Goal: Communication & Community: Answer question/provide support

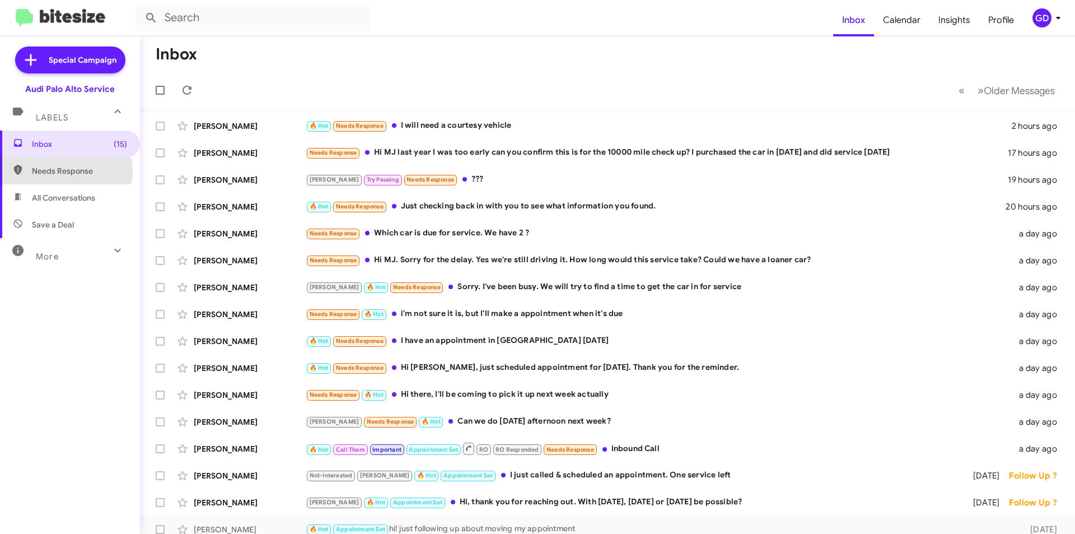
click at [58, 171] on span "Needs Response" at bounding box center [79, 170] width 95 height 11
type input "in:needs-response"
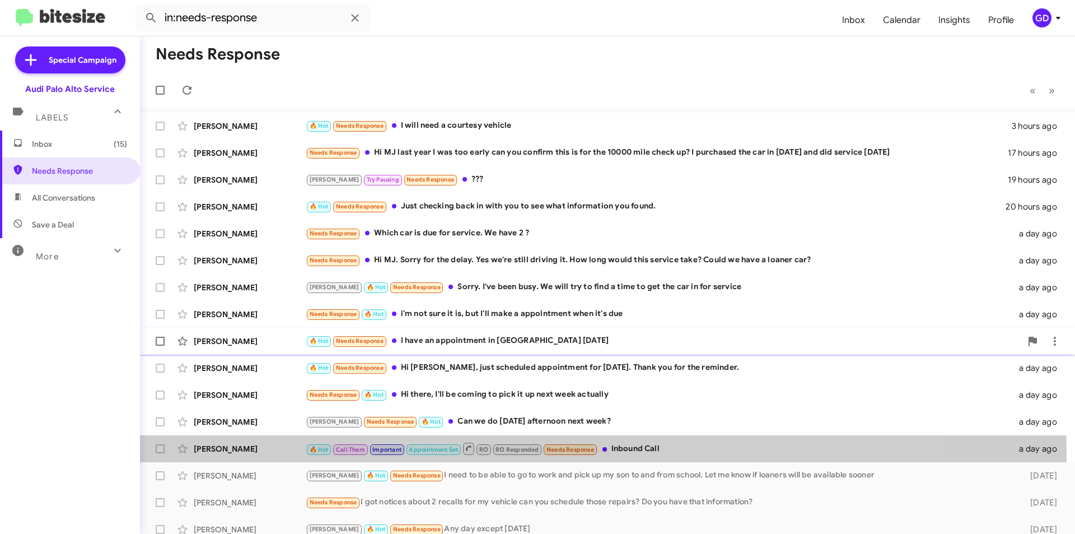
drag, startPoint x: 222, startPoint y: 455, endPoint x: 653, endPoint y: 353, distance: 442.2
click at [231, 457] on div "[PERSON_NAME] 🔥 Hot Call Them Important Appointment Set RO RO Responded Needs R…" at bounding box center [608, 448] width 918 height 22
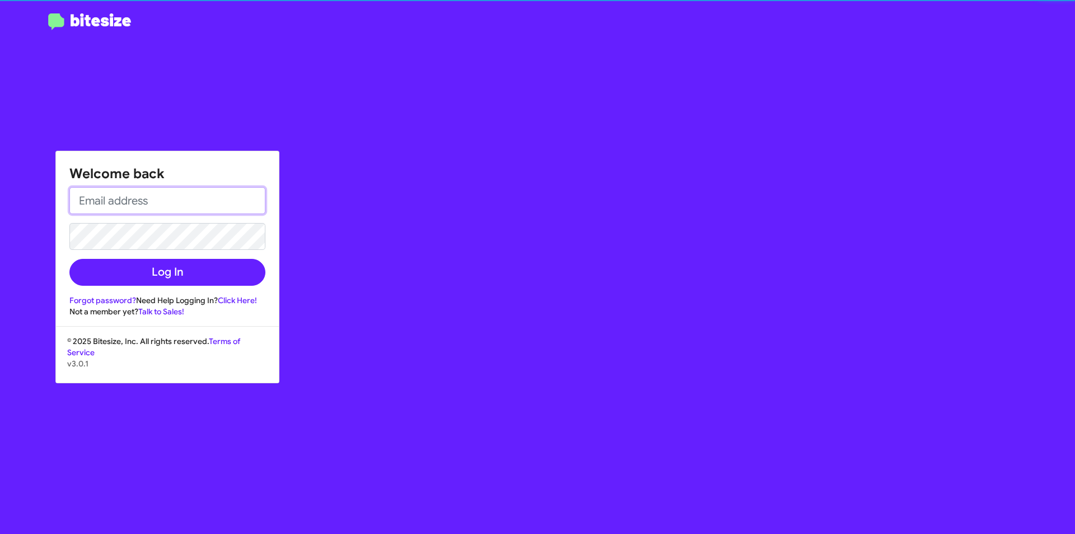
type input "[PERSON_NAME][EMAIL_ADDRESS][PERSON_NAME][PERSON_NAME][DOMAIN_NAME]"
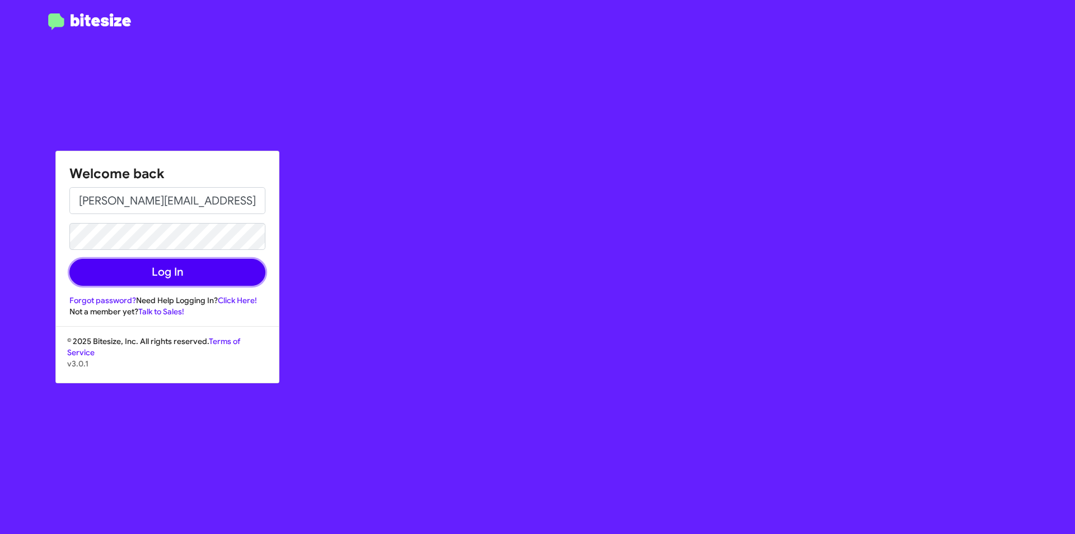
click at [173, 274] on button "Log In" at bounding box center [167, 272] width 196 height 27
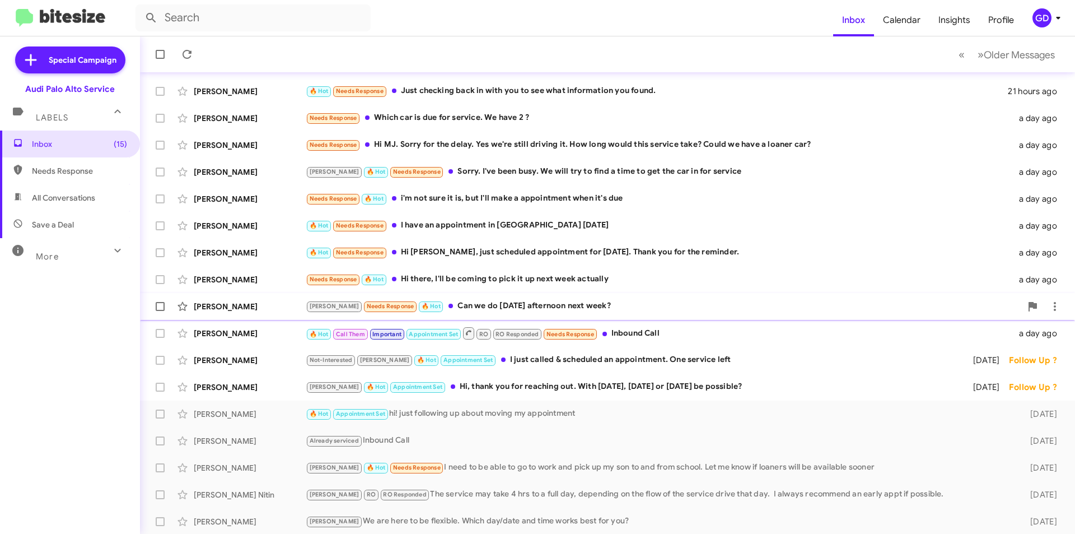
scroll to position [117, 0]
click at [226, 388] on div "[PERSON_NAME]" at bounding box center [250, 385] width 112 height 11
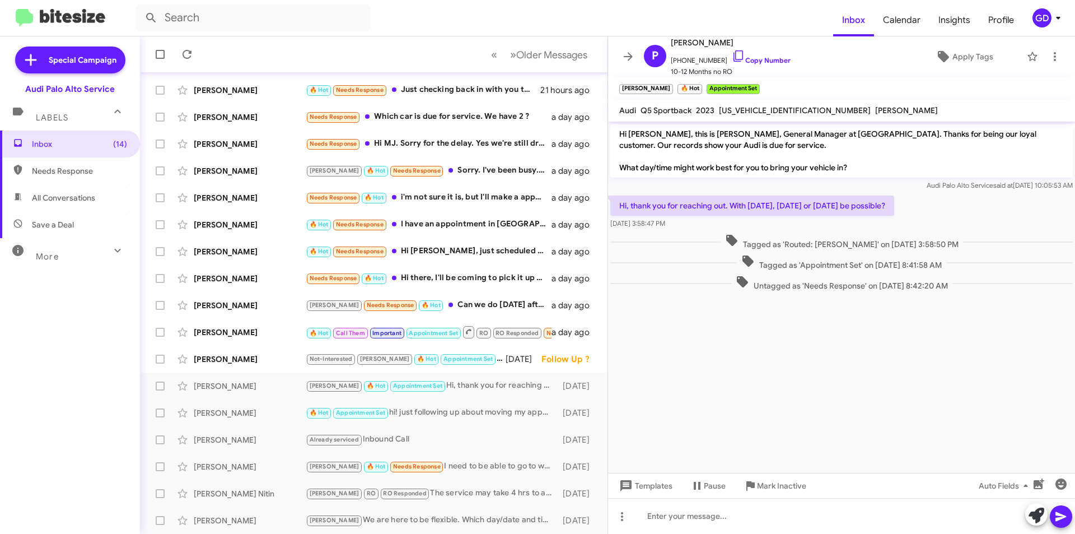
click at [896, 356] on cdk-virtual-scroll-viewport "Hi [PERSON_NAME], this is [PERSON_NAME], General Manager at [GEOGRAPHIC_DATA]. …" at bounding box center [841, 297] width 467 height 351
click at [758, 60] on link "Copy Number" at bounding box center [761, 60] width 59 height 8
click at [754, 60] on link "Copy Number" at bounding box center [761, 60] width 59 height 8
click at [217, 362] on div "[PERSON_NAME]" at bounding box center [250, 358] width 112 height 11
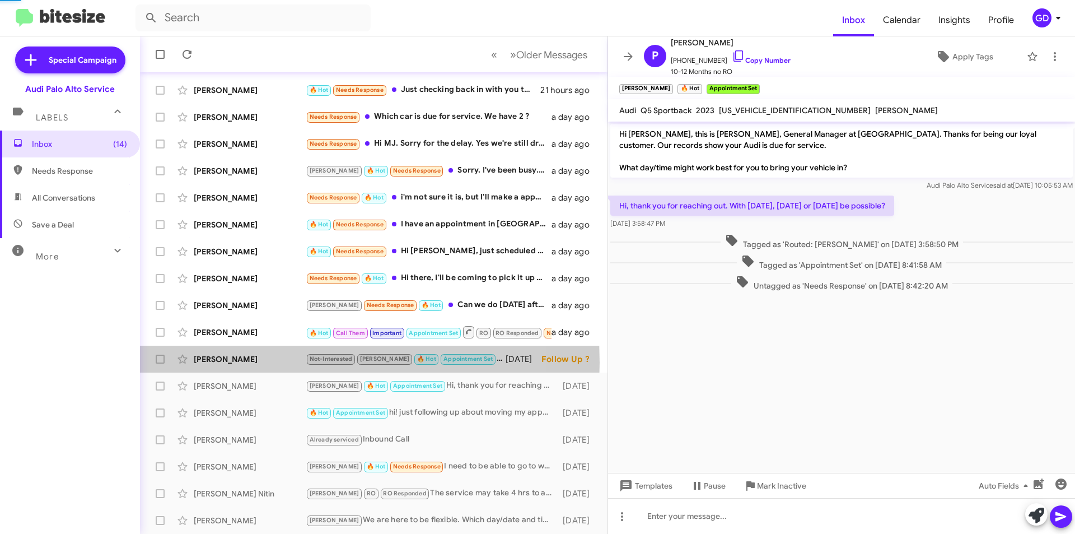
scroll to position [130, 0]
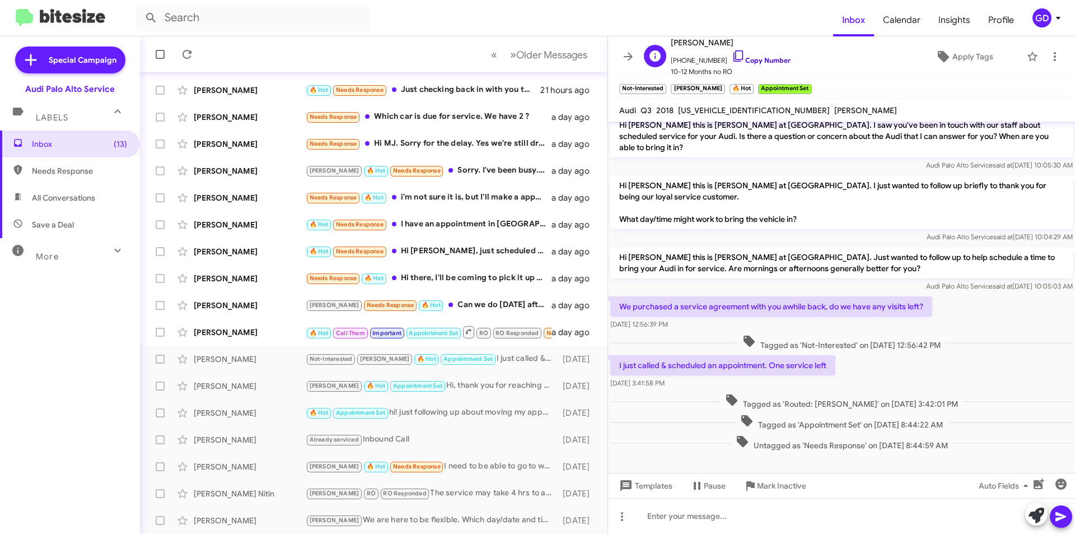
click at [759, 60] on link "Copy Number" at bounding box center [761, 60] width 59 height 8
click at [664, 83] on span "×" at bounding box center [664, 83] width 9 height 13
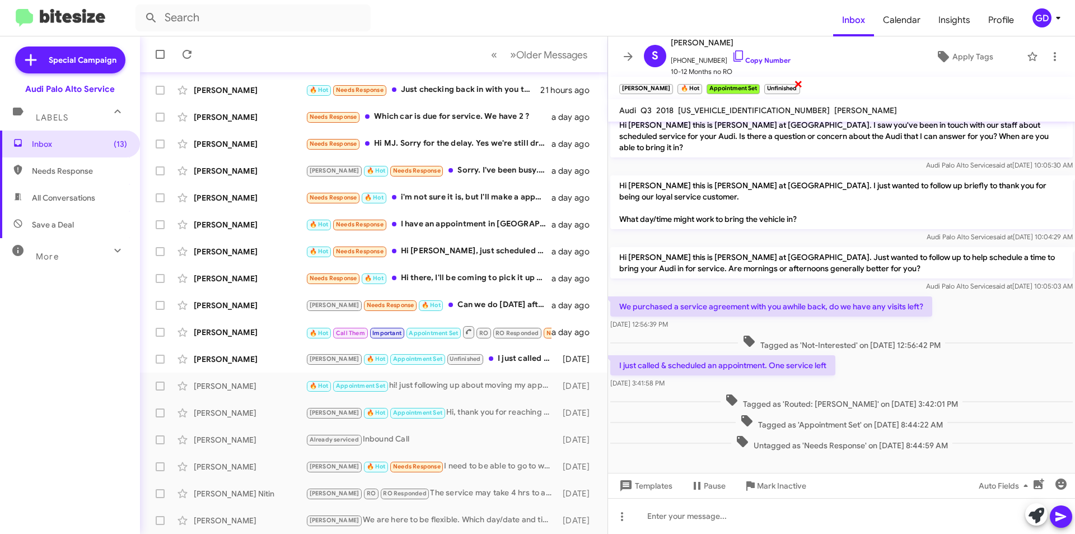
click at [794, 83] on span "×" at bounding box center [798, 83] width 9 height 13
click at [954, 54] on span "Apply Tags" at bounding box center [973, 56] width 41 height 20
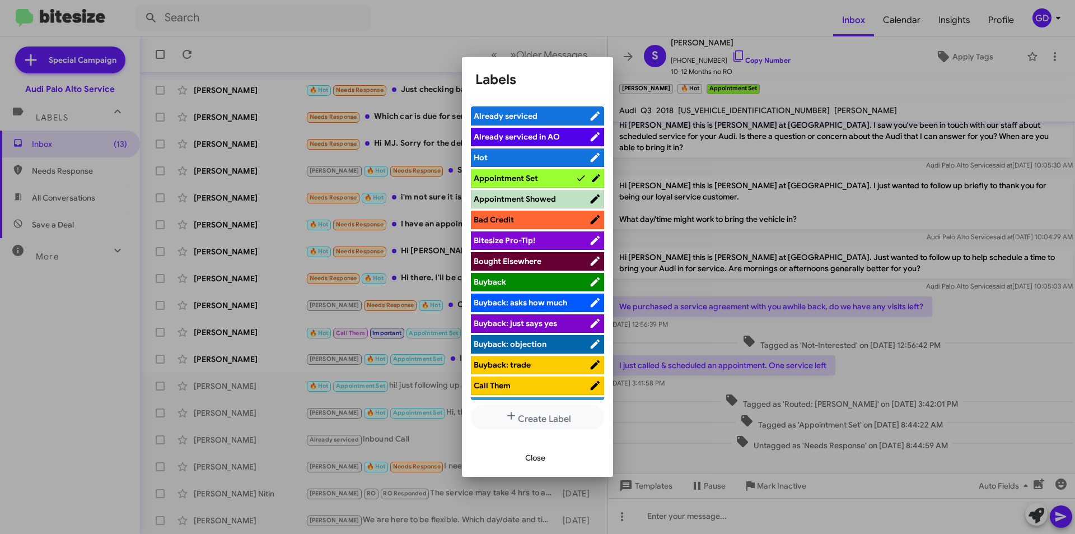
click at [518, 176] on span "Appointment Set" at bounding box center [506, 178] width 64 height 10
click at [507, 178] on span "Appointment Set" at bounding box center [506, 178] width 64 height 10
drag, startPoint x: 535, startPoint y: 460, endPoint x: 1033, endPoint y: 285, distance: 527.9
click at [538, 459] on span "Close" at bounding box center [535, 458] width 20 height 20
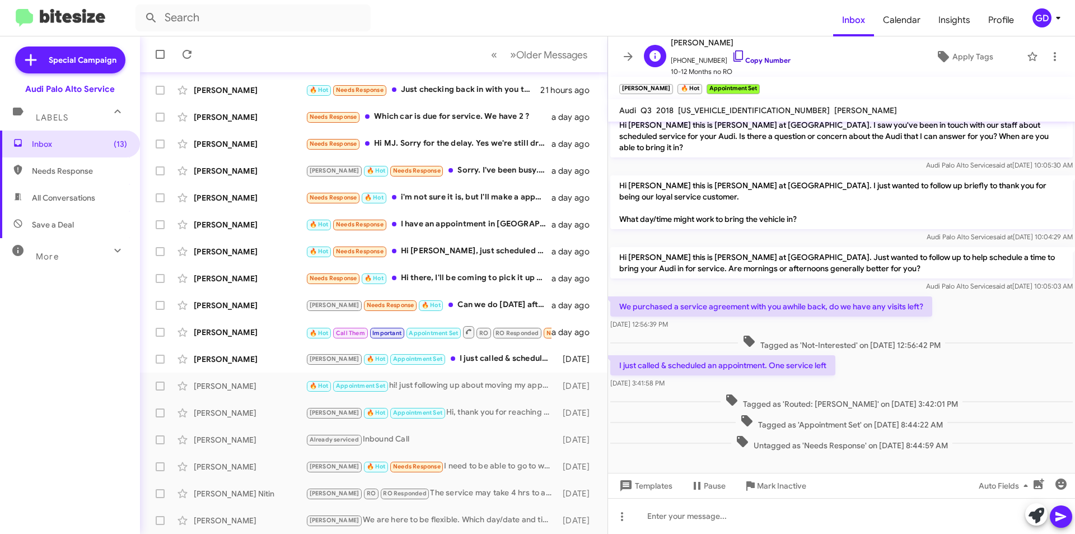
click at [762, 58] on link "Copy Number" at bounding box center [761, 60] width 59 height 8
click at [425, 387] on div "🔥 Hot Appointment Set hi! just following up about moving my appointment" at bounding box center [430, 385] width 248 height 13
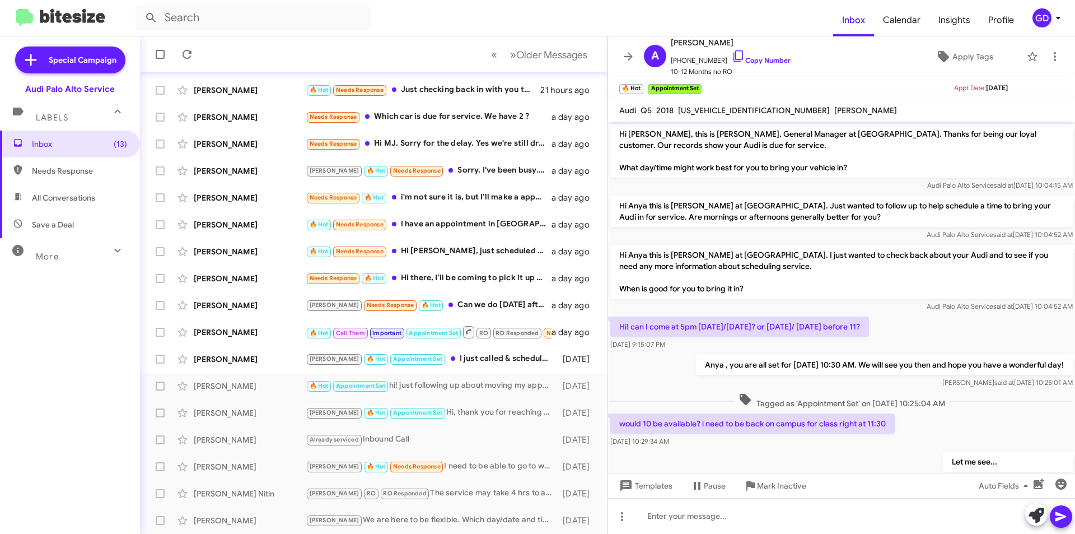
click at [971, 430] on div "would 10 be available? i need to be back on campus for class right at 11:30 [DA…" at bounding box center [841, 430] width 467 height 38
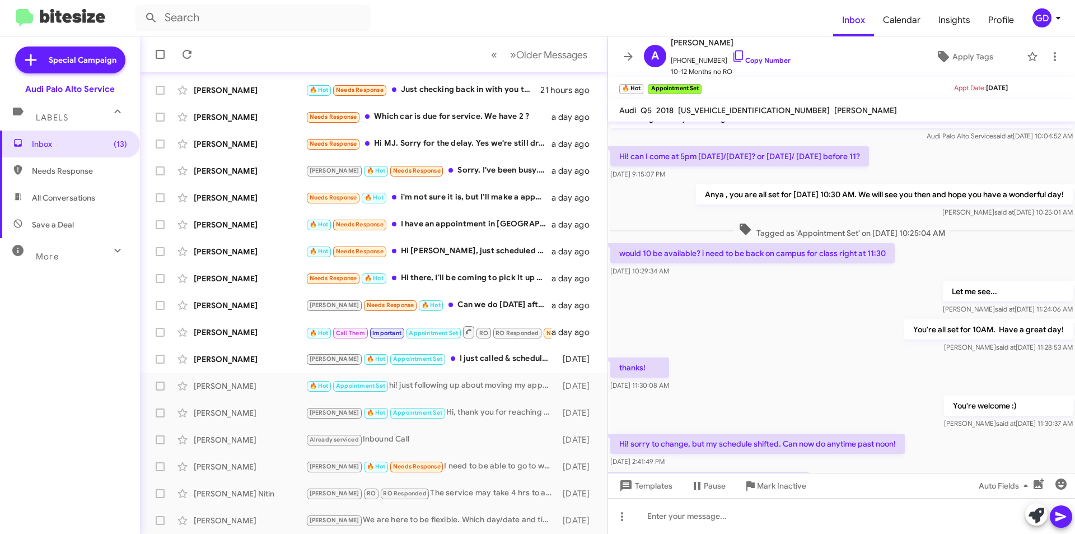
scroll to position [265, 0]
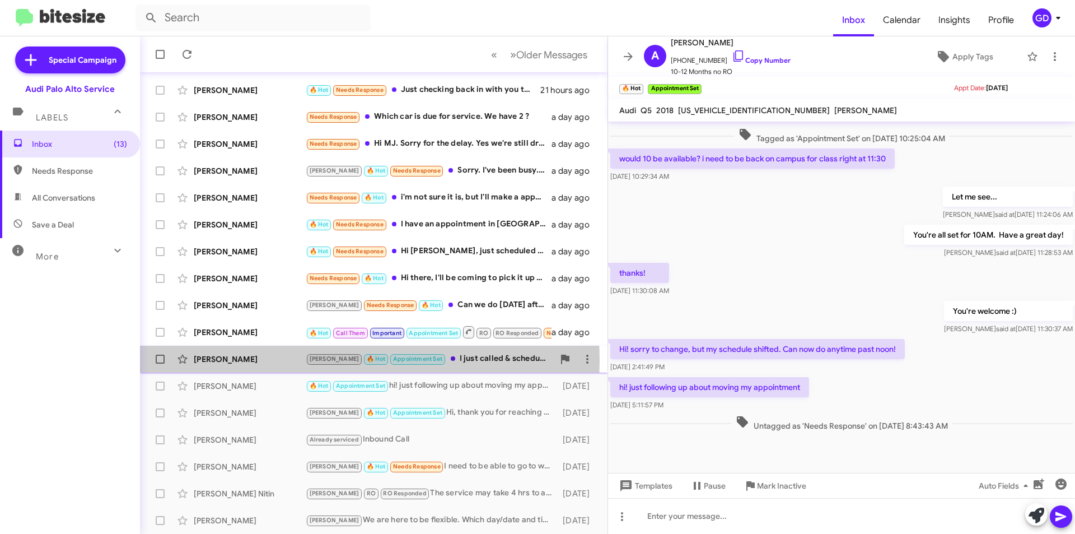
click at [234, 360] on div "[PERSON_NAME]" at bounding box center [250, 358] width 112 height 11
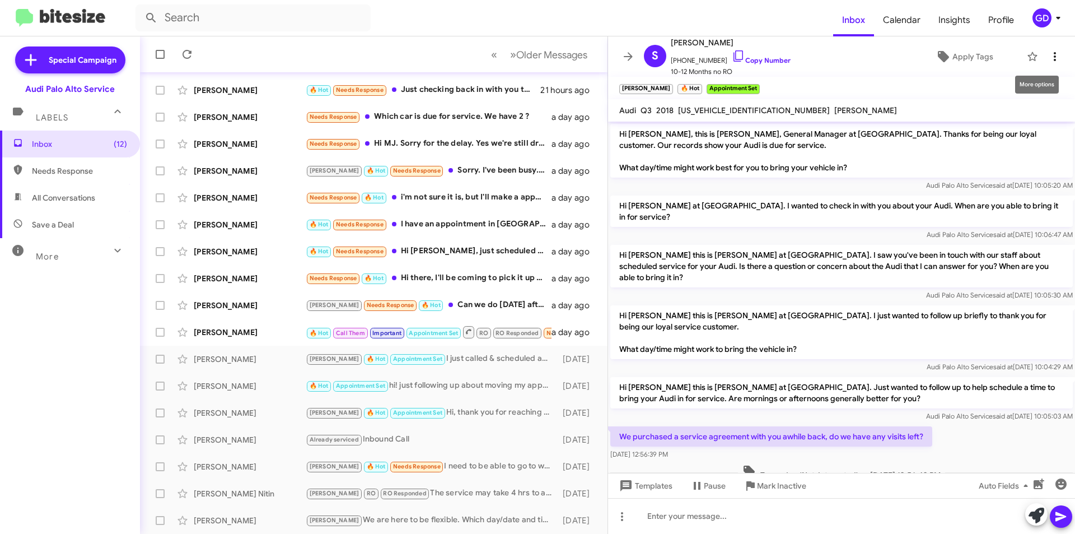
click at [1050, 54] on icon at bounding box center [1055, 56] width 13 height 13
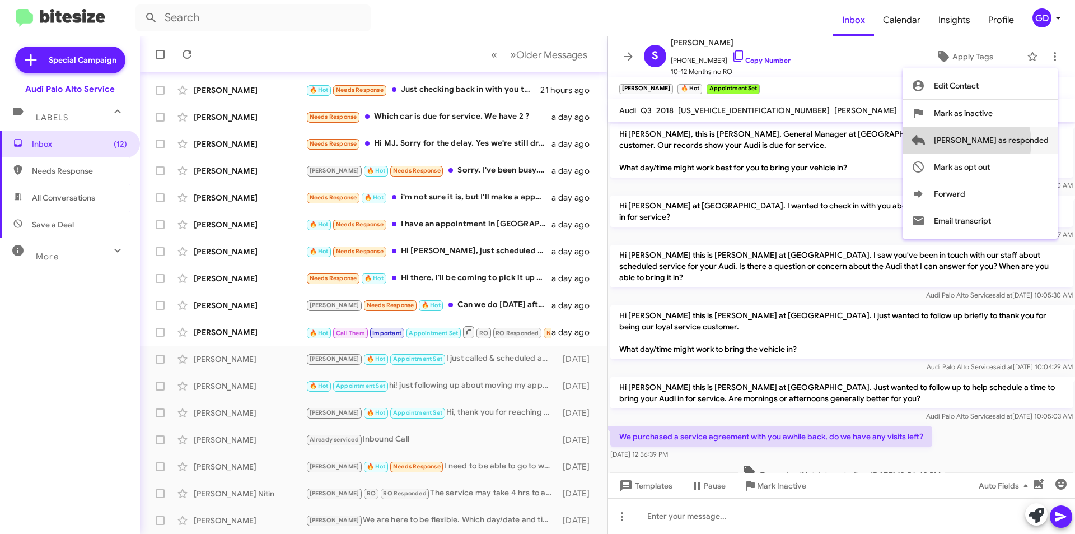
click at [1012, 142] on span "[PERSON_NAME] as responded" at bounding box center [991, 140] width 115 height 27
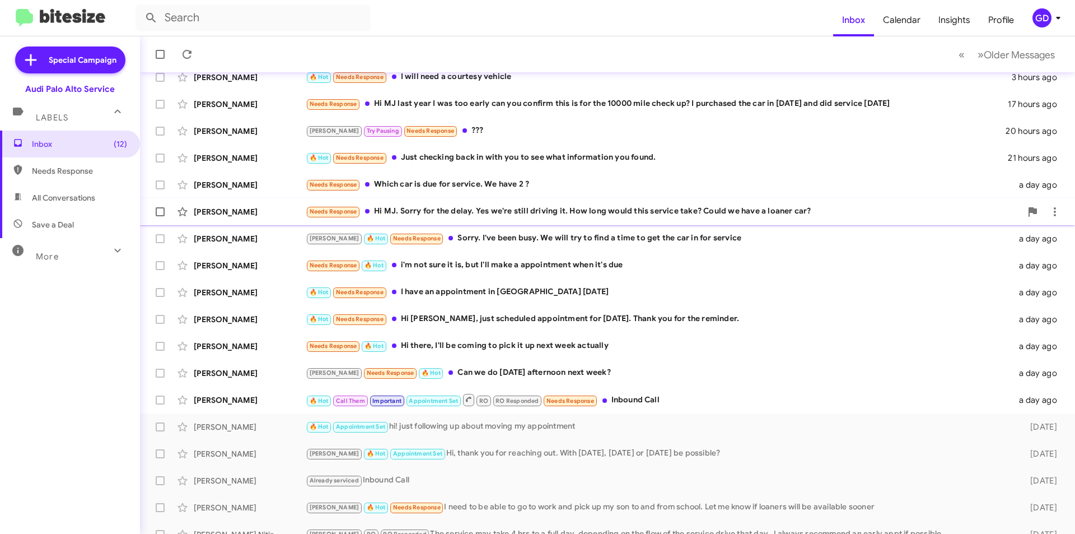
scroll to position [90, 0]
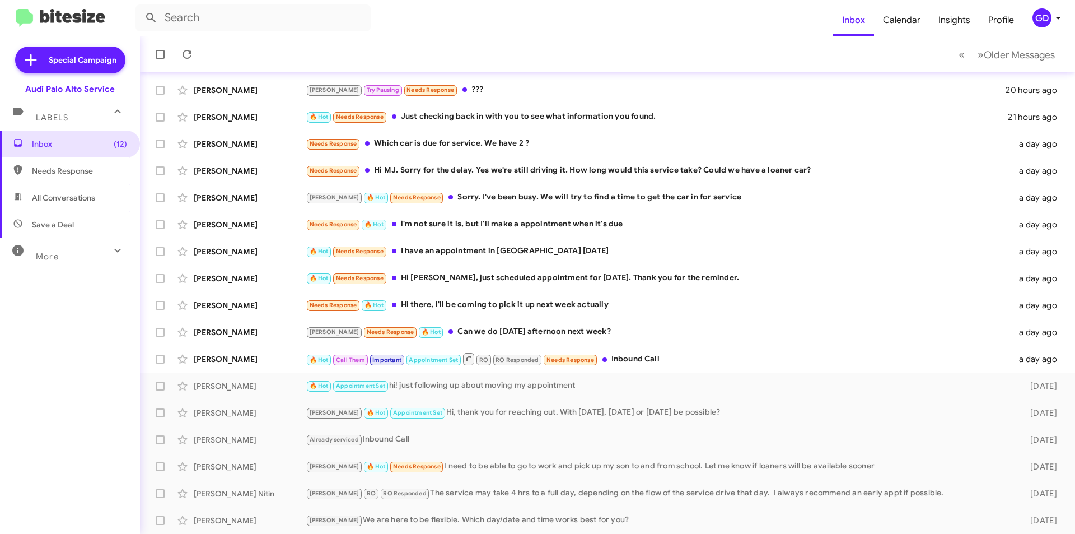
click at [57, 174] on span "Needs Response" at bounding box center [79, 170] width 95 height 11
type input "in:needs-response"
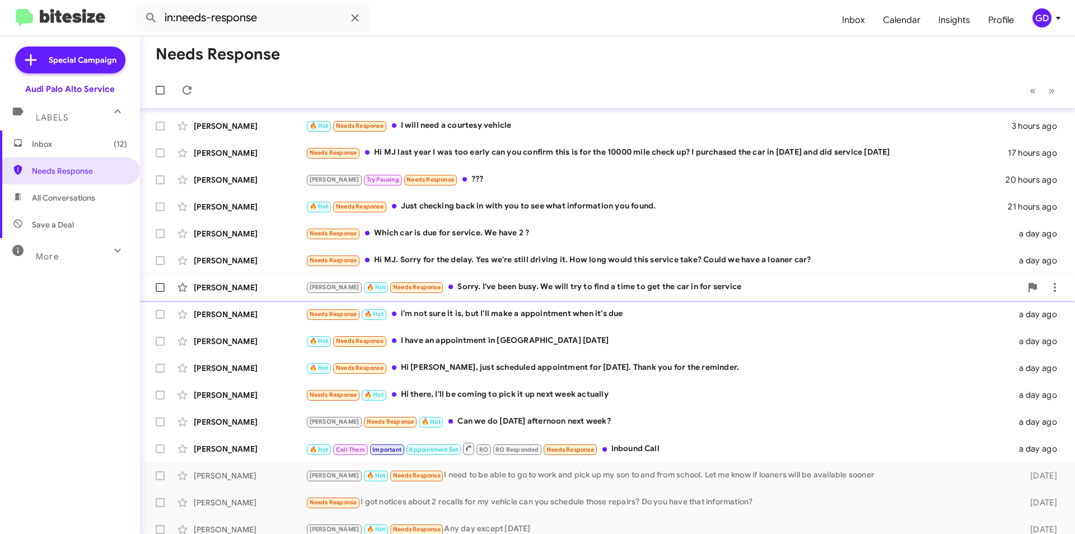
scroll to position [36, 0]
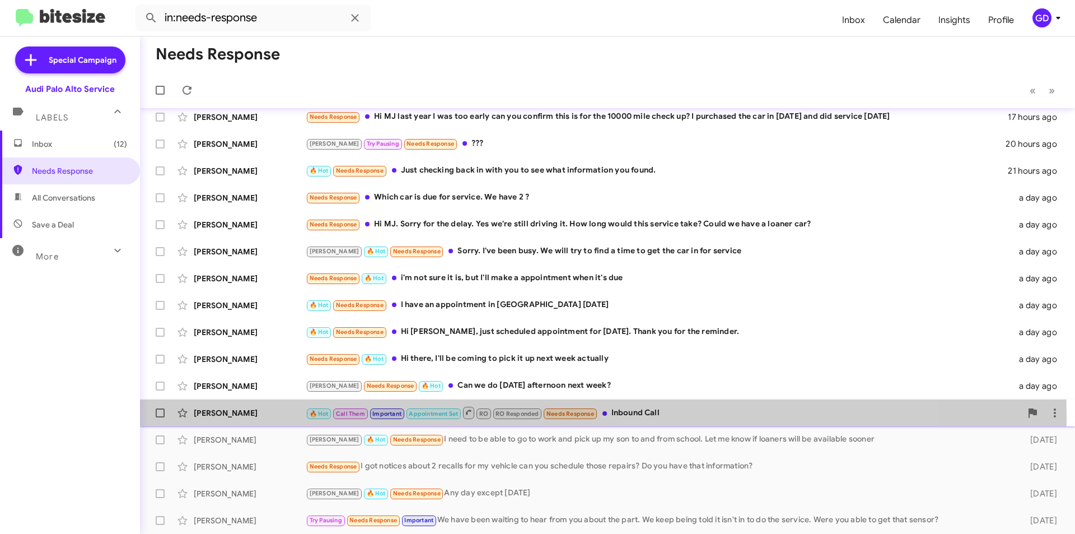
click at [220, 416] on div "[PERSON_NAME]" at bounding box center [250, 412] width 112 height 11
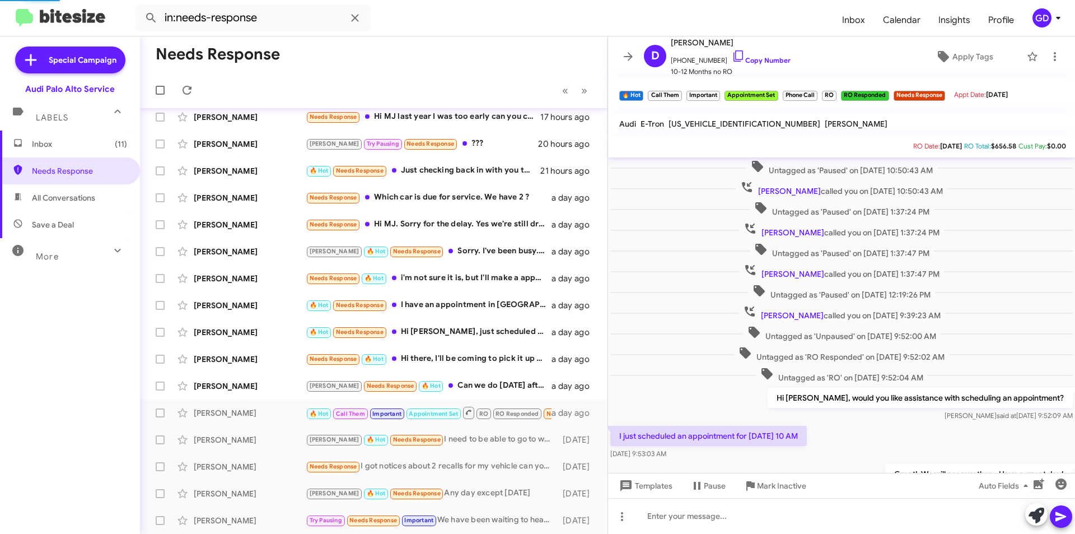
scroll to position [207, 0]
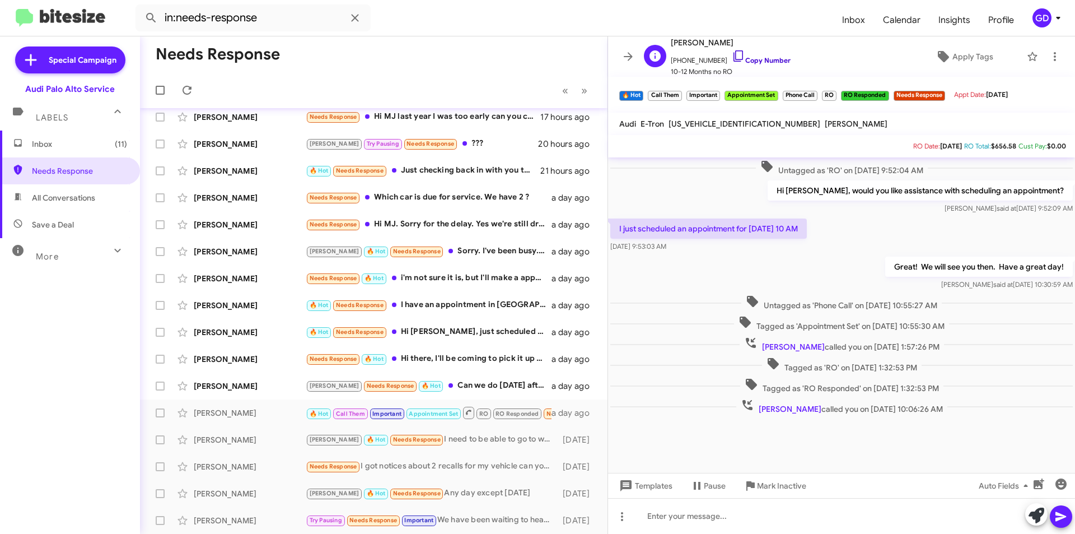
click at [758, 62] on link "Copy Number" at bounding box center [761, 60] width 59 height 8
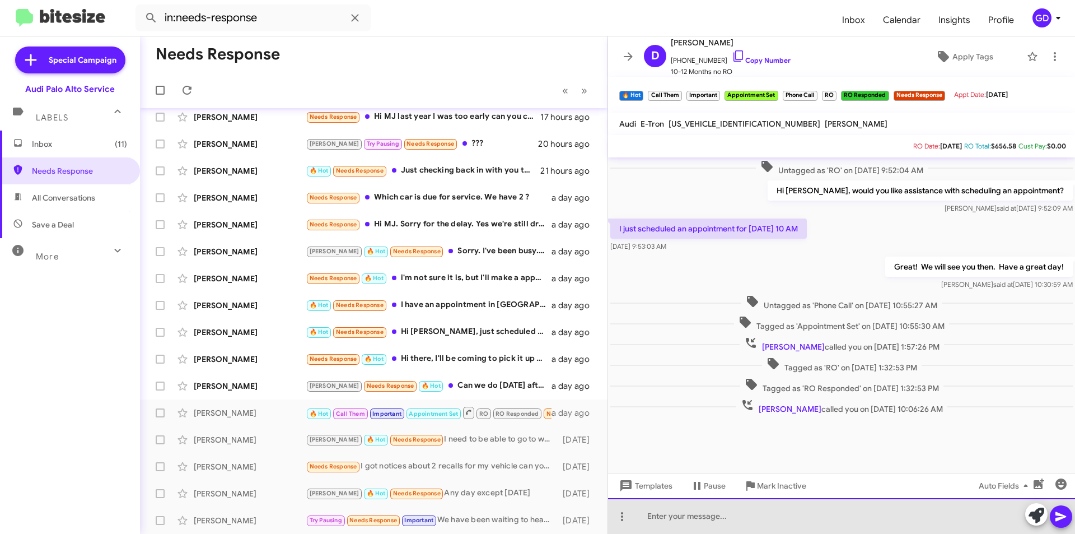
click at [657, 516] on div at bounding box center [841, 516] width 467 height 36
drag, startPoint x: 797, startPoint y: 518, endPoint x: 863, endPoint y: 493, distance: 69.8
click at [797, 518] on div "Hi [PERSON_NAME], I apologize for missing your call. How may I assist you?" at bounding box center [841, 516] width 467 height 36
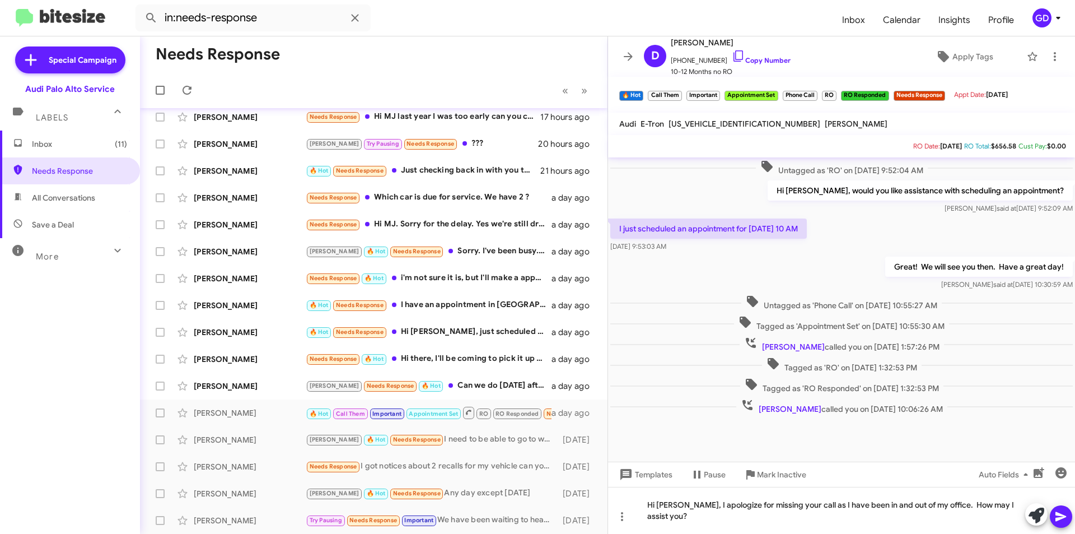
click at [1061, 519] on icon at bounding box center [1061, 517] width 11 height 10
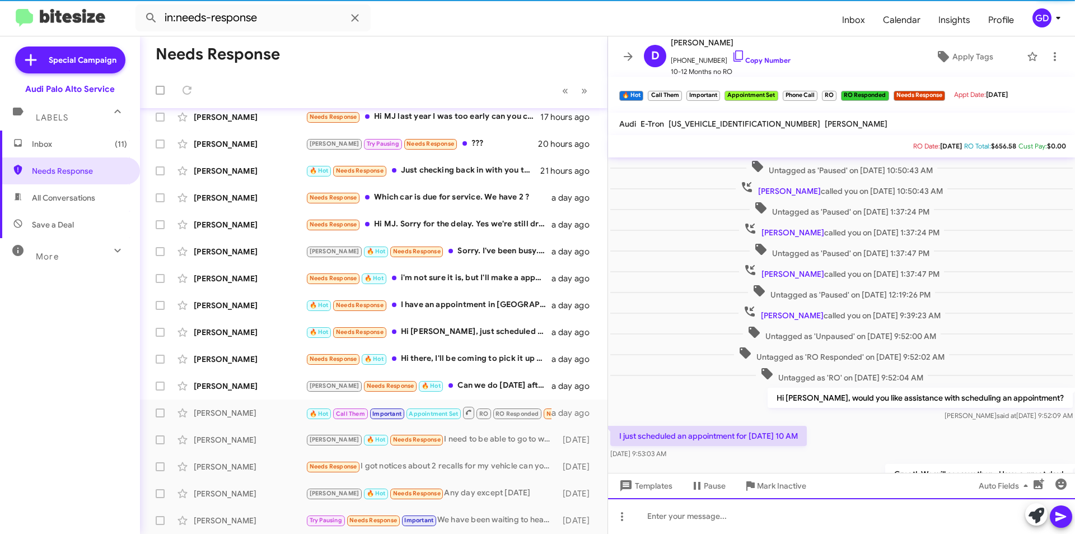
scroll to position [56, 0]
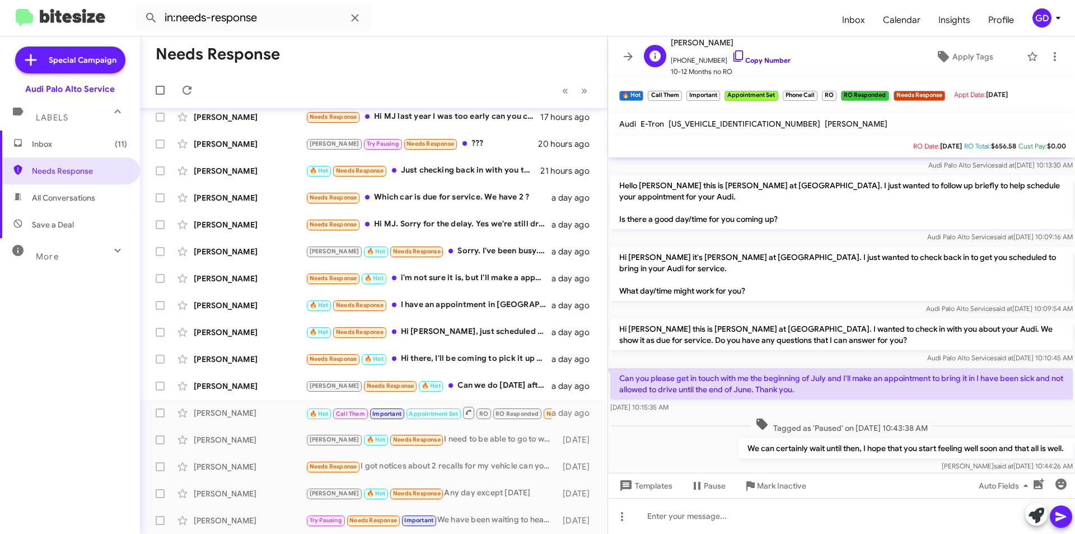
click at [778, 63] on link "Copy Number" at bounding box center [761, 60] width 59 height 8
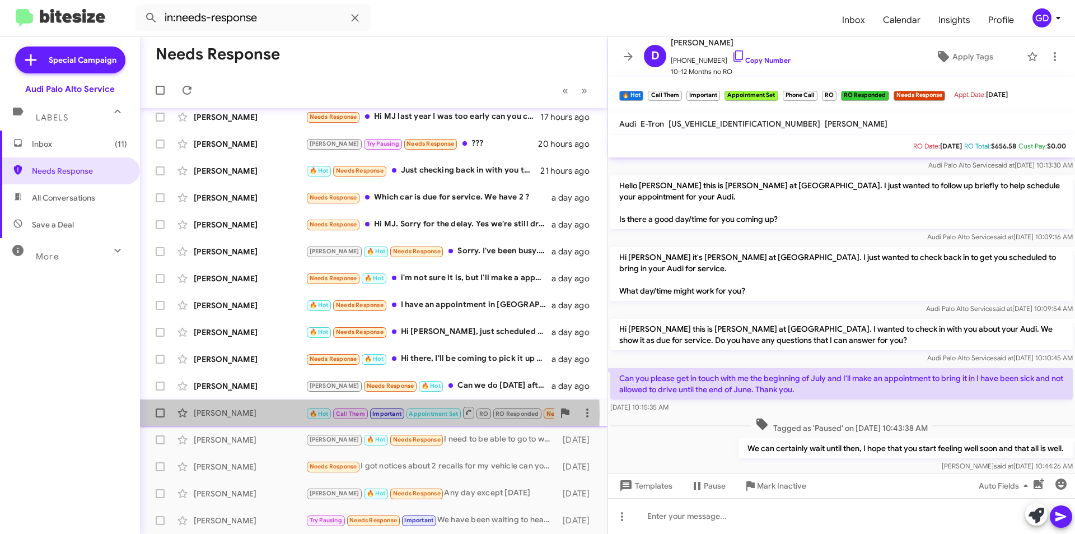
click at [218, 415] on div "[PERSON_NAME]" at bounding box center [250, 412] width 112 height 11
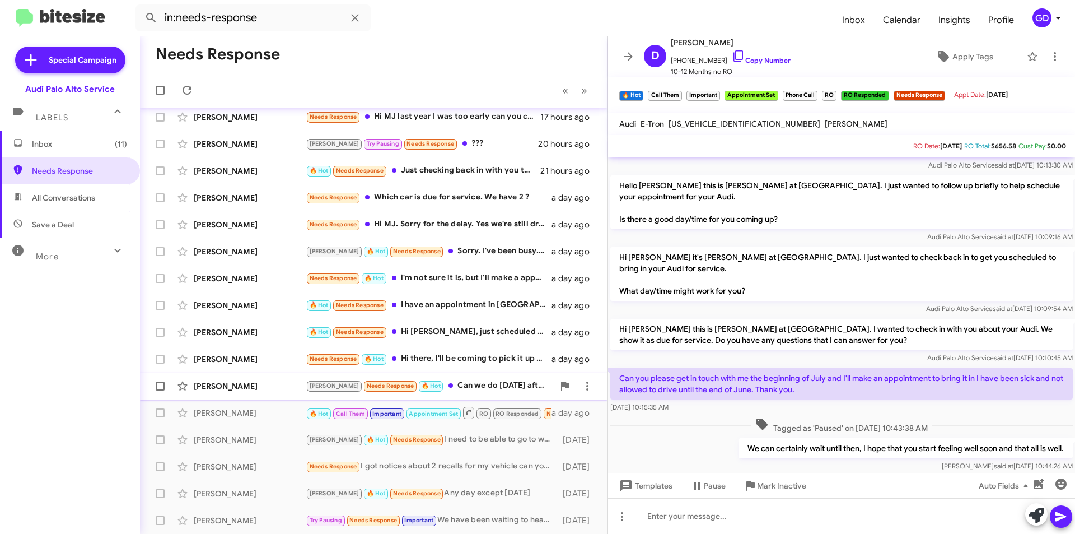
click at [227, 383] on div "[PERSON_NAME]" at bounding box center [250, 385] width 112 height 11
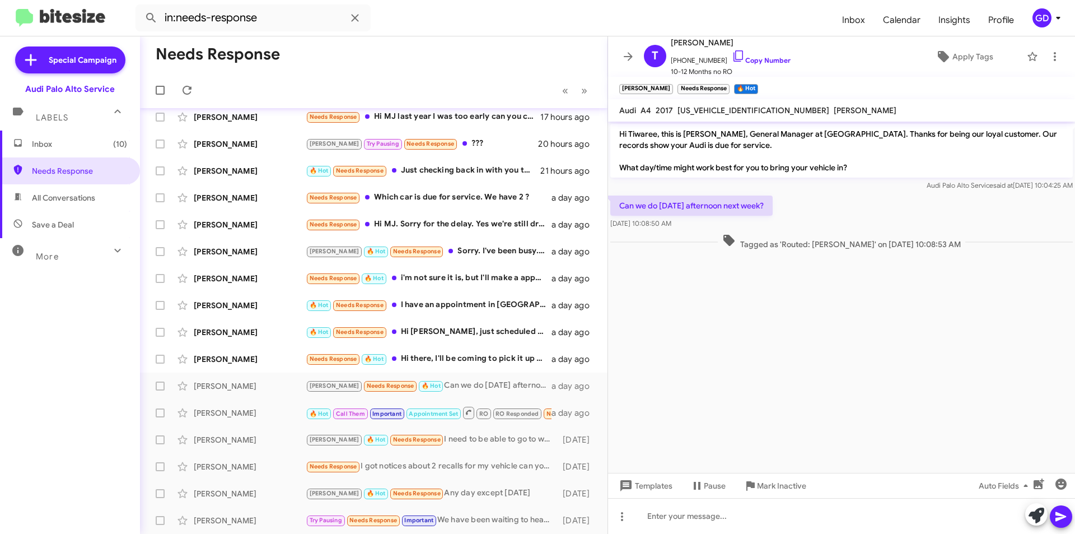
click at [816, 203] on div "Can we do [DATE] afternoon next week? [DATE] 10:08:50 AM" at bounding box center [841, 212] width 467 height 38
drag, startPoint x: 649, startPoint y: 521, endPoint x: 728, endPoint y: 486, distance: 86.0
click at [650, 521] on div at bounding box center [841, 516] width 467 height 36
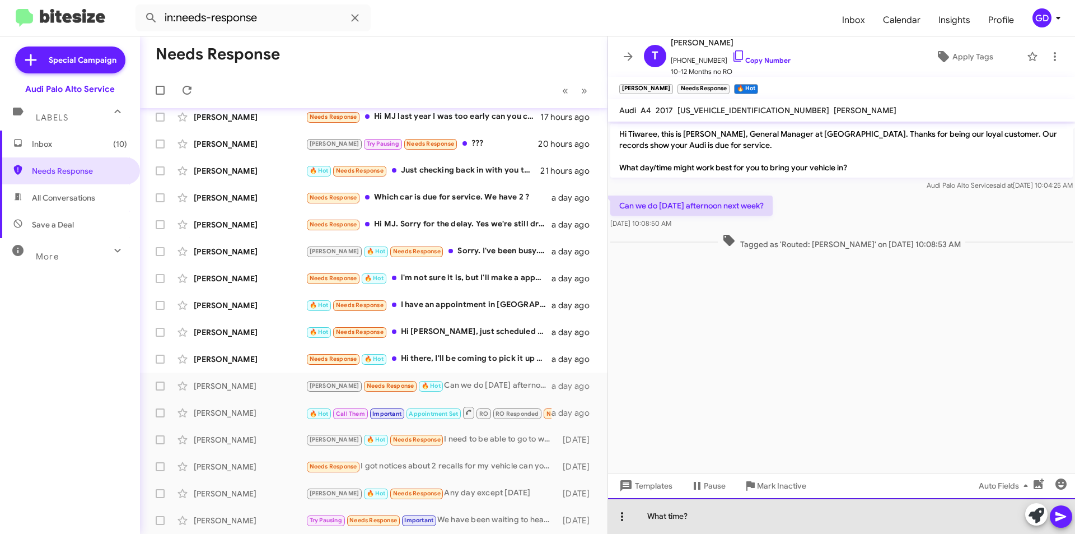
drag, startPoint x: 690, startPoint y: 516, endPoint x: 628, endPoint y: 512, distance: 61.8
click at [628, 512] on div "What time?" at bounding box center [841, 516] width 467 height 36
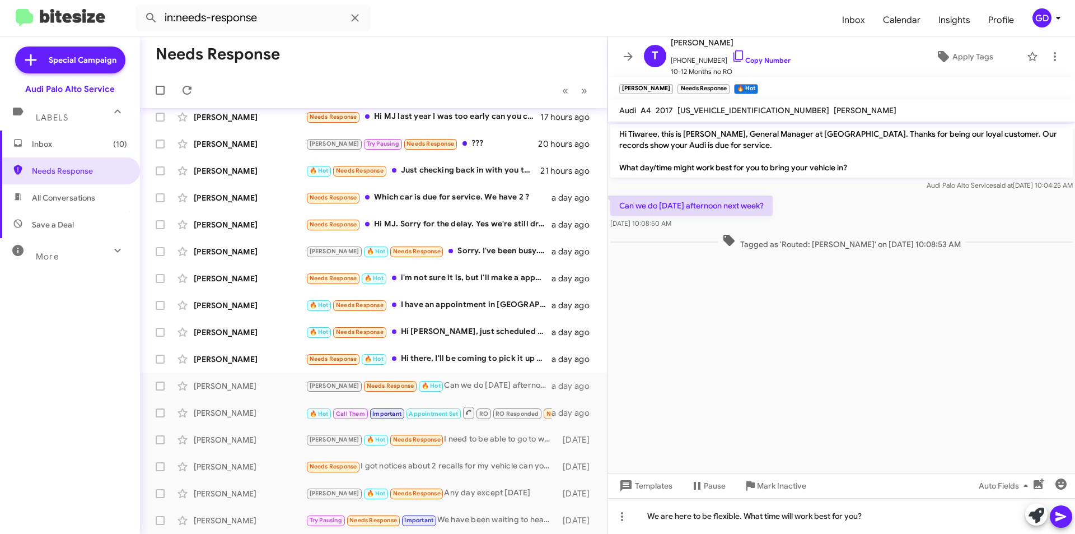
click at [1061, 521] on icon at bounding box center [1061, 516] width 13 height 13
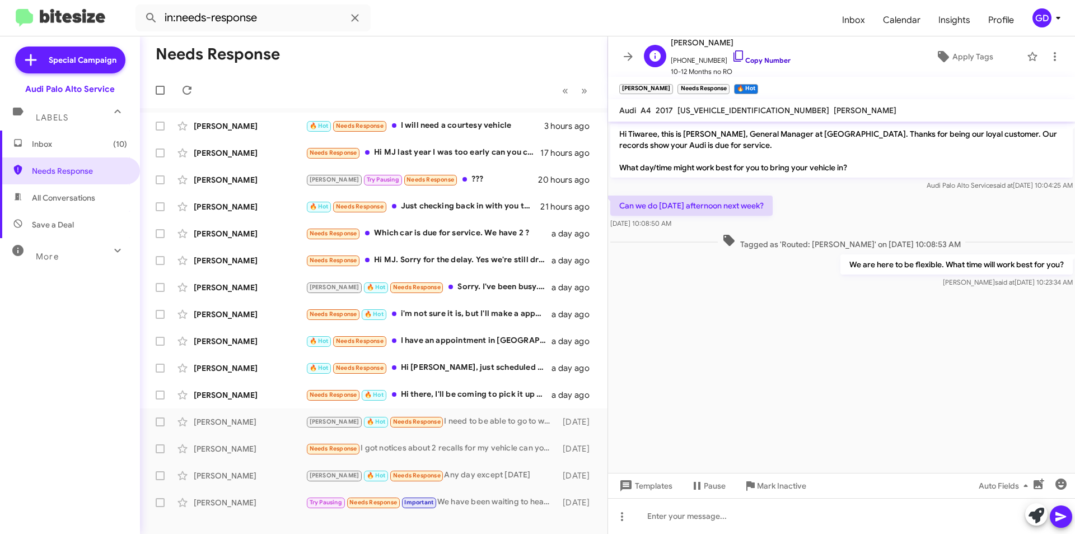
click at [757, 59] on link "Copy Number" at bounding box center [761, 60] width 59 height 8
click at [206, 398] on div "[PERSON_NAME]" at bounding box center [250, 394] width 112 height 11
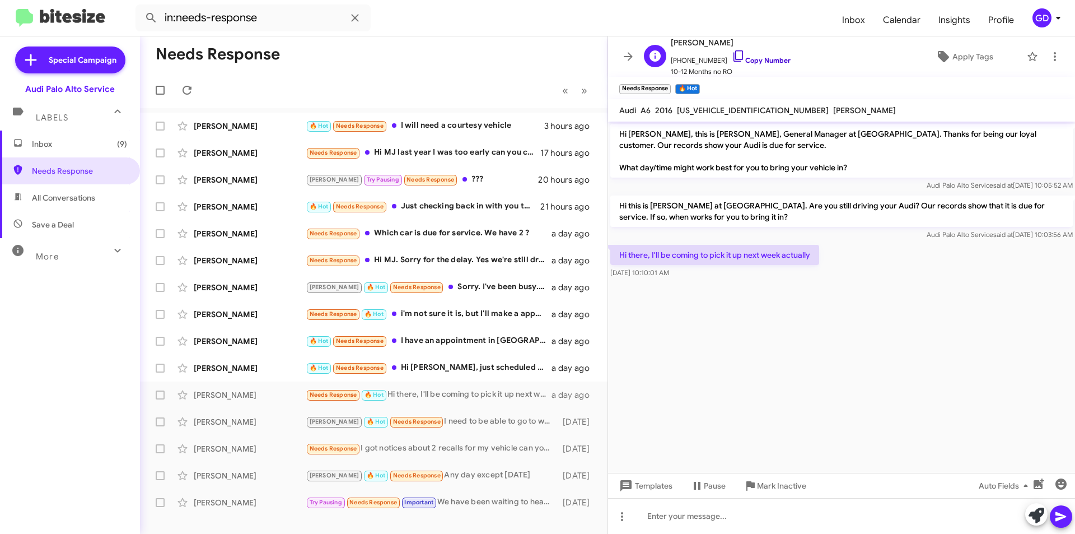
click at [749, 60] on link "Copy Number" at bounding box center [761, 60] width 59 height 8
click at [693, 310] on cdk-virtual-scroll-viewport "Hi [PERSON_NAME], this is [PERSON_NAME], General Manager at [GEOGRAPHIC_DATA]. …" at bounding box center [841, 297] width 467 height 351
click at [667, 518] on div at bounding box center [841, 516] width 467 height 36
click at [1057, 518] on icon at bounding box center [1061, 517] width 11 height 10
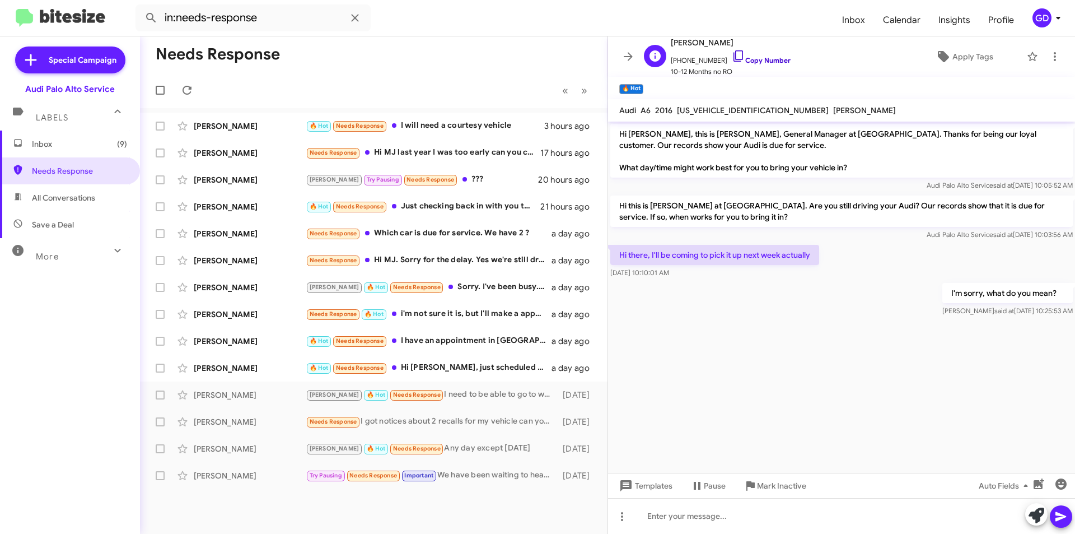
click at [744, 62] on link "Copy Number" at bounding box center [761, 60] width 59 height 8
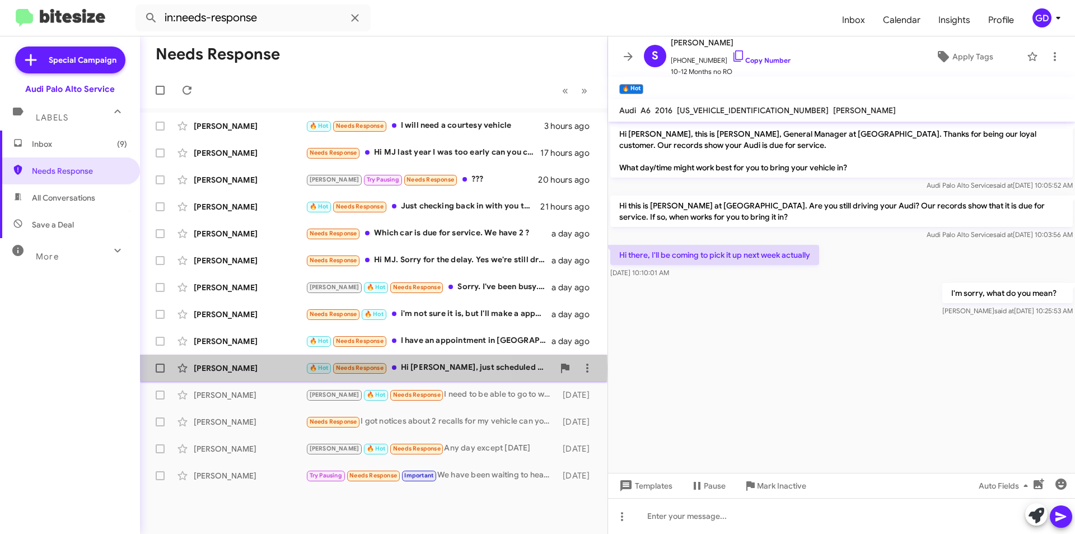
click at [204, 368] on div "[PERSON_NAME]" at bounding box center [250, 367] width 112 height 11
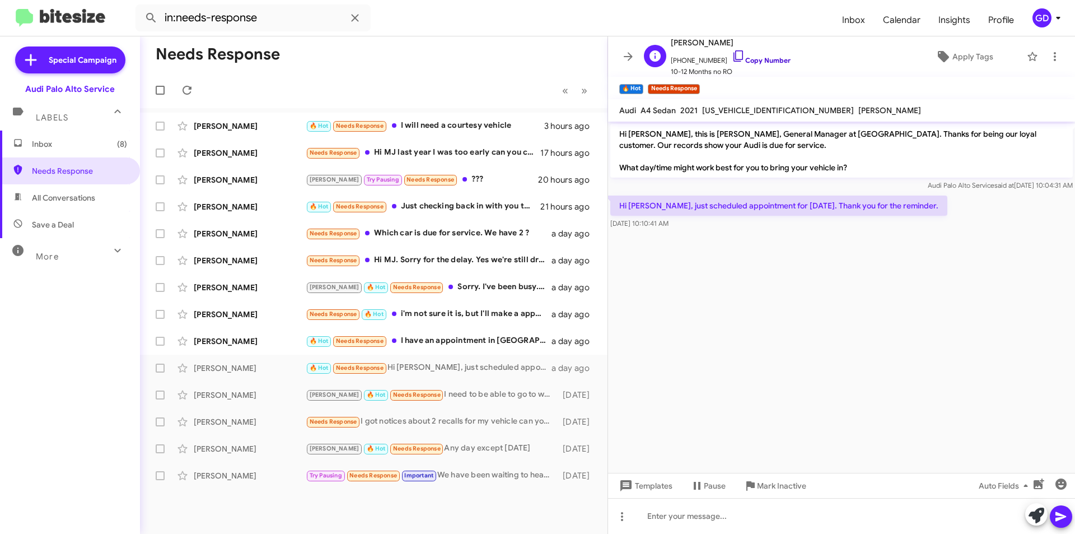
click at [748, 57] on link "Copy Number" at bounding box center [761, 60] width 59 height 8
click at [955, 55] on span "Apply Tags" at bounding box center [973, 56] width 41 height 20
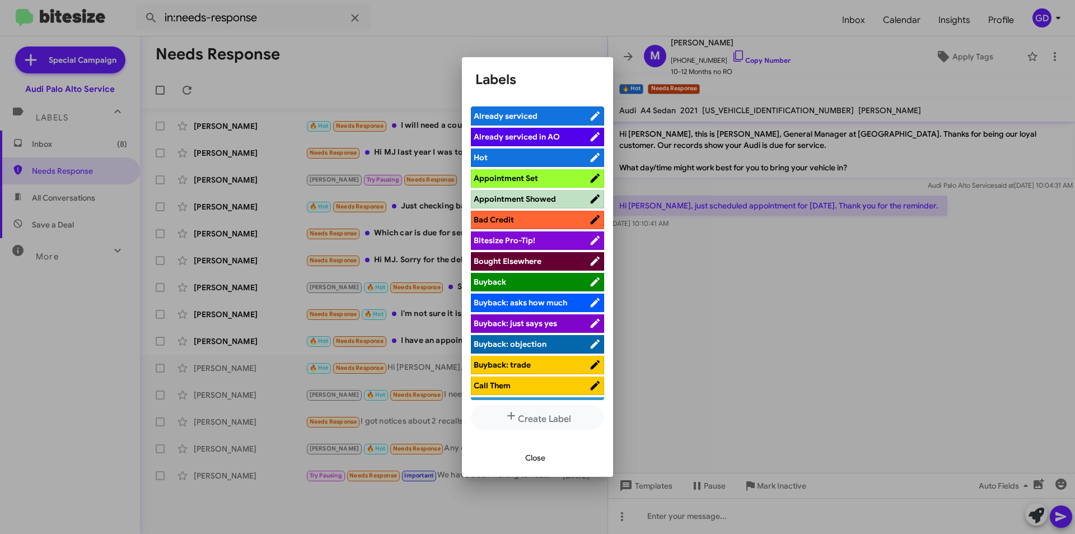
click at [528, 176] on span "Appointment Set" at bounding box center [506, 178] width 64 height 10
click at [531, 458] on span "Close" at bounding box center [535, 458] width 20 height 20
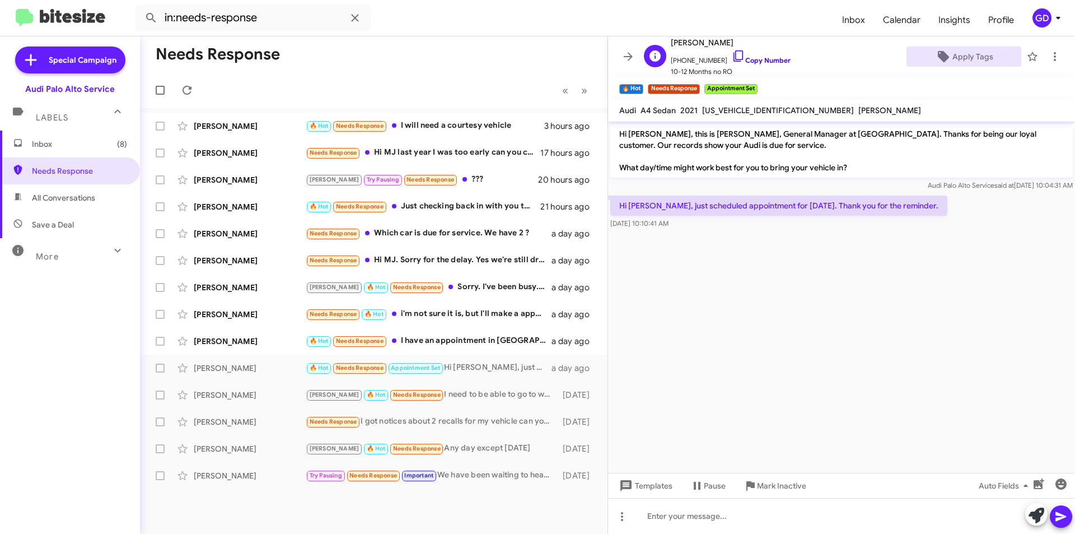
click at [768, 60] on link "Copy Number" at bounding box center [761, 60] width 59 height 8
click at [221, 348] on div "[PERSON_NAME] 🔥 Hot Needs Response I have an appointment in [GEOGRAPHIC_DATA] […" at bounding box center [374, 341] width 450 height 22
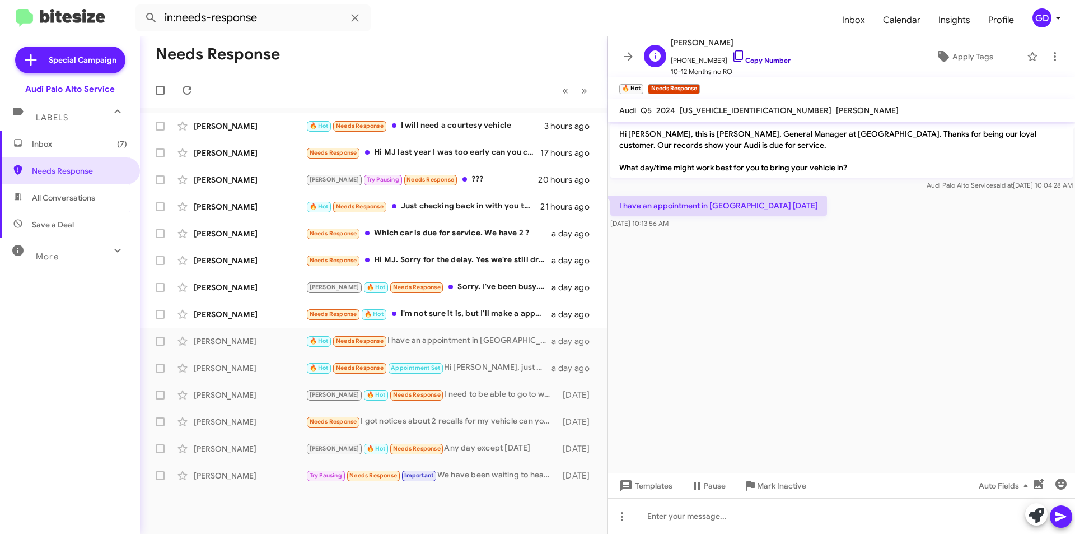
click at [756, 63] on link "Copy Number" at bounding box center [761, 60] width 59 height 8
click at [752, 60] on link "Copy Number" at bounding box center [761, 60] width 59 height 8
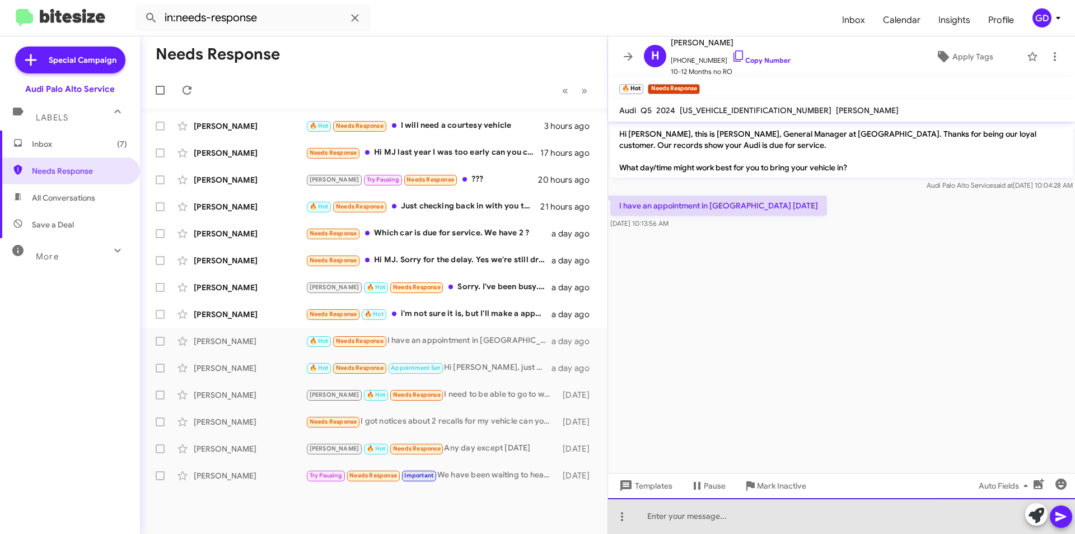
drag, startPoint x: 653, startPoint y: 520, endPoint x: 667, endPoint y: 520, distance: 13.4
click at [656, 520] on div at bounding box center [841, 516] width 467 height 36
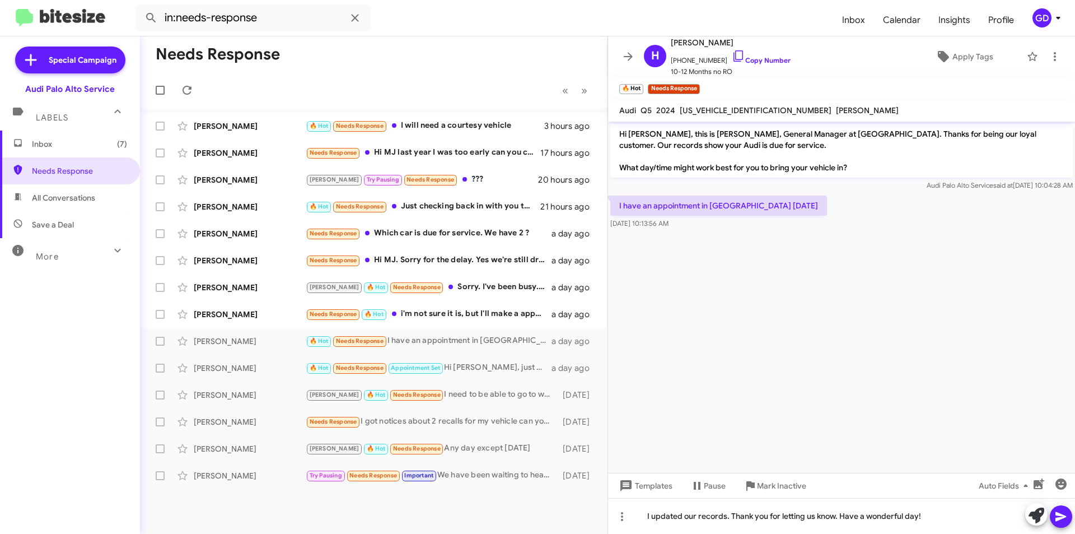
click at [1060, 519] on icon at bounding box center [1061, 517] width 11 height 10
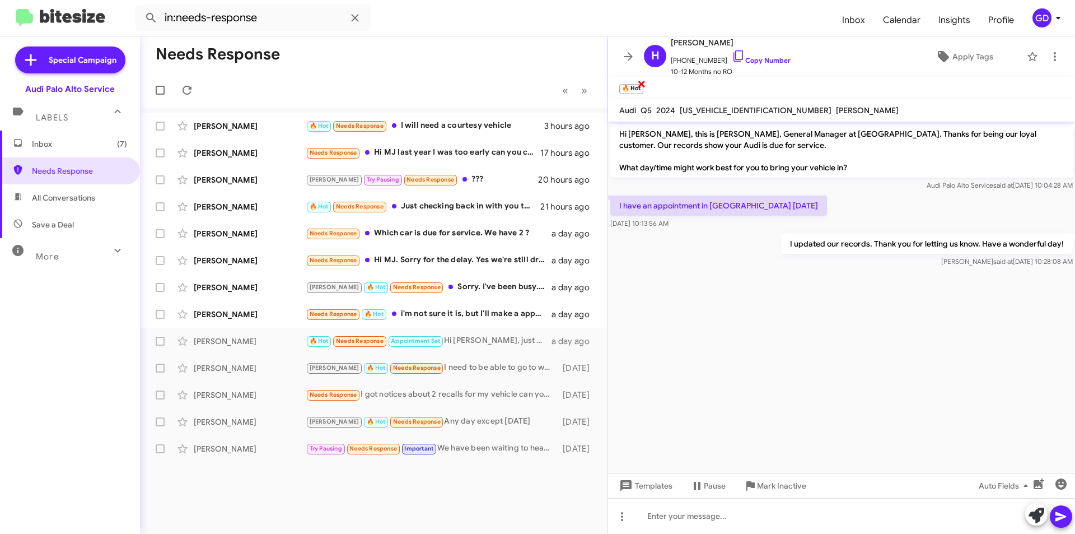
click at [641, 85] on span "×" at bounding box center [641, 83] width 9 height 13
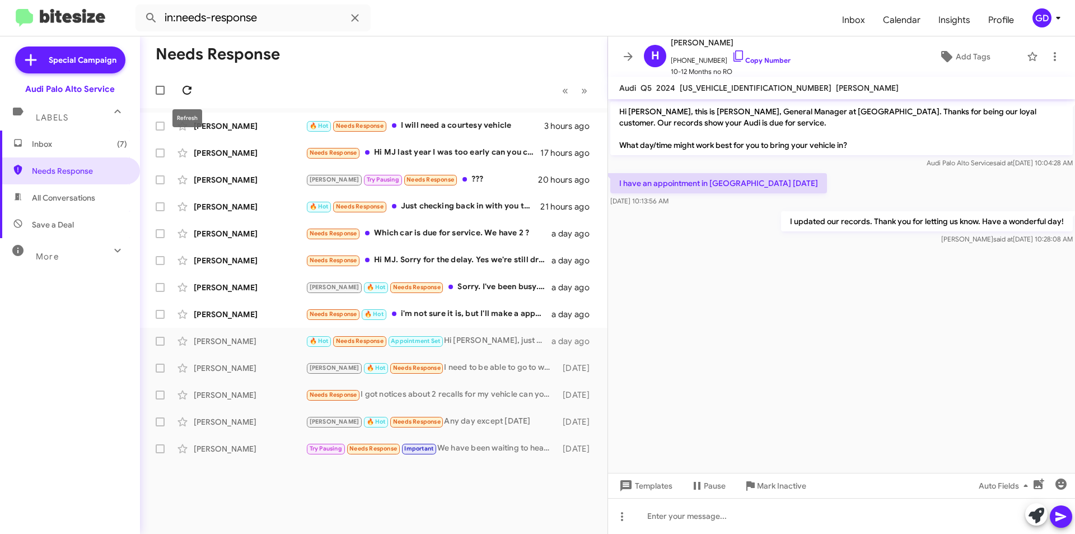
click at [186, 91] on icon at bounding box center [186, 89] width 13 height 13
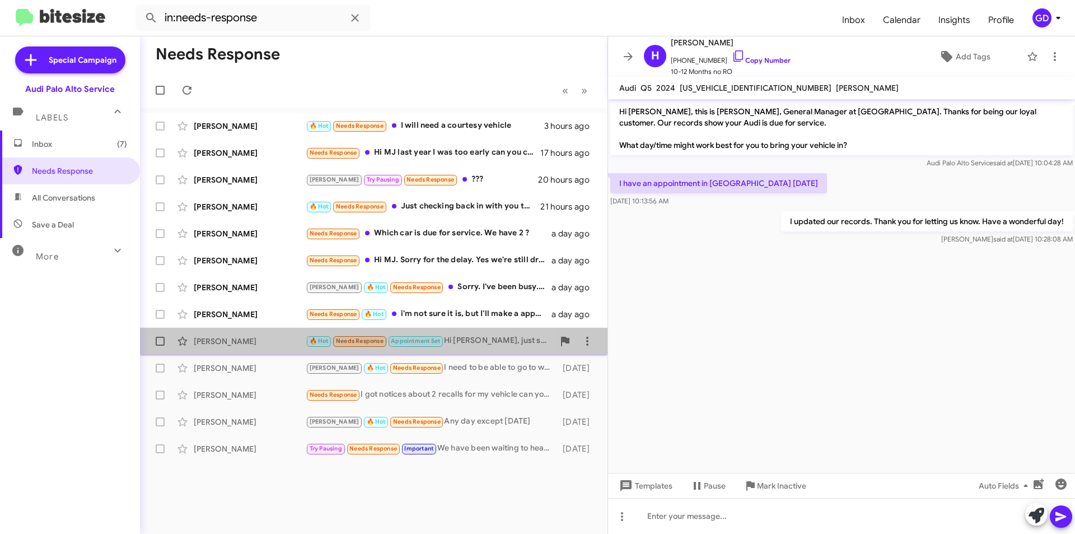
click at [226, 342] on div "[PERSON_NAME]" at bounding box center [250, 341] width 112 height 11
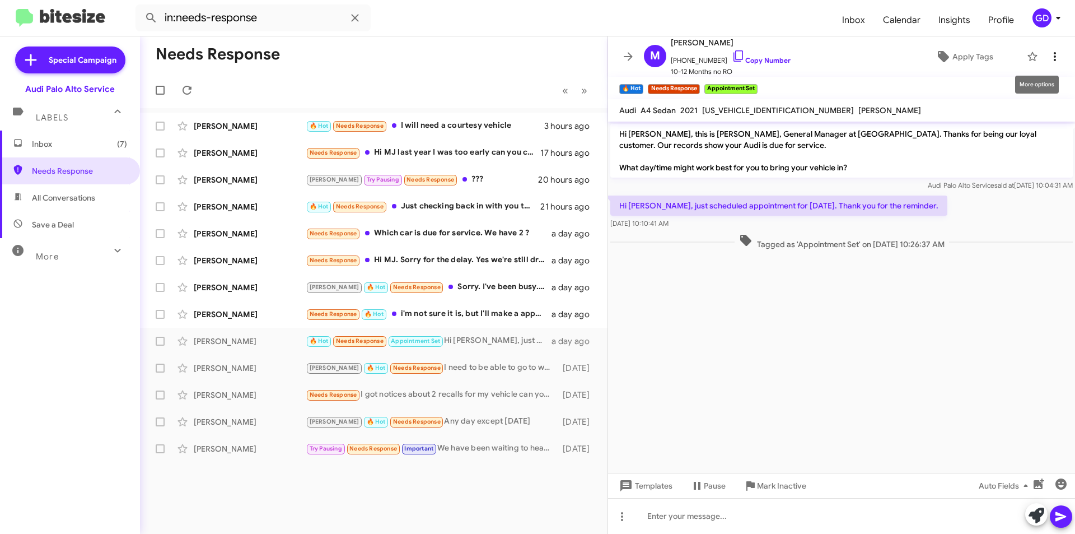
click at [1049, 58] on icon at bounding box center [1055, 56] width 13 height 13
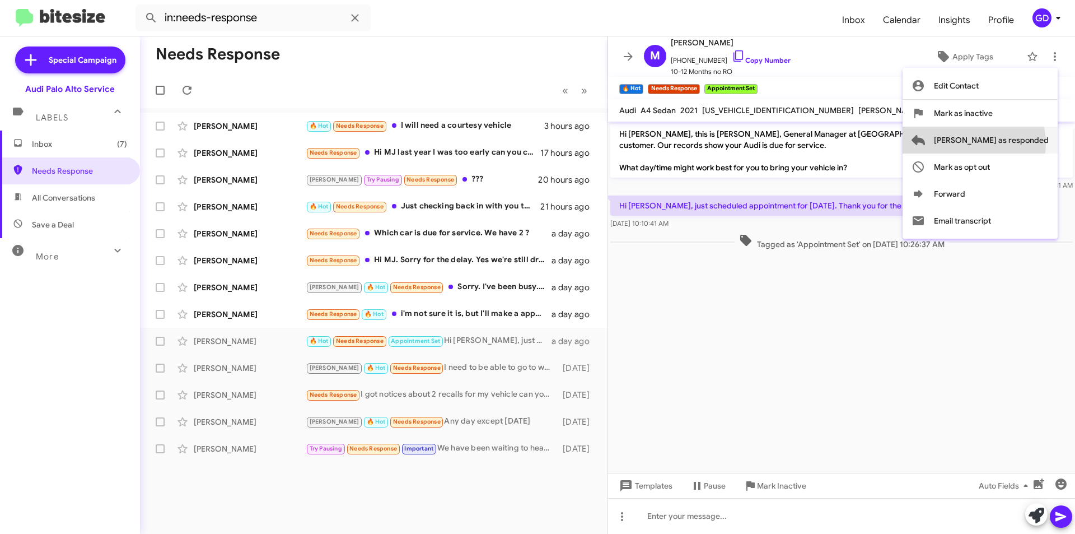
click at [1019, 143] on span "[PERSON_NAME] as responded" at bounding box center [991, 140] width 115 height 27
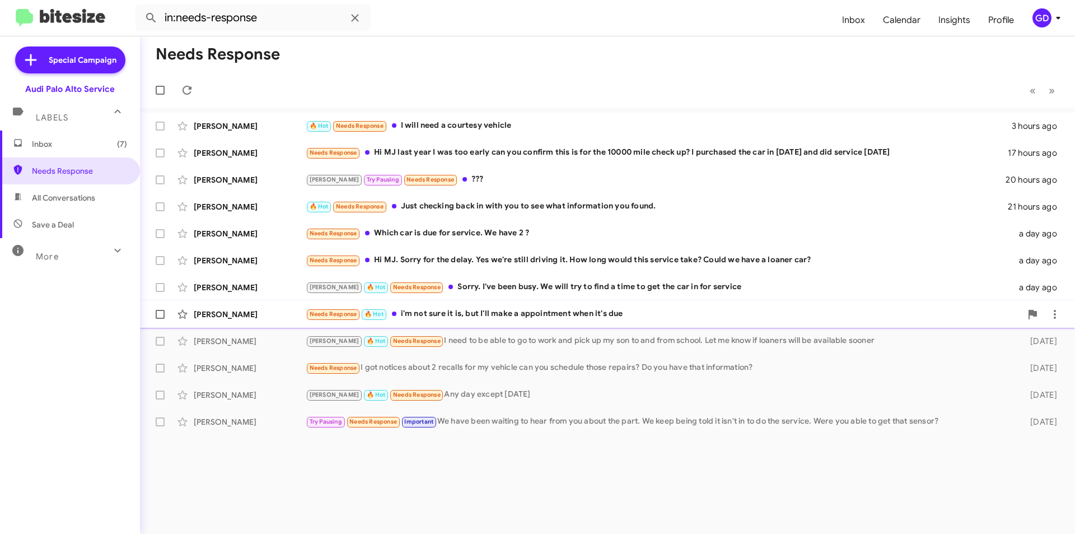
click at [214, 313] on div "[PERSON_NAME]" at bounding box center [250, 314] width 112 height 11
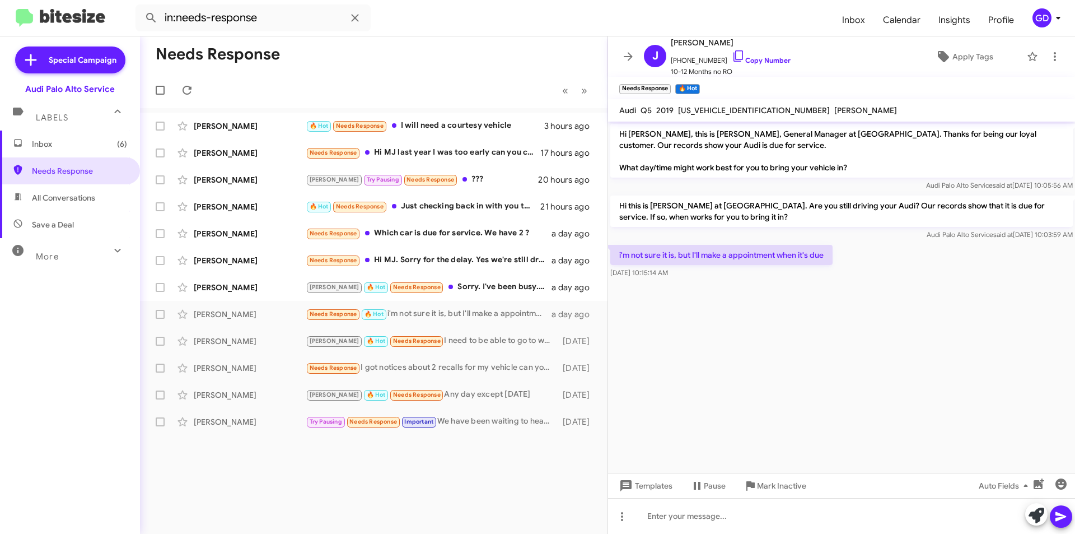
click at [802, 306] on cdk-virtual-scroll-viewport "Hi [PERSON_NAME], this is [PERSON_NAME], General Manager at [GEOGRAPHIC_DATA]. …" at bounding box center [841, 297] width 467 height 351
click at [751, 62] on link "Copy Number" at bounding box center [761, 60] width 59 height 8
drag, startPoint x: 669, startPoint y: 520, endPoint x: 689, endPoint y: 520, distance: 20.2
click at [673, 520] on div at bounding box center [841, 516] width 467 height 36
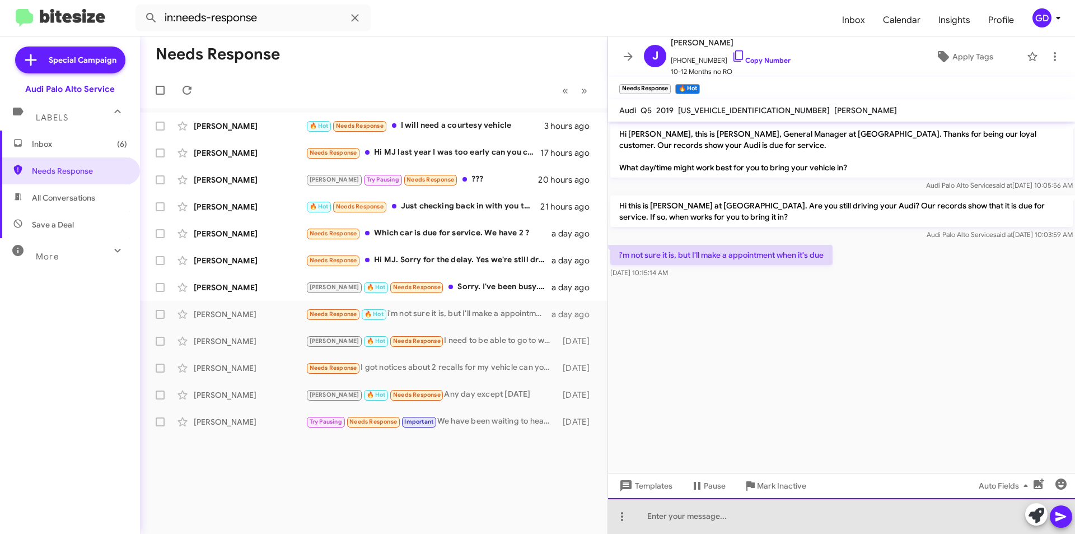
paste div
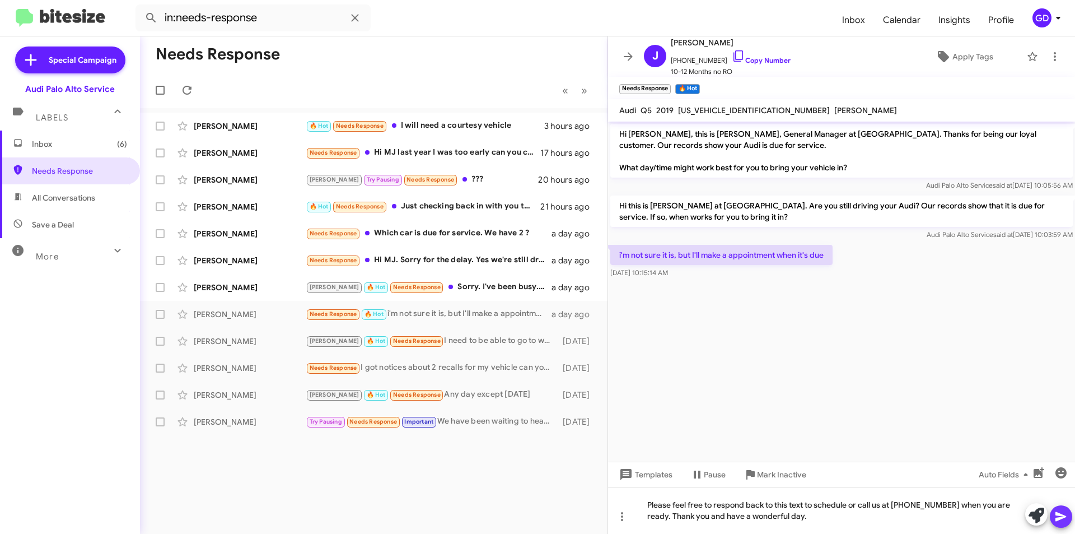
click at [1064, 518] on icon at bounding box center [1061, 517] width 11 height 10
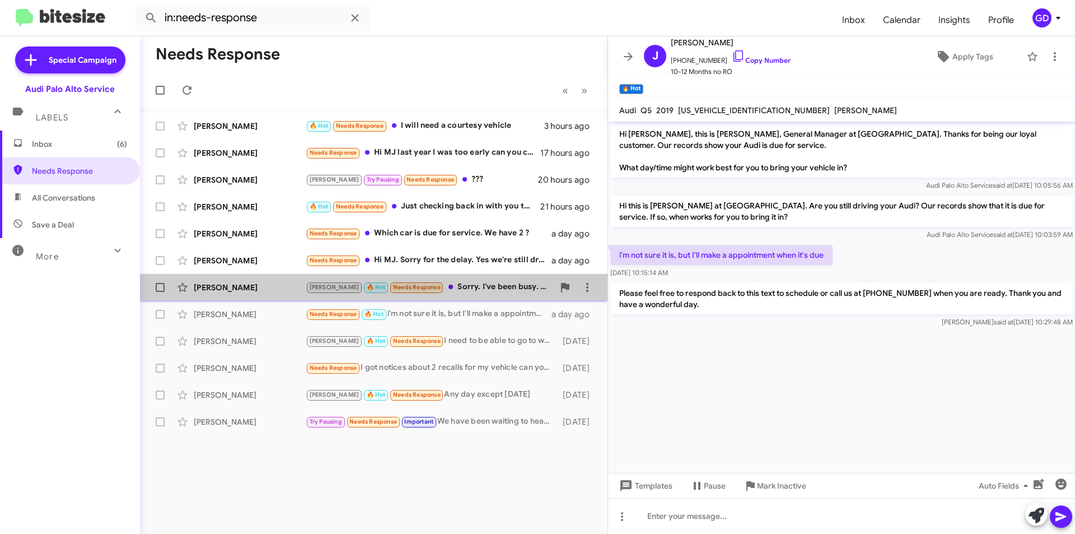
click at [207, 286] on div "[PERSON_NAME]" at bounding box center [250, 287] width 112 height 11
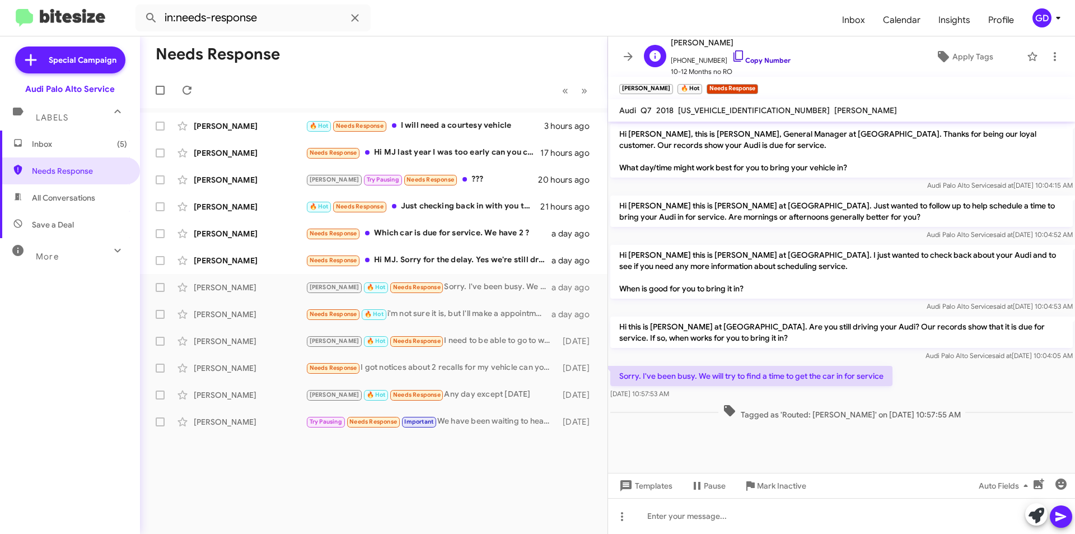
click at [763, 59] on link "Copy Number" at bounding box center [761, 60] width 59 height 8
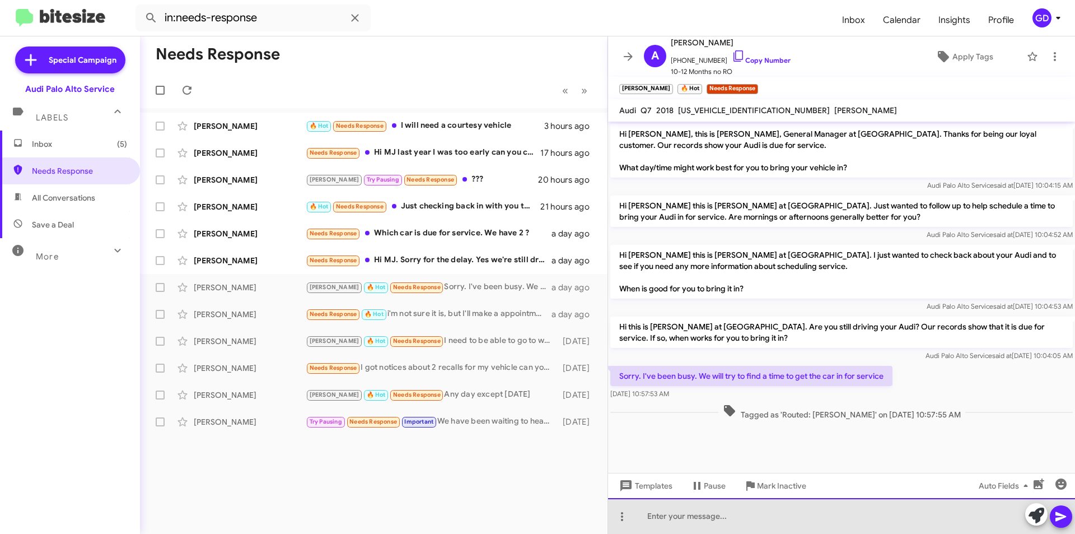
click at [668, 512] on div at bounding box center [841, 516] width 467 height 36
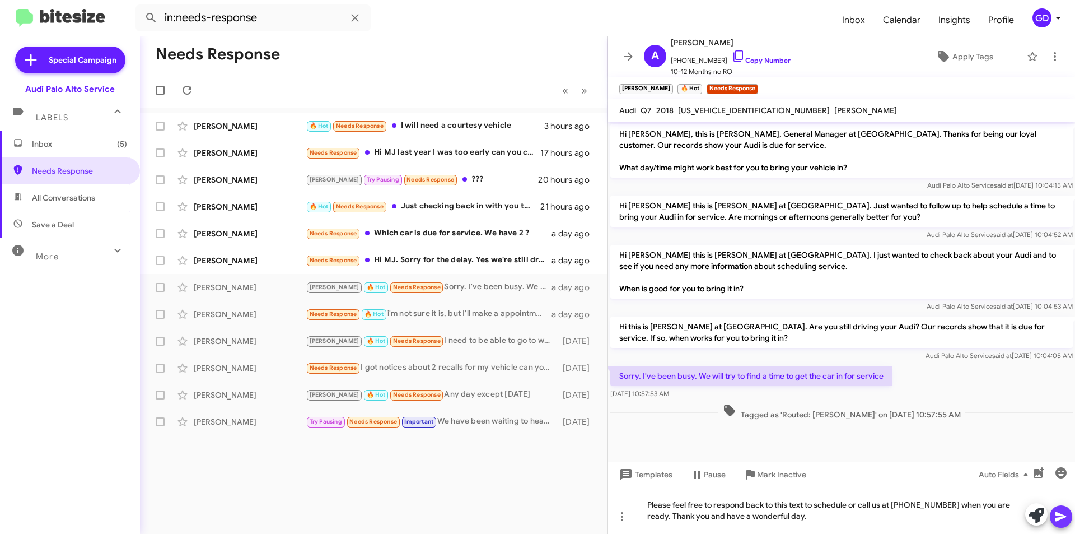
click at [1061, 522] on icon at bounding box center [1061, 516] width 13 height 13
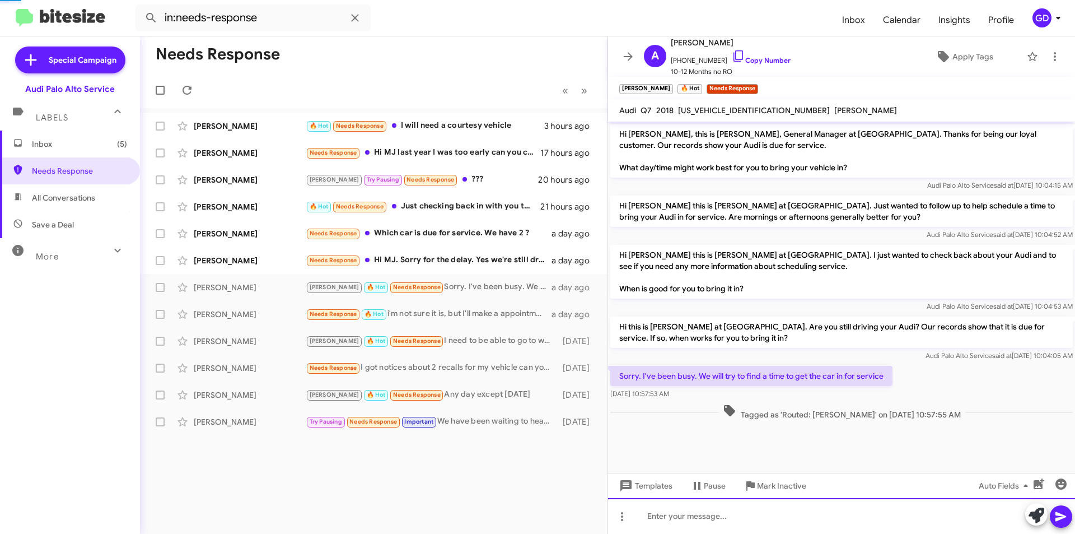
scroll to position [18, 0]
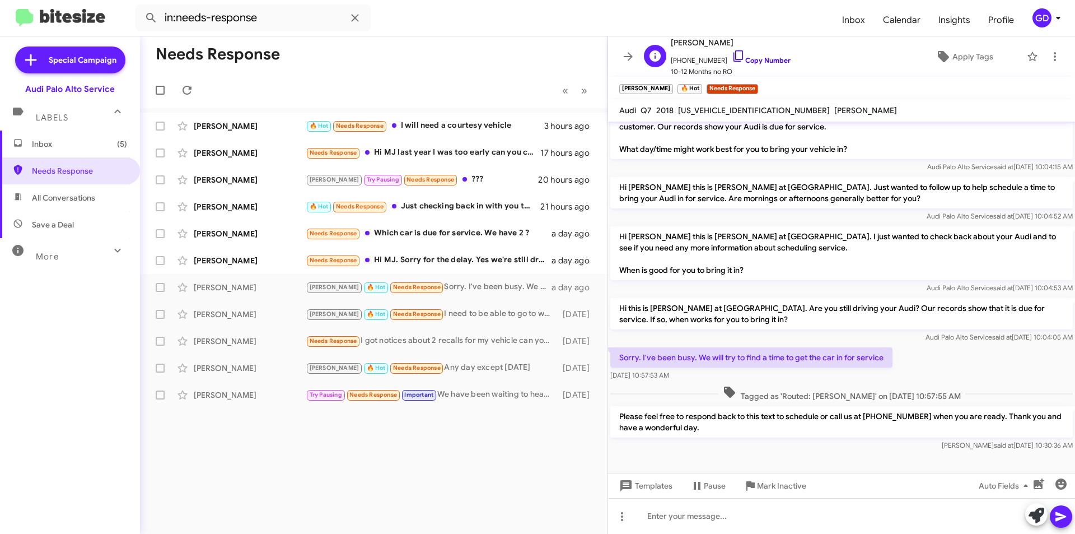
click at [754, 60] on link "Copy Number" at bounding box center [761, 60] width 59 height 8
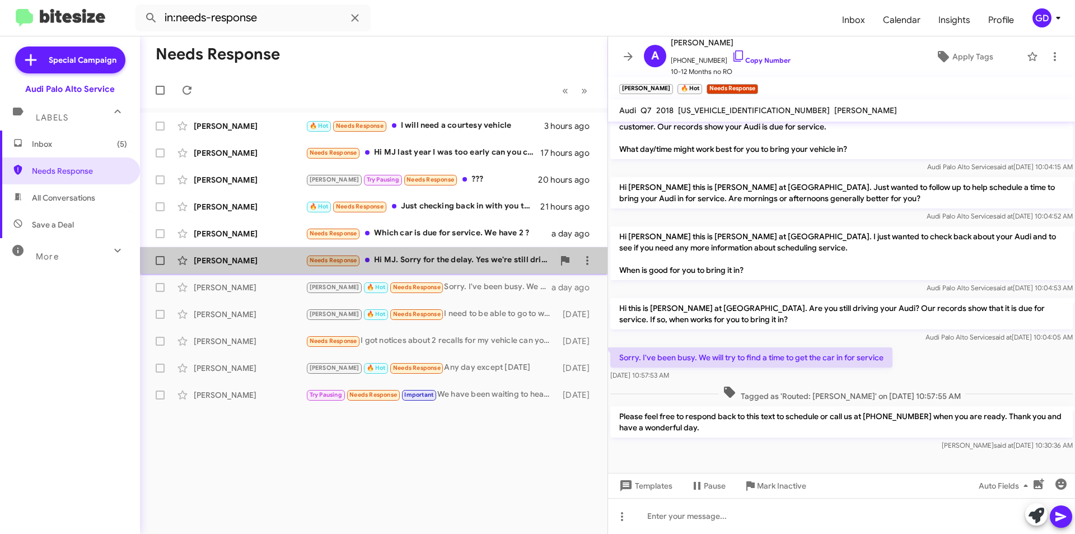
click at [228, 262] on div "[PERSON_NAME]" at bounding box center [250, 260] width 112 height 11
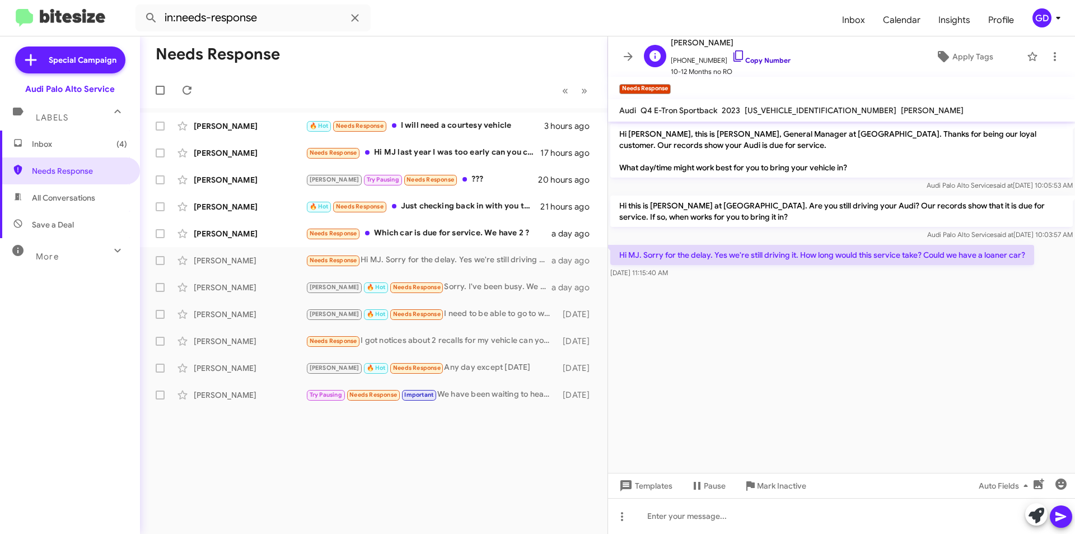
click at [756, 59] on link "Copy Number" at bounding box center [761, 60] width 59 height 8
click at [653, 518] on div at bounding box center [841, 516] width 467 height 36
click at [701, 518] on div "It may take a" at bounding box center [841, 516] width 467 height 36
drag, startPoint x: 706, startPoint y: 516, endPoint x: 630, endPoint y: 516, distance: 76.7
click at [630, 516] on div "It may take a" at bounding box center [841, 516] width 467 height 36
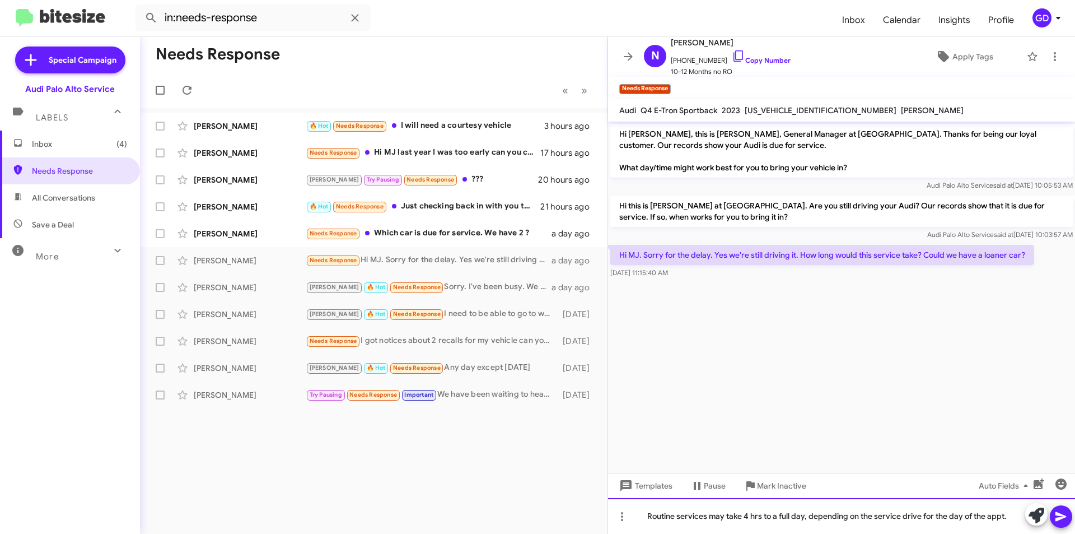
click at [1013, 519] on div "Routine services may take 4 hrs to a full day, depending on the service drive f…" at bounding box center [841, 516] width 467 height 36
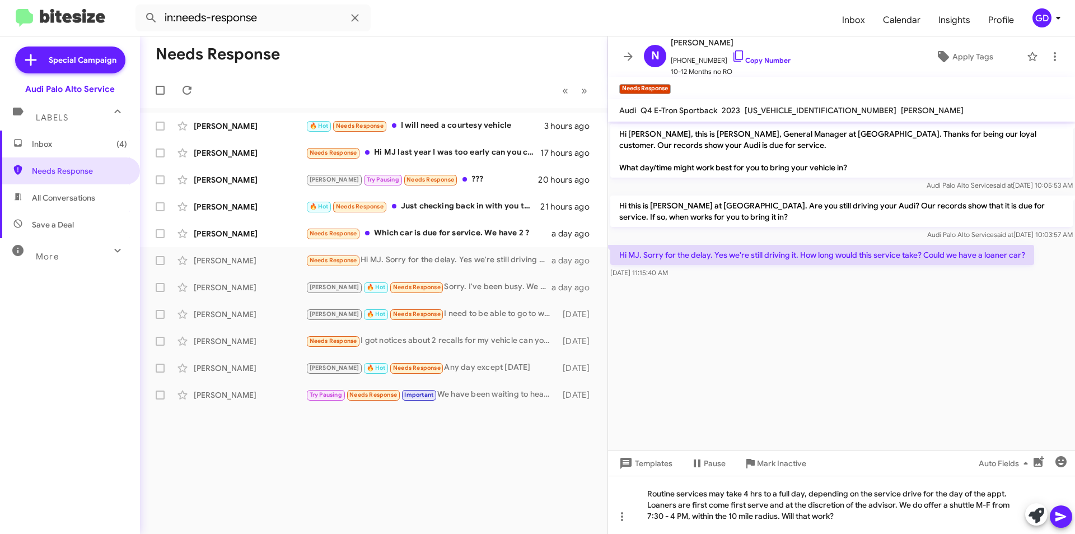
click at [1063, 520] on icon at bounding box center [1061, 516] width 13 height 13
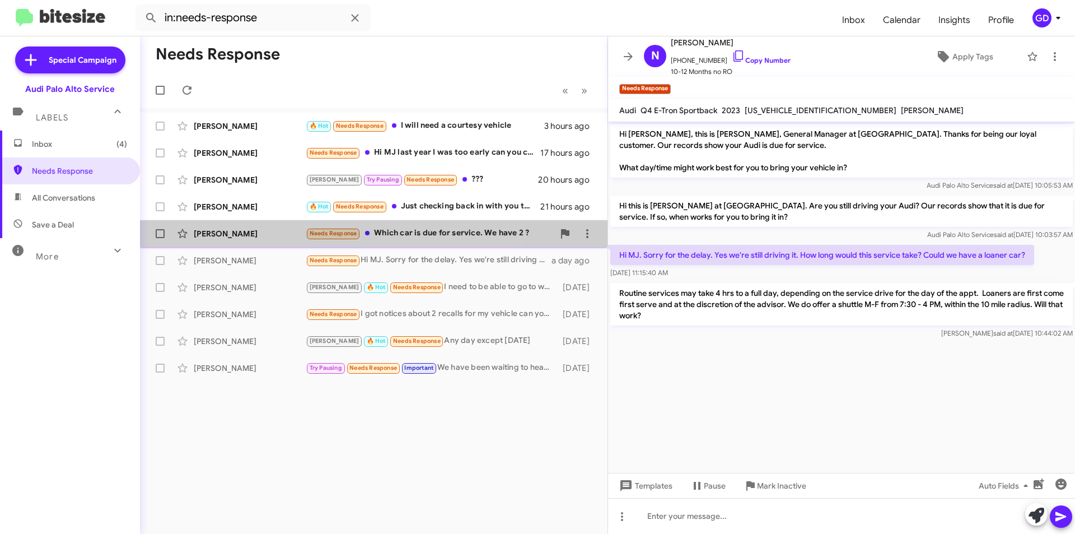
click at [209, 236] on div "[PERSON_NAME]" at bounding box center [250, 233] width 112 height 11
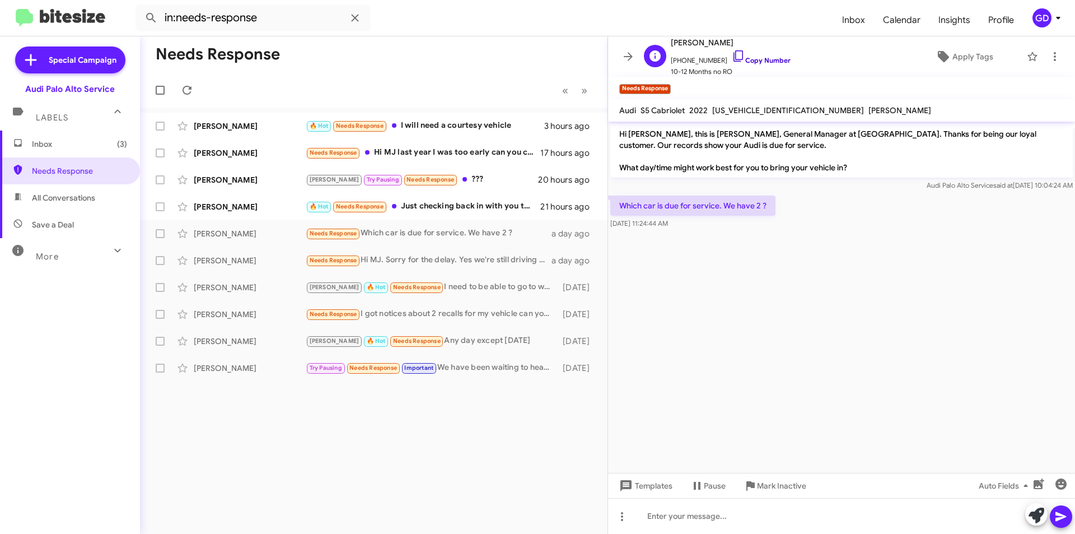
click at [763, 59] on link "Copy Number" at bounding box center [761, 60] width 59 height 8
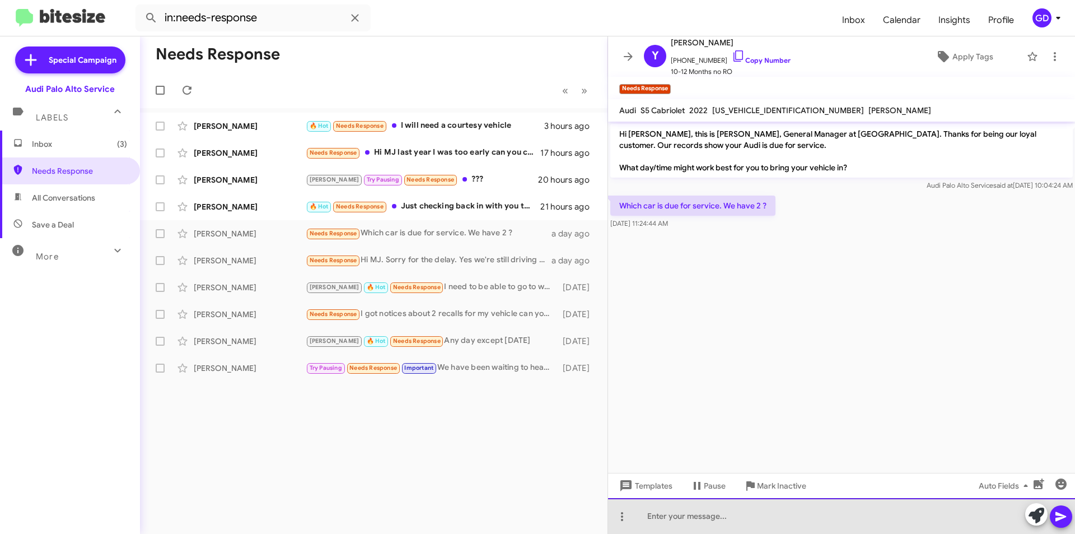
click at [651, 518] on div at bounding box center [841, 516] width 467 height 36
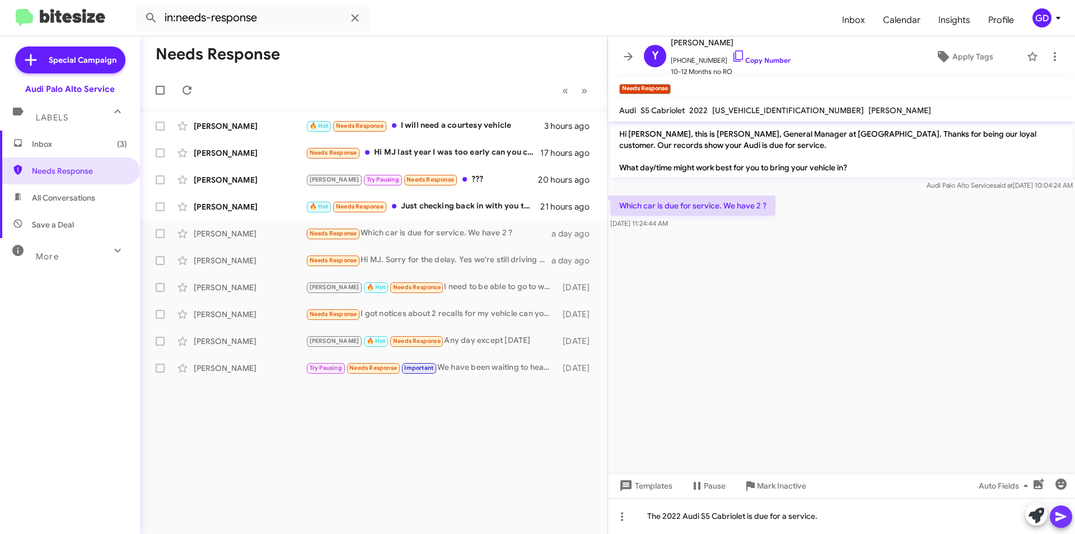
click at [1057, 520] on icon at bounding box center [1061, 517] width 11 height 10
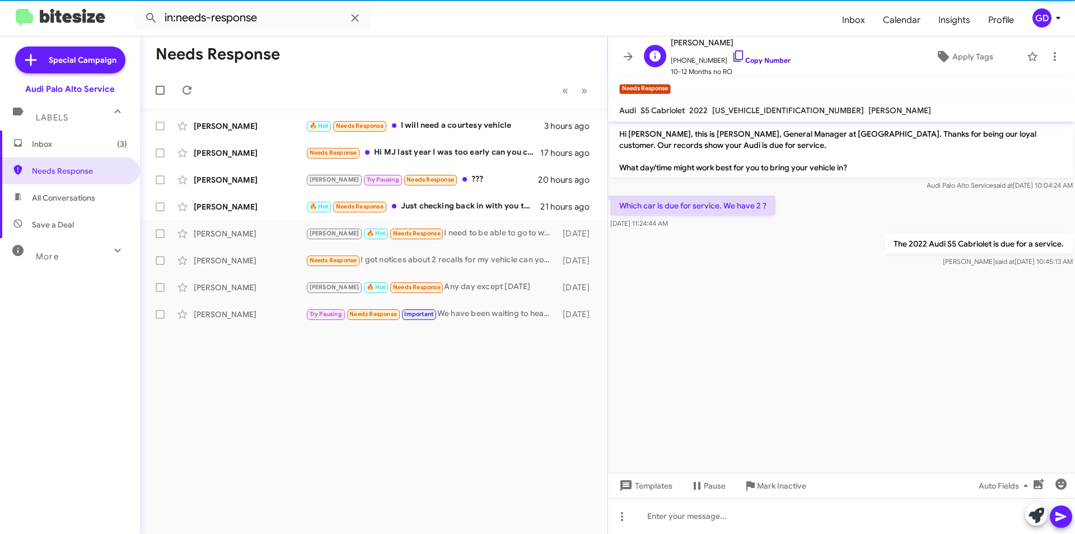
click at [764, 58] on link "Copy Number" at bounding box center [761, 60] width 59 height 8
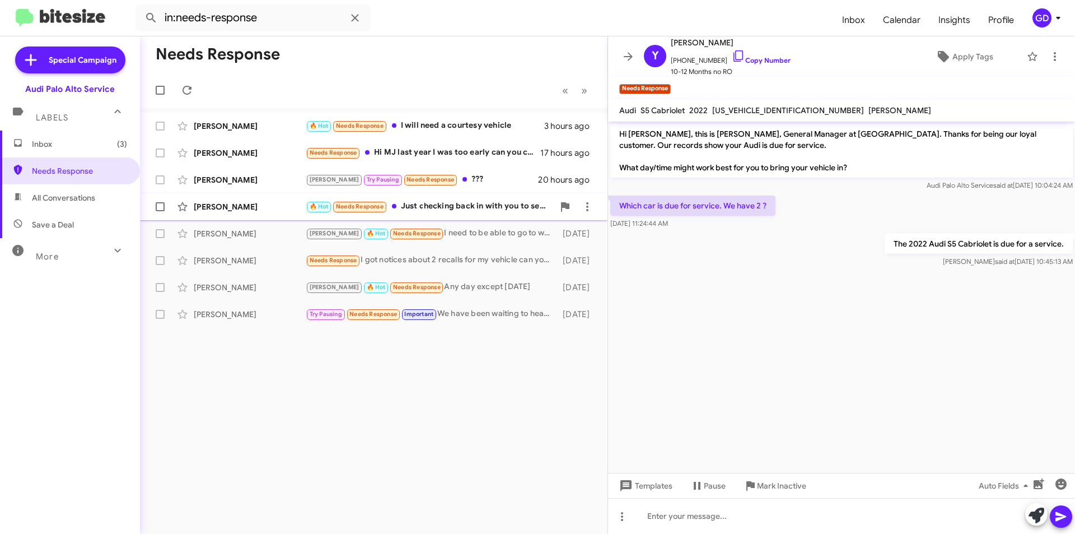
click at [230, 207] on div "[PERSON_NAME]" at bounding box center [250, 206] width 112 height 11
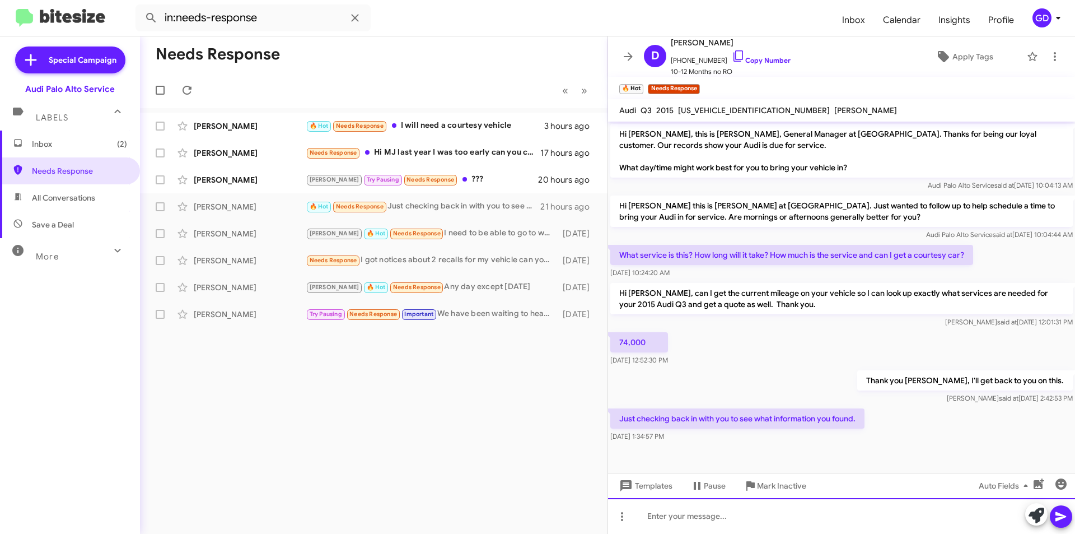
click at [655, 519] on div at bounding box center [841, 516] width 467 height 36
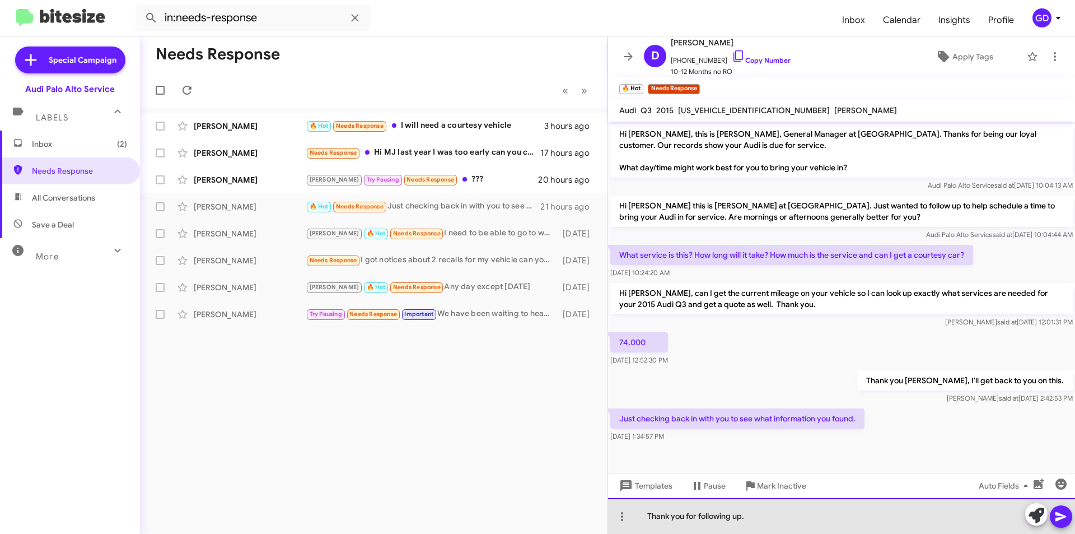
click at [760, 517] on div "Thank you for following up." at bounding box center [841, 516] width 467 height 36
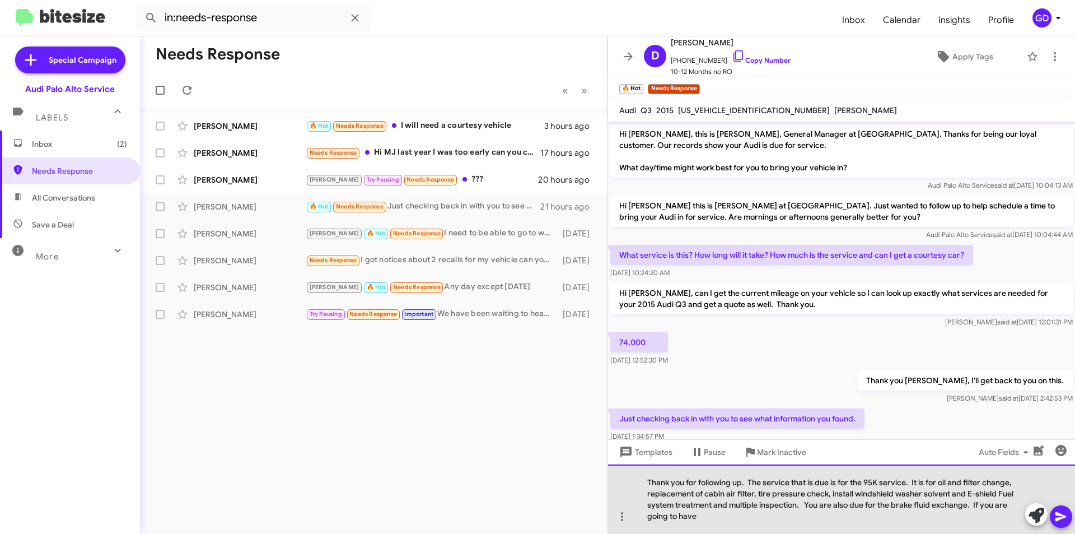
click at [805, 504] on div "Thank you for following up. The service that is due is for the 95K service. It …" at bounding box center [841, 498] width 467 height 69
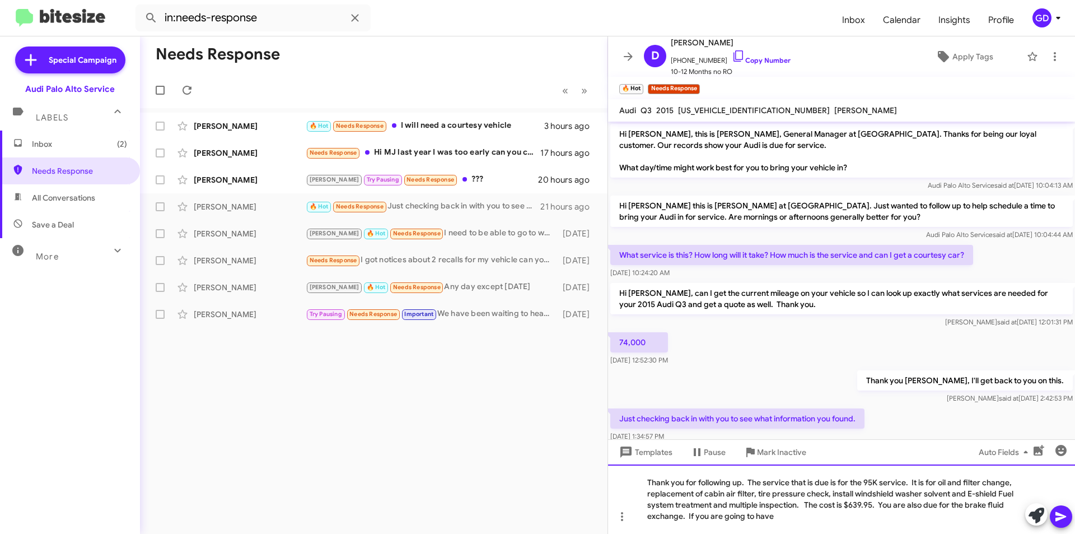
click at [686, 516] on div "Thank you for following up. The service that is due is for the 95K service. It …" at bounding box center [841, 498] width 467 height 69
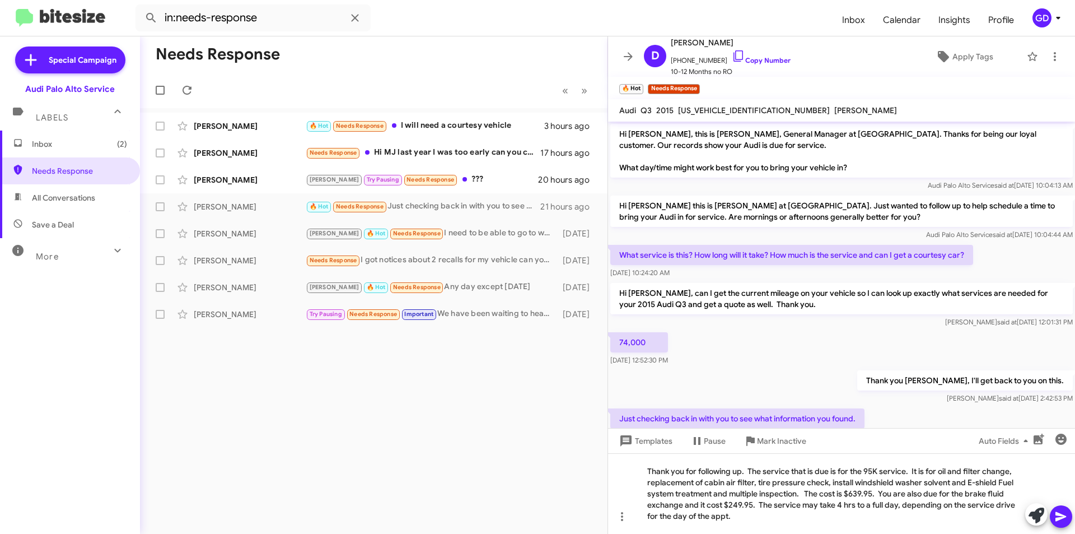
click at [1061, 515] on icon at bounding box center [1061, 517] width 11 height 10
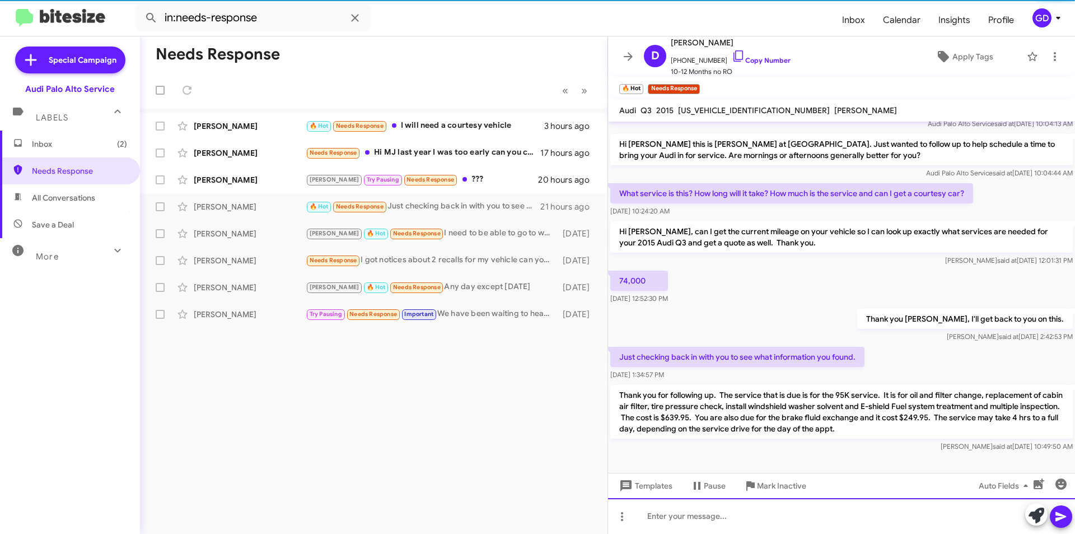
scroll to position [66, 0]
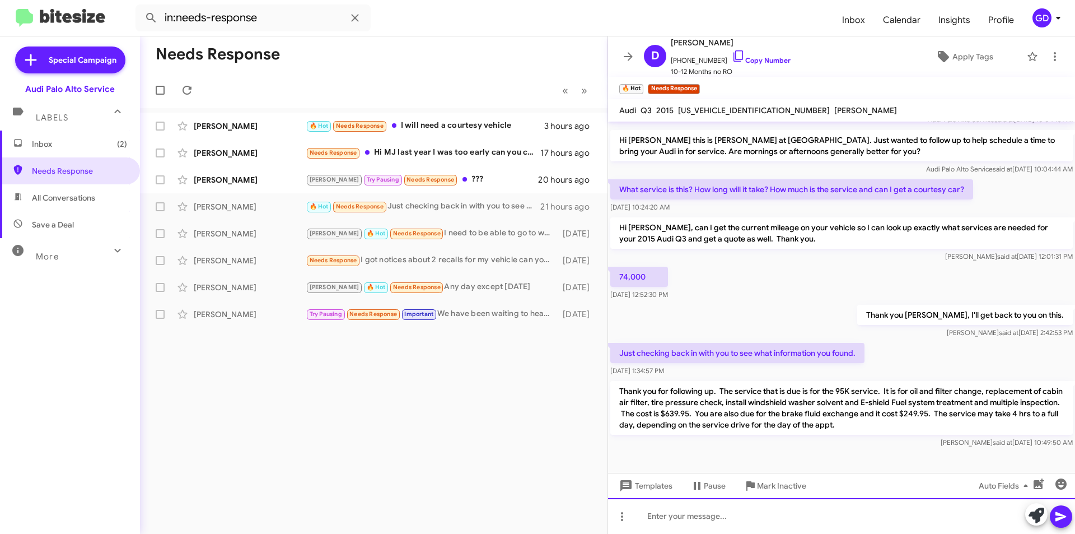
click at [692, 517] on div at bounding box center [841, 516] width 467 height 36
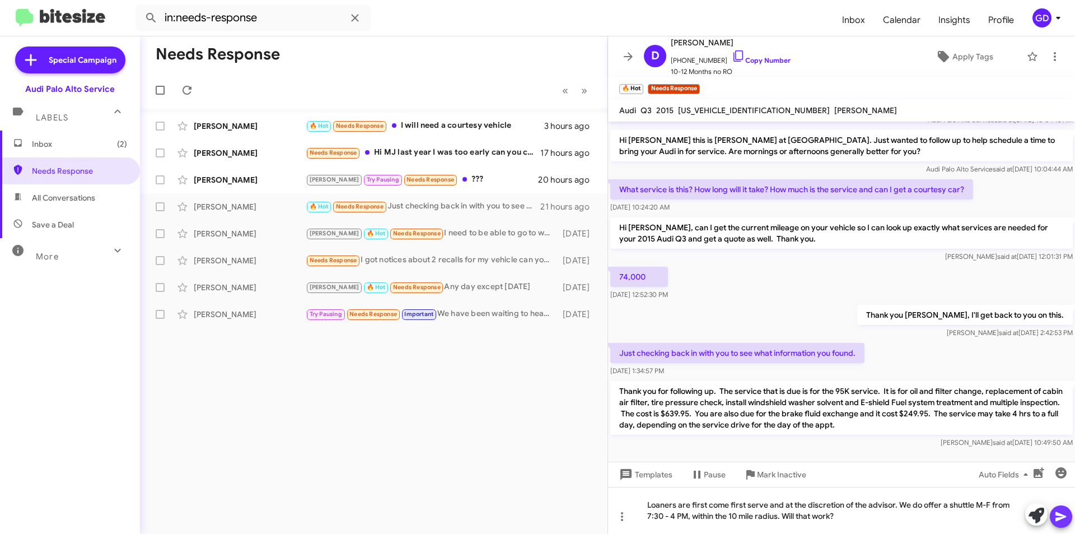
click at [1060, 518] on icon at bounding box center [1061, 517] width 11 height 10
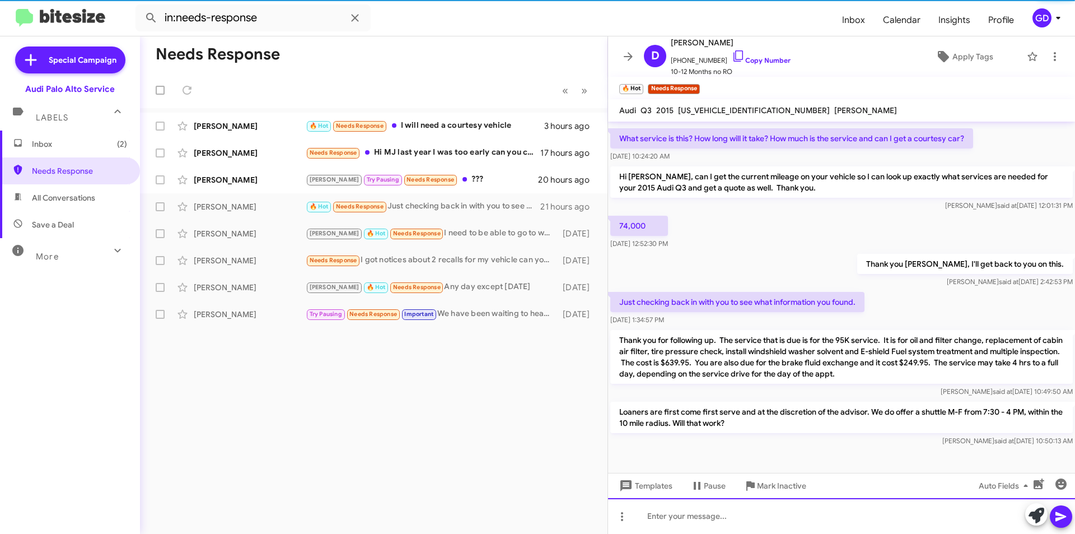
scroll to position [118, 0]
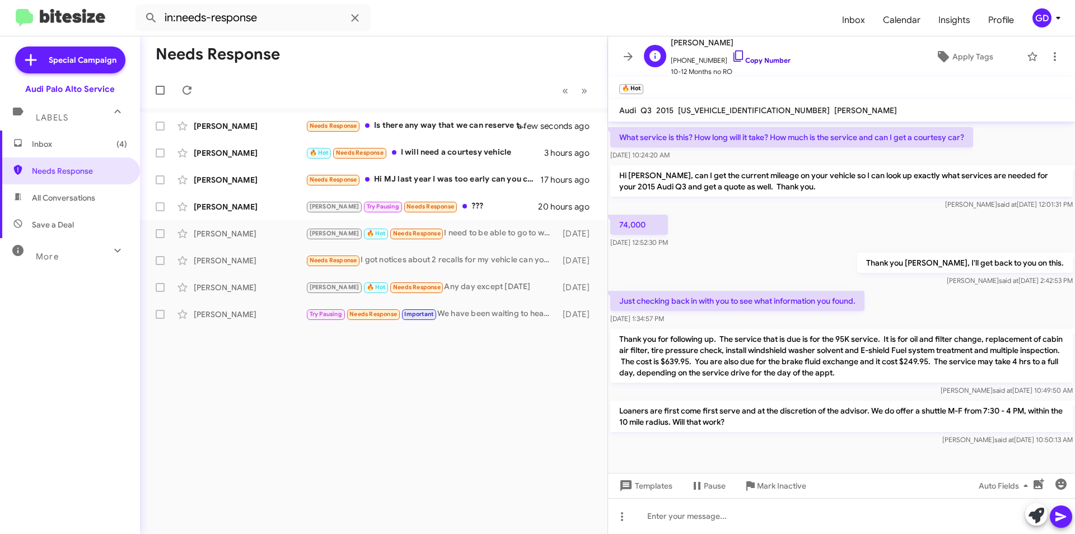
click at [759, 60] on link "Copy Number" at bounding box center [761, 60] width 59 height 8
click at [236, 205] on div "[PERSON_NAME]" at bounding box center [250, 206] width 112 height 11
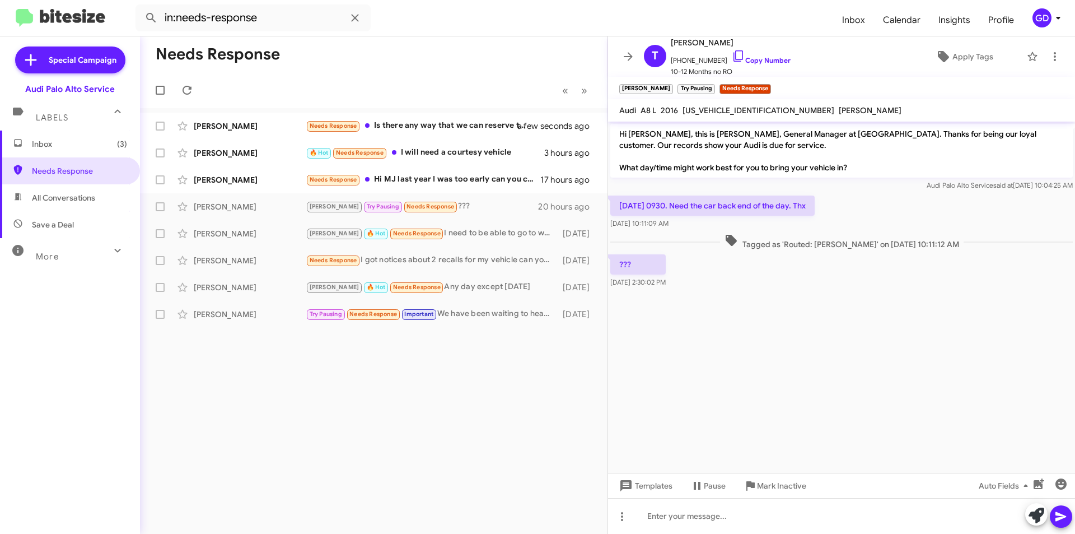
click at [854, 210] on div "[DATE] 0930. Need the car back end of the day. Thx [DATE] 10:11:09 AM" at bounding box center [841, 212] width 467 height 38
click at [755, 60] on link "Copy Number" at bounding box center [761, 60] width 59 height 8
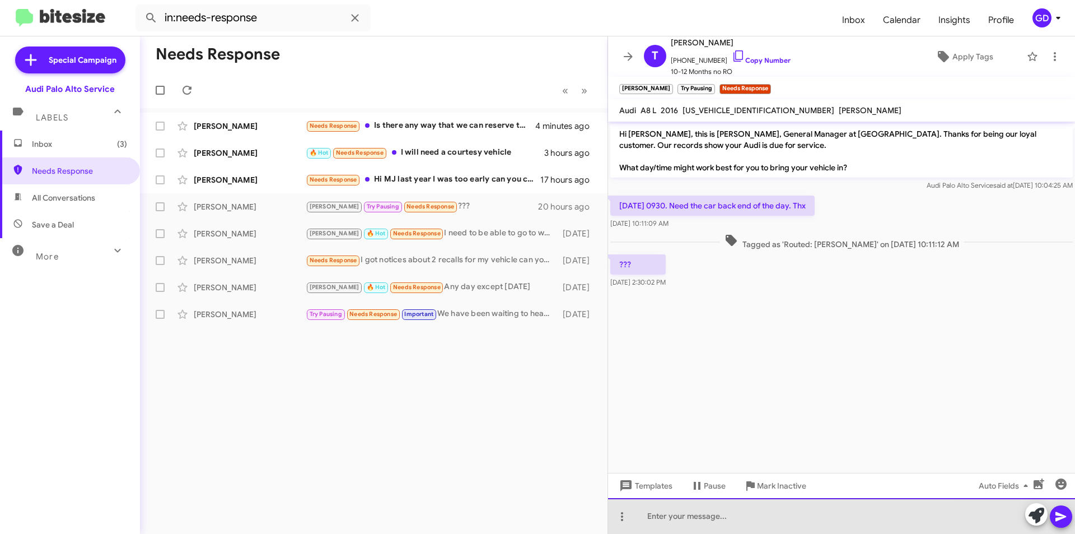
click at [658, 520] on div at bounding box center [841, 516] width 467 height 36
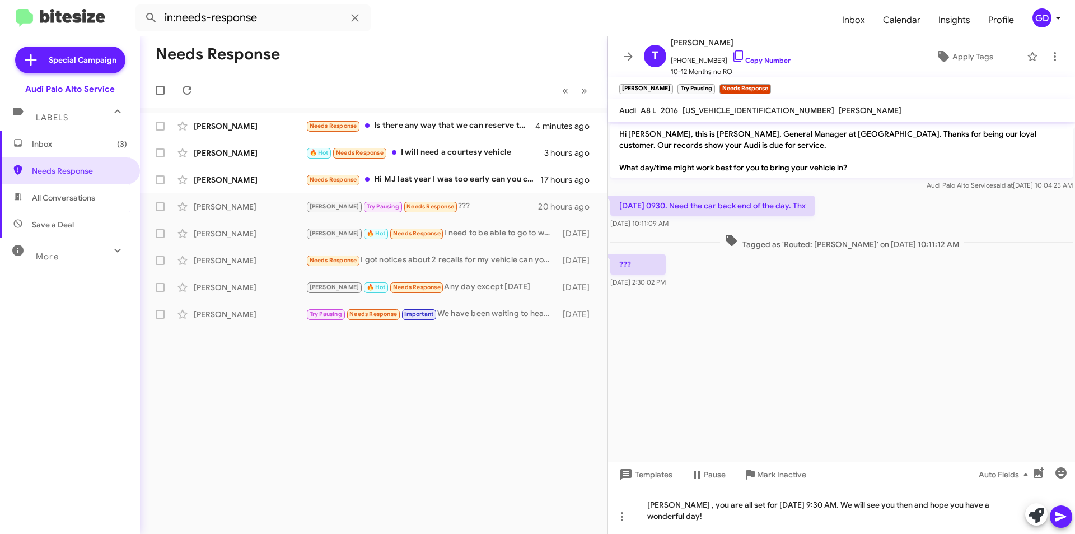
click at [1060, 516] on icon at bounding box center [1061, 516] width 13 height 13
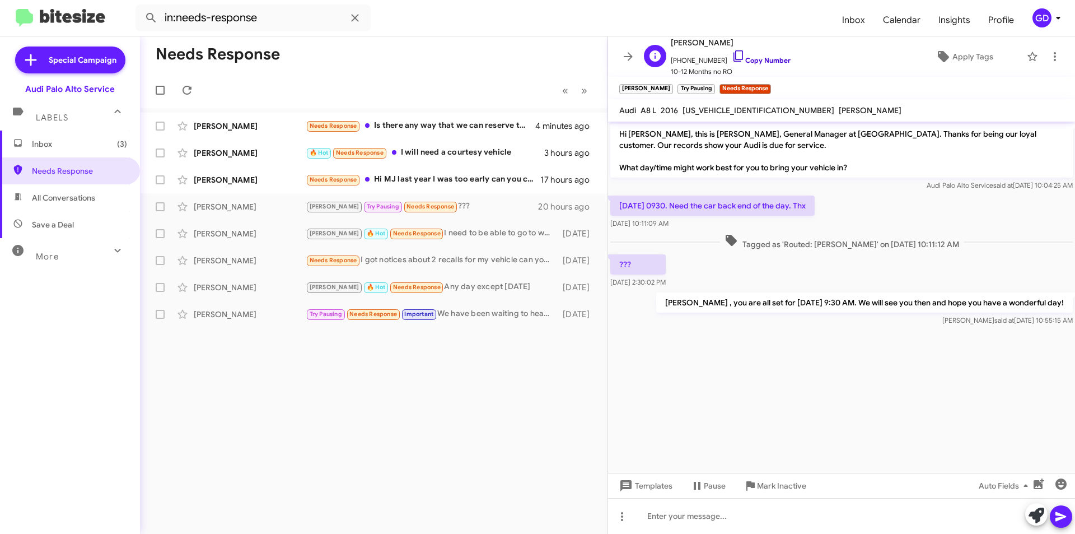
click at [757, 63] on link "Copy Number" at bounding box center [761, 60] width 59 height 8
click at [958, 55] on span "Apply Tags" at bounding box center [973, 56] width 41 height 20
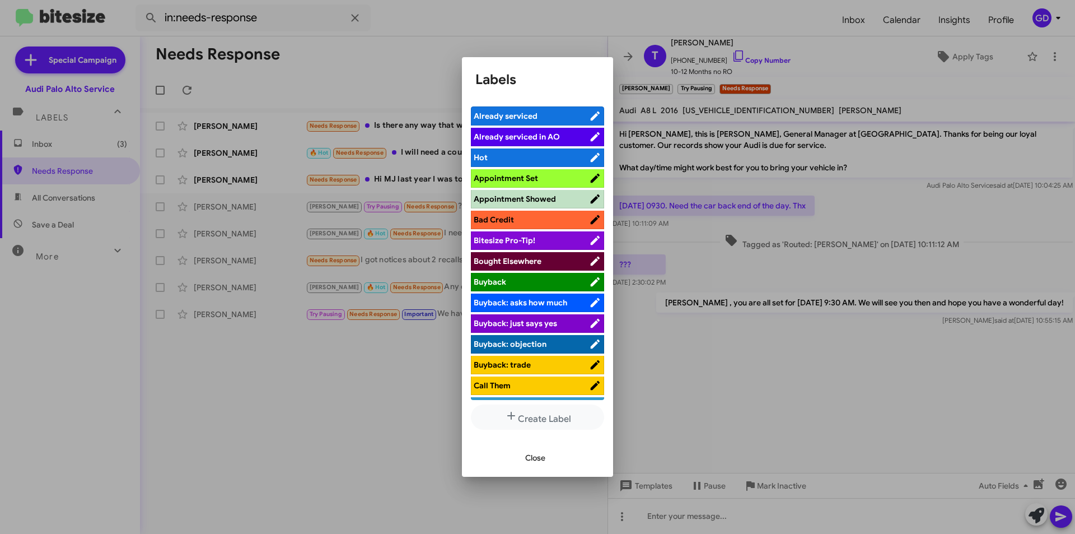
click at [532, 183] on span "Appointment Set" at bounding box center [506, 178] width 64 height 10
click at [538, 457] on span "Close" at bounding box center [535, 458] width 20 height 20
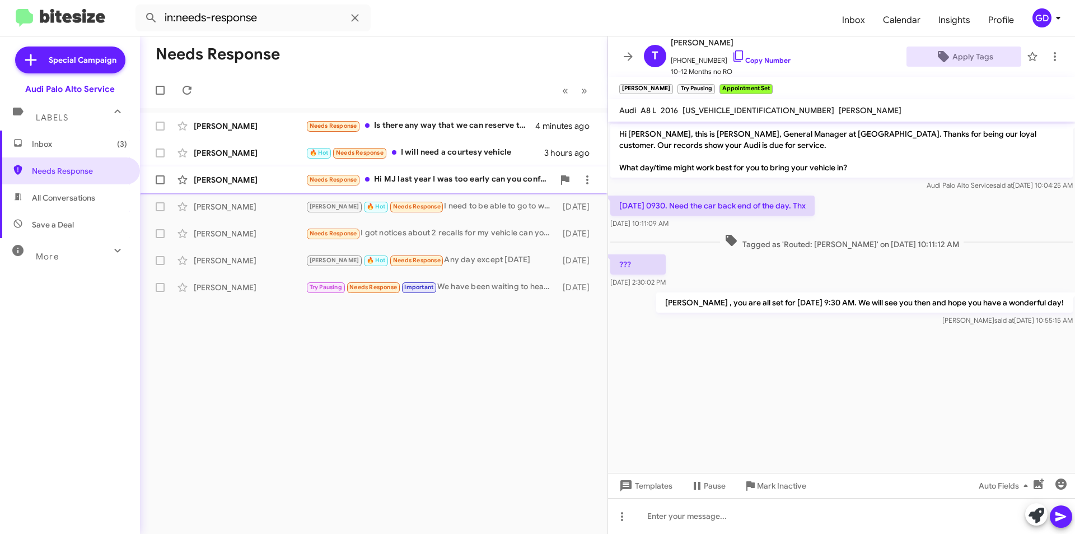
click at [232, 177] on div "[PERSON_NAME]" at bounding box center [250, 179] width 112 height 11
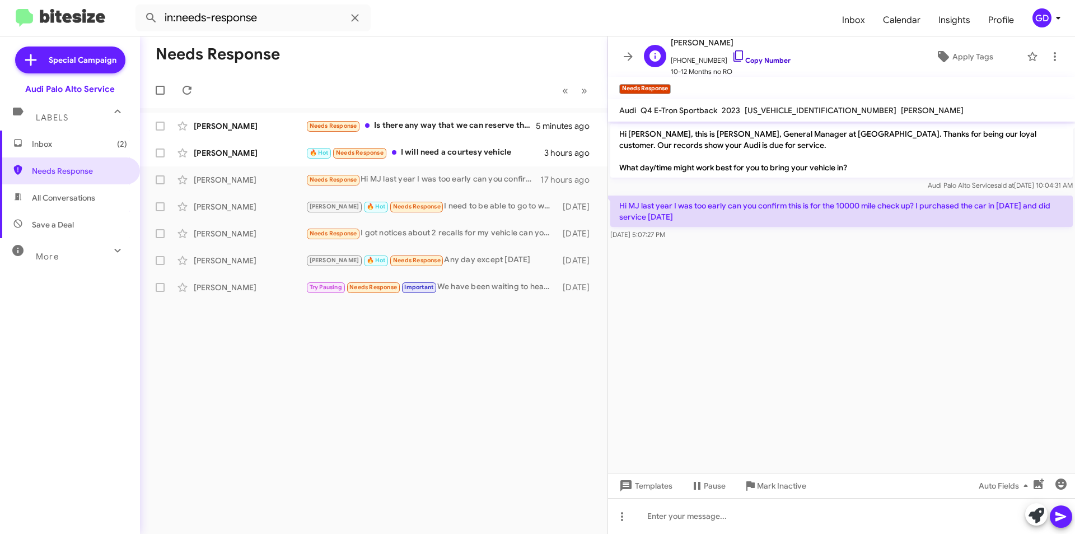
click at [752, 62] on link "Copy Number" at bounding box center [761, 60] width 59 height 8
click at [778, 111] on span "[US_VEHICLE_IDENTIFICATION_NUMBER]" at bounding box center [821, 110] width 152 height 10
drag, startPoint x: 671, startPoint y: 518, endPoint x: 685, endPoint y: 511, distance: 15.5
click at [672, 518] on div at bounding box center [841, 516] width 467 height 36
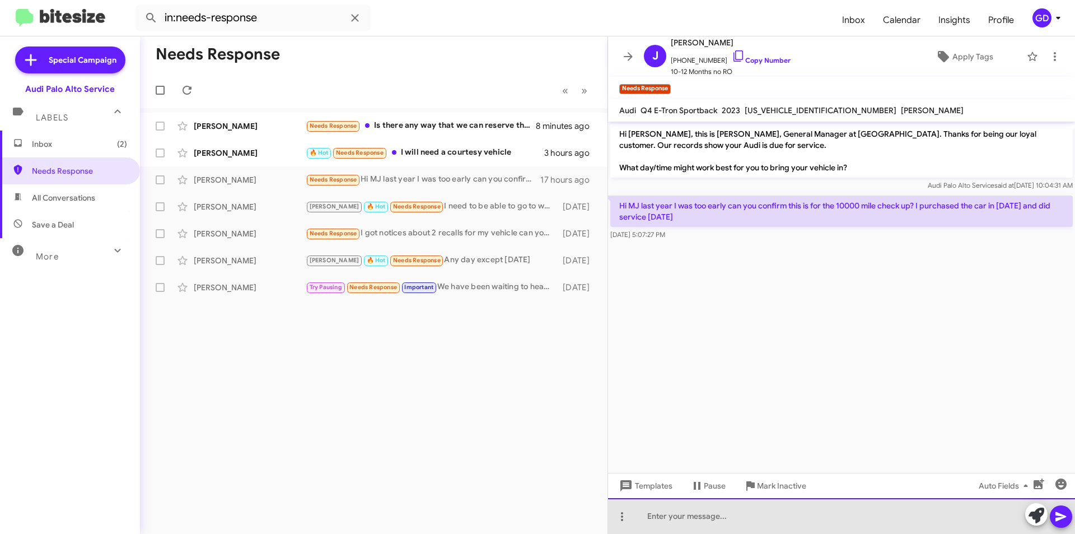
click at [695, 525] on div at bounding box center [841, 516] width 467 height 36
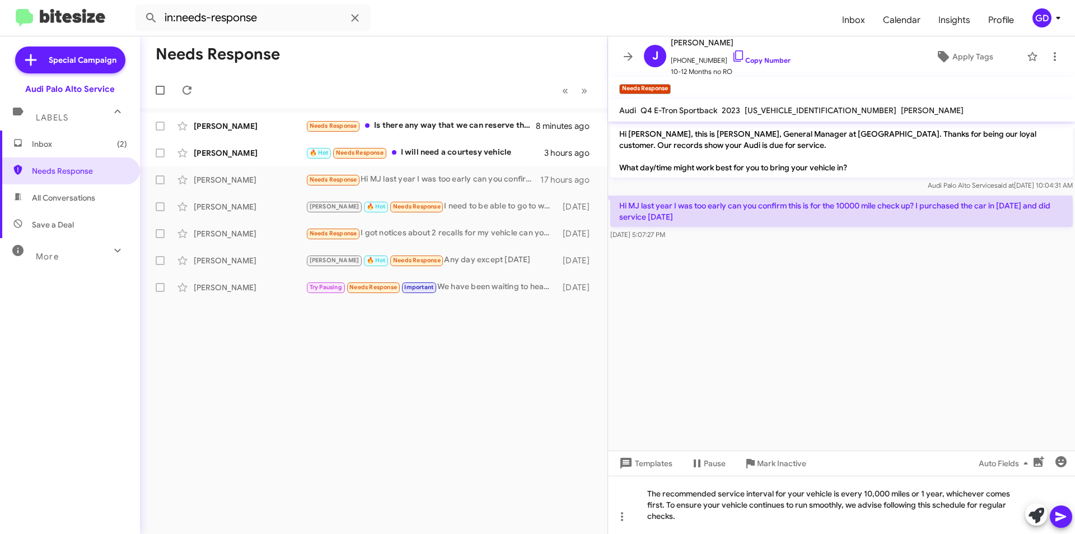
click at [1057, 519] on icon at bounding box center [1061, 517] width 11 height 10
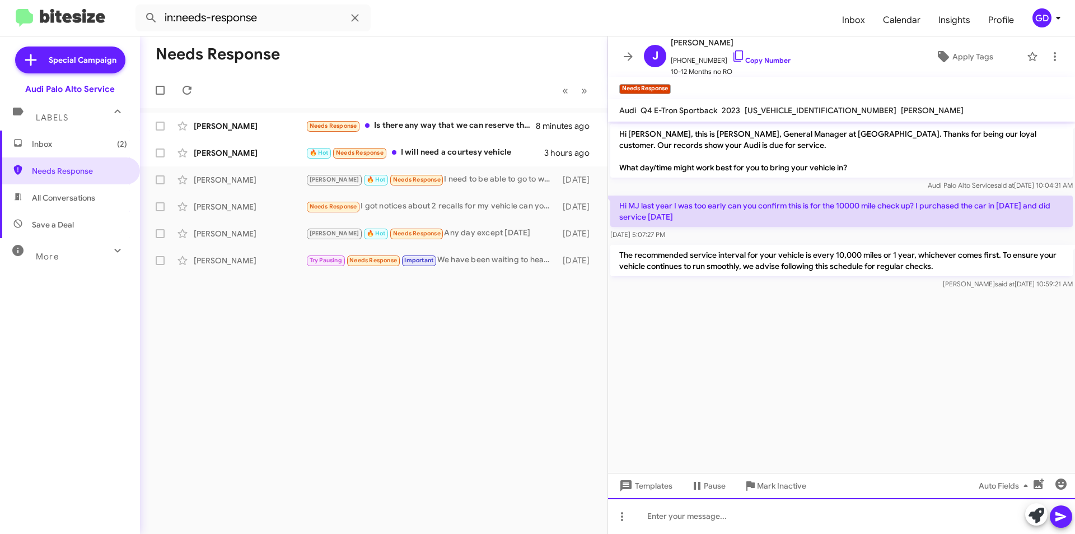
click at [650, 521] on div at bounding box center [841, 516] width 467 height 36
drag, startPoint x: 1063, startPoint y: 518, endPoint x: 1051, endPoint y: 517, distance: 11.8
click at [1063, 517] on icon at bounding box center [1061, 517] width 11 height 10
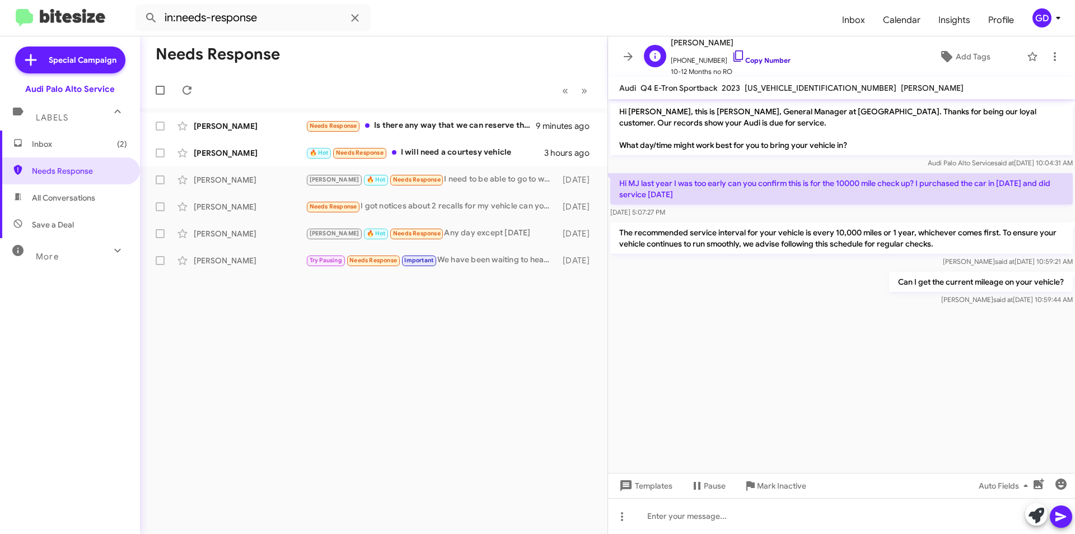
click at [759, 56] on link "Copy Number" at bounding box center [761, 60] width 59 height 8
click at [214, 155] on div "[PERSON_NAME]" at bounding box center [250, 152] width 112 height 11
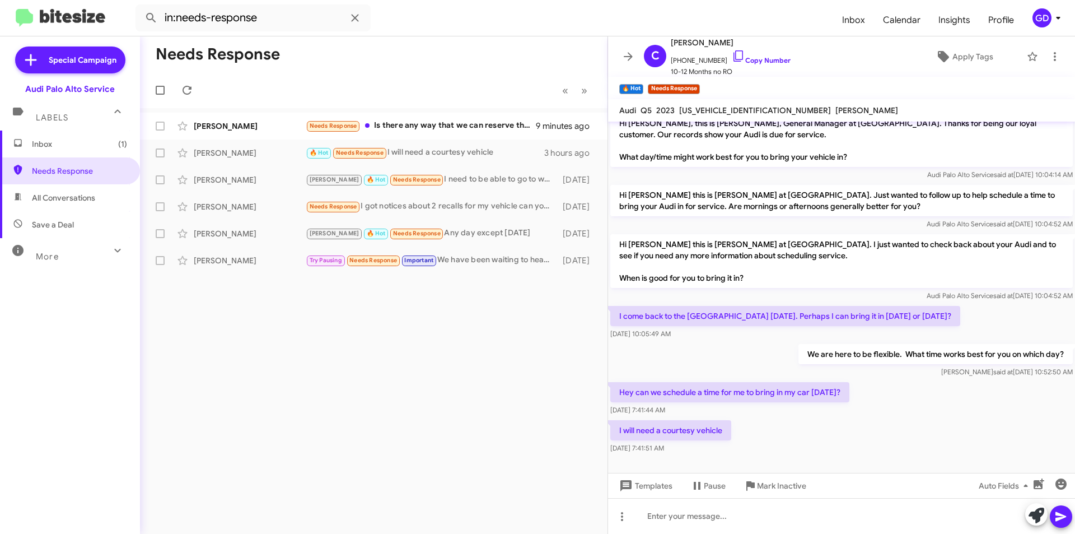
scroll to position [13, 0]
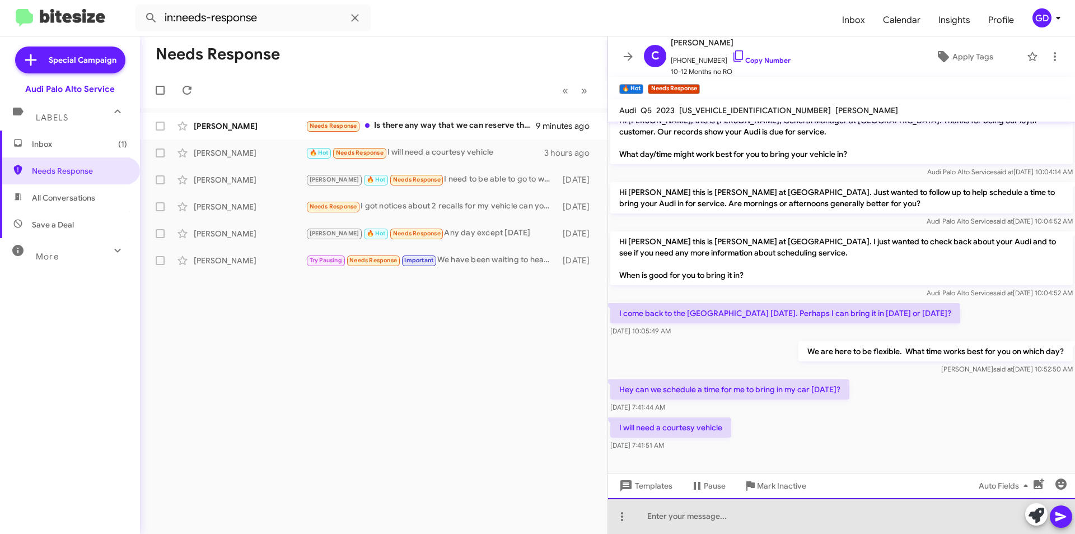
click at [657, 519] on div at bounding box center [841, 516] width 467 height 36
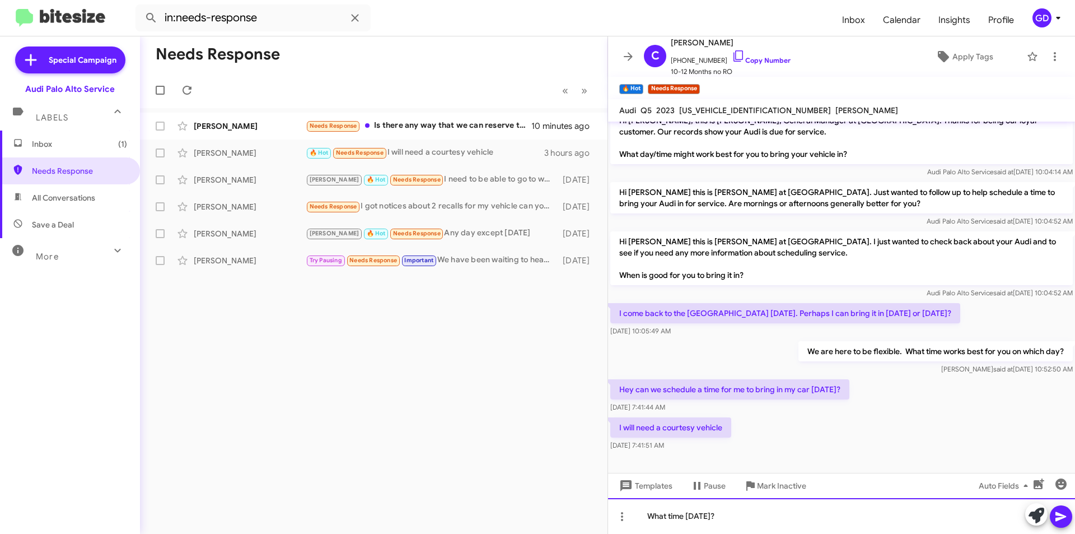
drag, startPoint x: 734, startPoint y: 517, endPoint x: 546, endPoint y: 507, distance: 187.9
click at [546, 507] on div "Needs Response « Previous » Next [PERSON_NAME] Needs Response Is there any way …" at bounding box center [607, 284] width 935 height 497
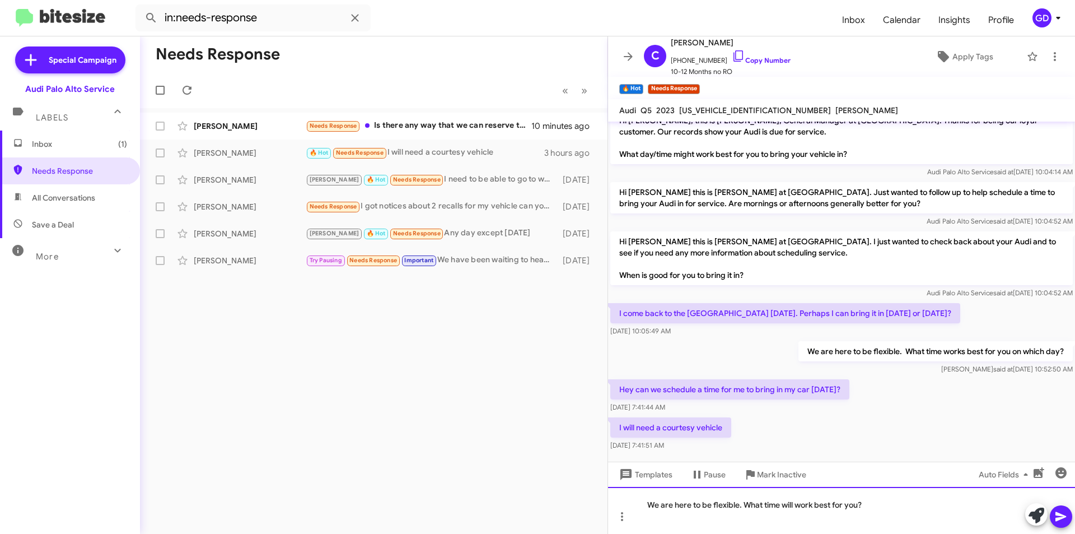
click at [783, 504] on div "We are here to be flexible. What time will work best for you?" at bounding box center [841, 510] width 467 height 47
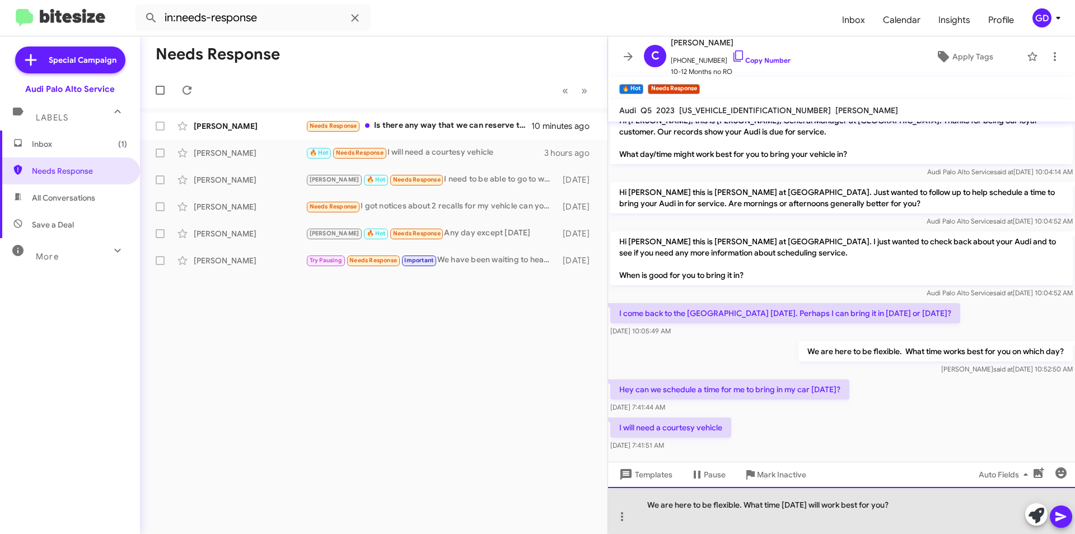
click at [933, 504] on div "We are here to be flexible. What time [DATE] will work best for you?" at bounding box center [841, 510] width 467 height 47
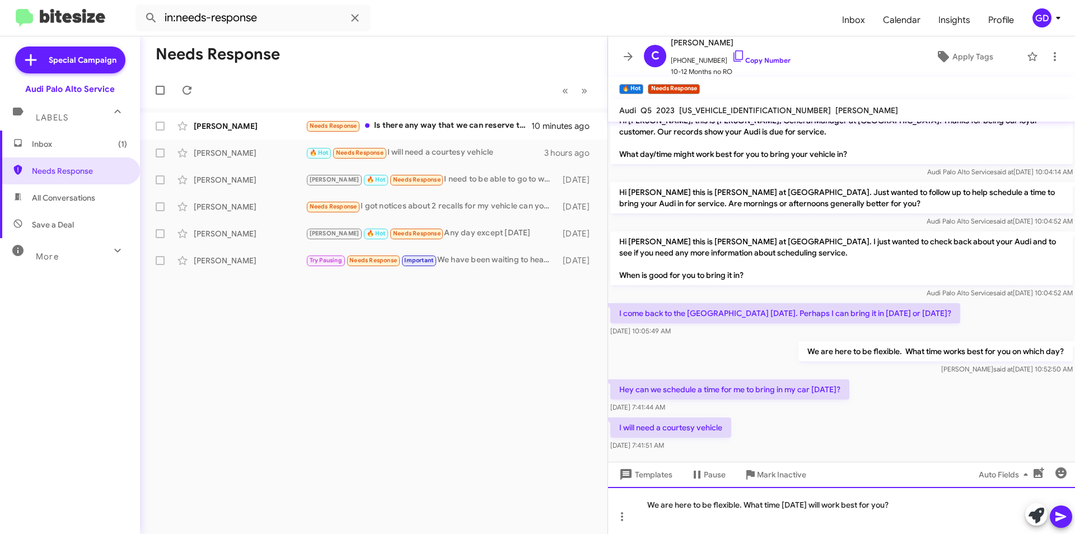
click at [919, 506] on div "We are here to be flexible. What time [DATE] will work best for you?" at bounding box center [841, 510] width 467 height 47
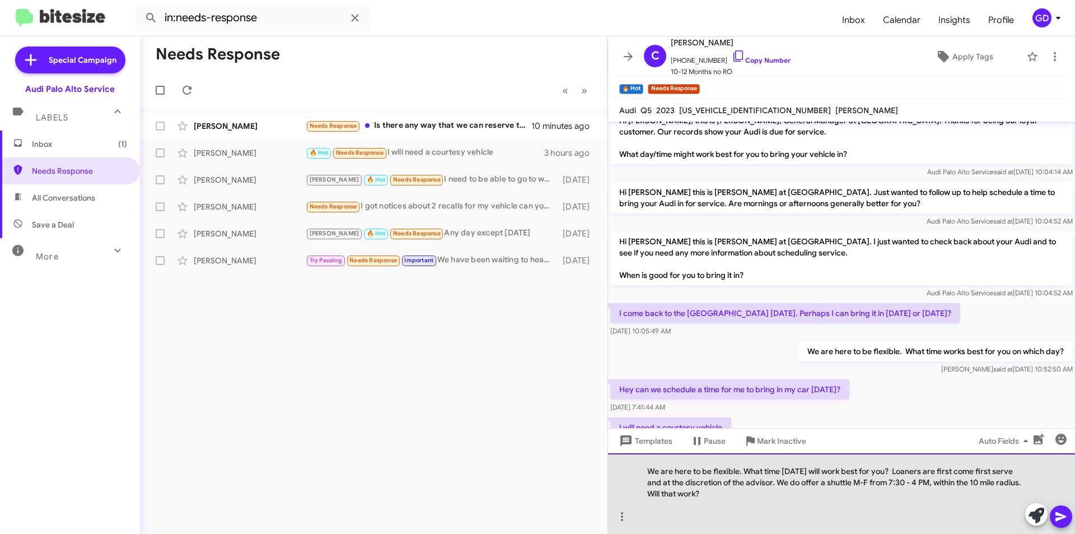
drag, startPoint x: 701, startPoint y: 495, endPoint x: 642, endPoint y: 492, distance: 59.4
click at [642, 492] on div "We are here to be flexible. What time [DATE] will work best for you? Loaners ar…" at bounding box center [841, 493] width 467 height 81
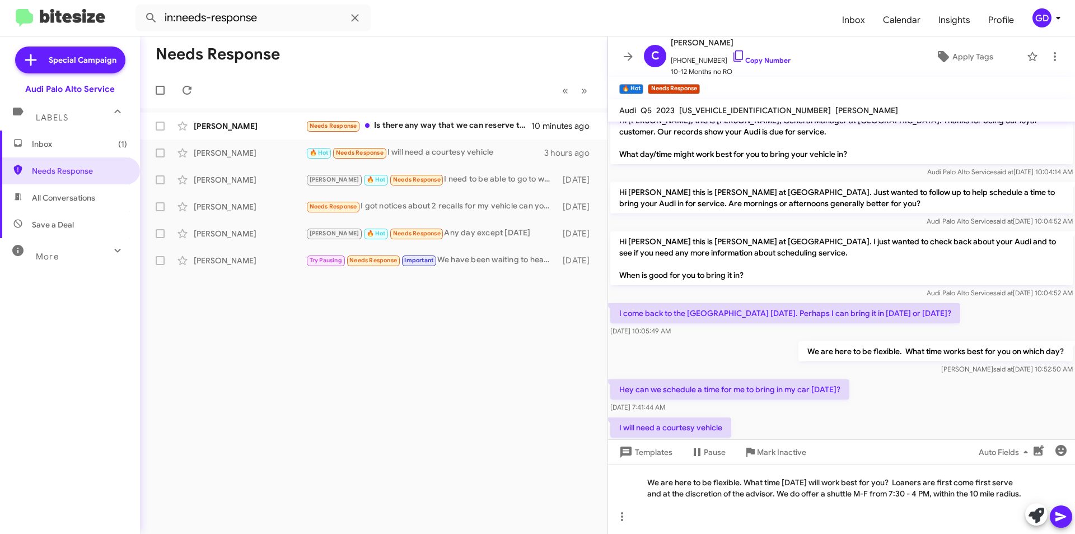
click at [1064, 519] on icon at bounding box center [1061, 516] width 13 height 13
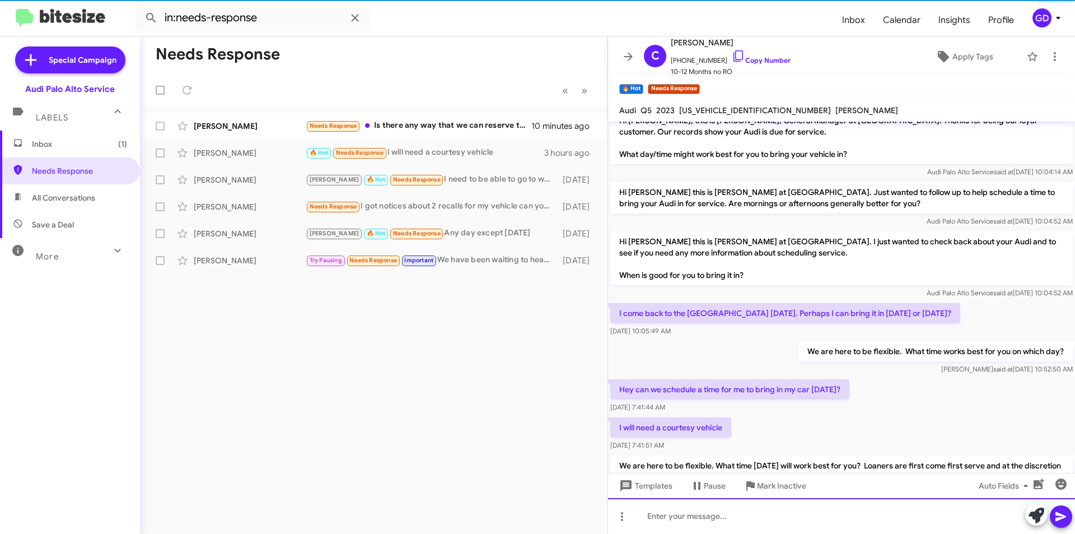
scroll to position [66, 0]
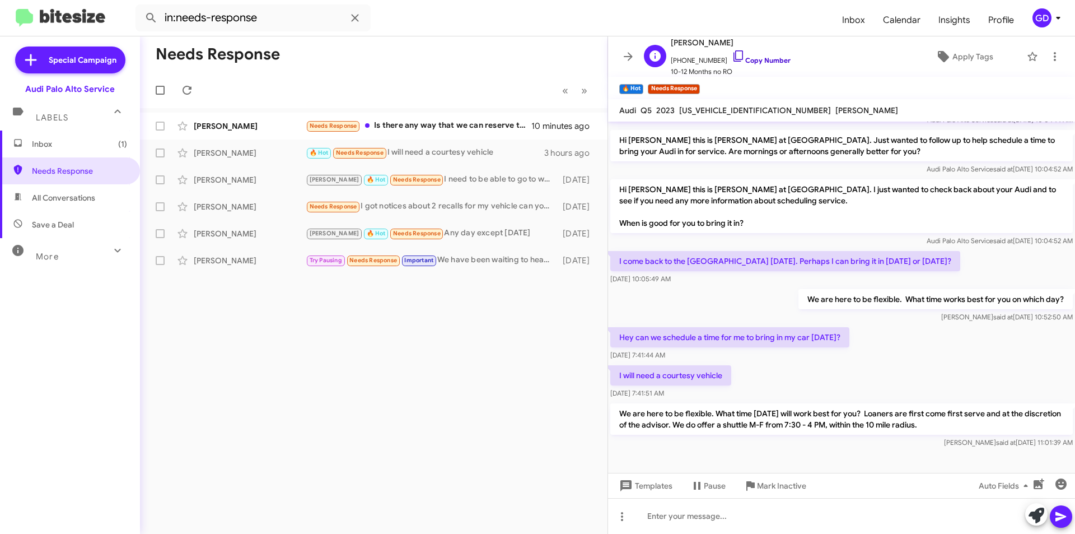
click at [755, 60] on link "Copy Number" at bounding box center [761, 60] width 59 height 8
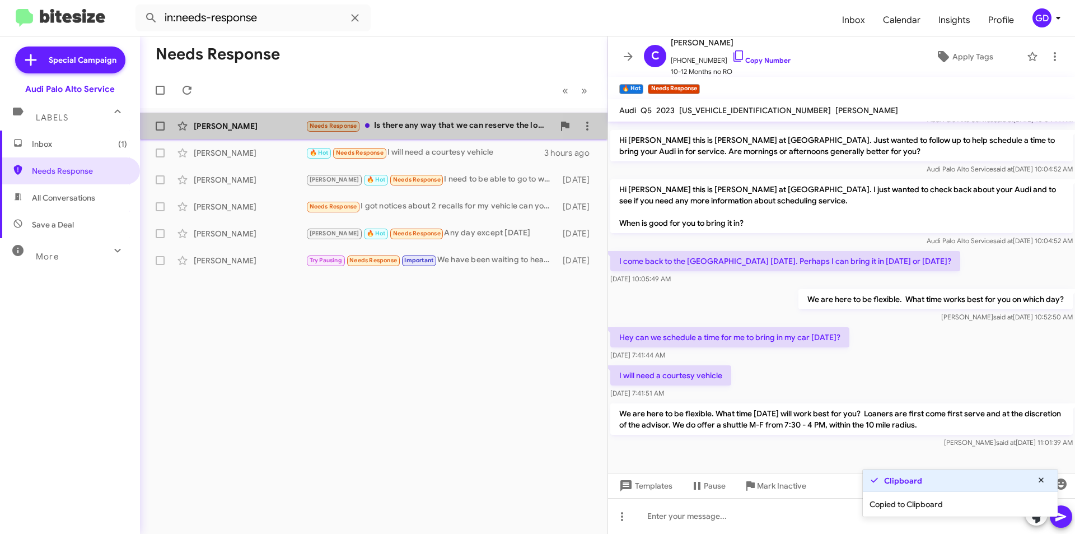
click at [230, 129] on div "[PERSON_NAME]" at bounding box center [250, 125] width 112 height 11
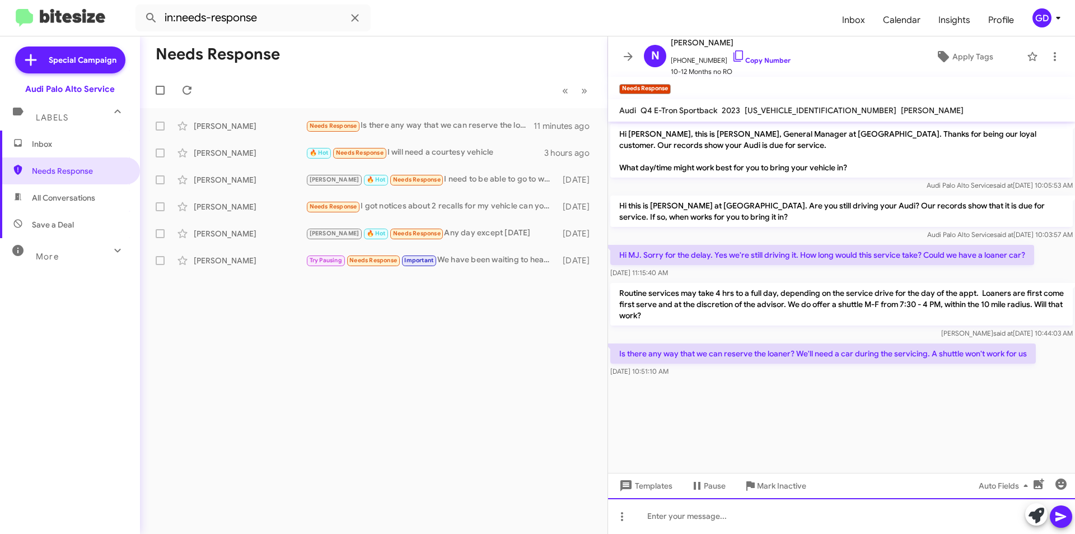
click at [656, 510] on div at bounding box center [841, 516] width 467 height 36
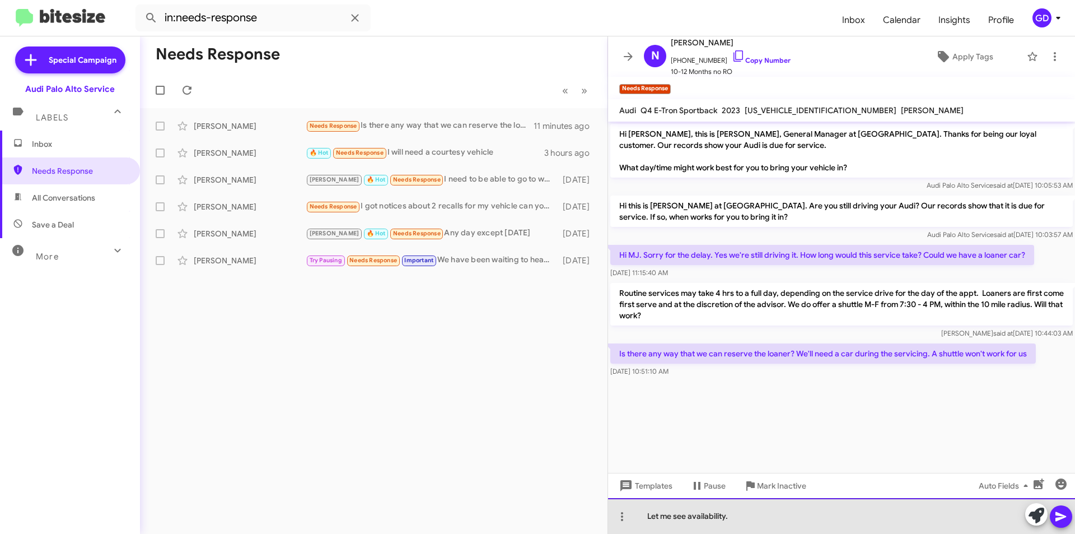
drag, startPoint x: 738, startPoint y: 516, endPoint x: 762, endPoint y: 513, distance: 24.2
click at [745, 516] on div "Let me see availability." at bounding box center [841, 516] width 467 height 36
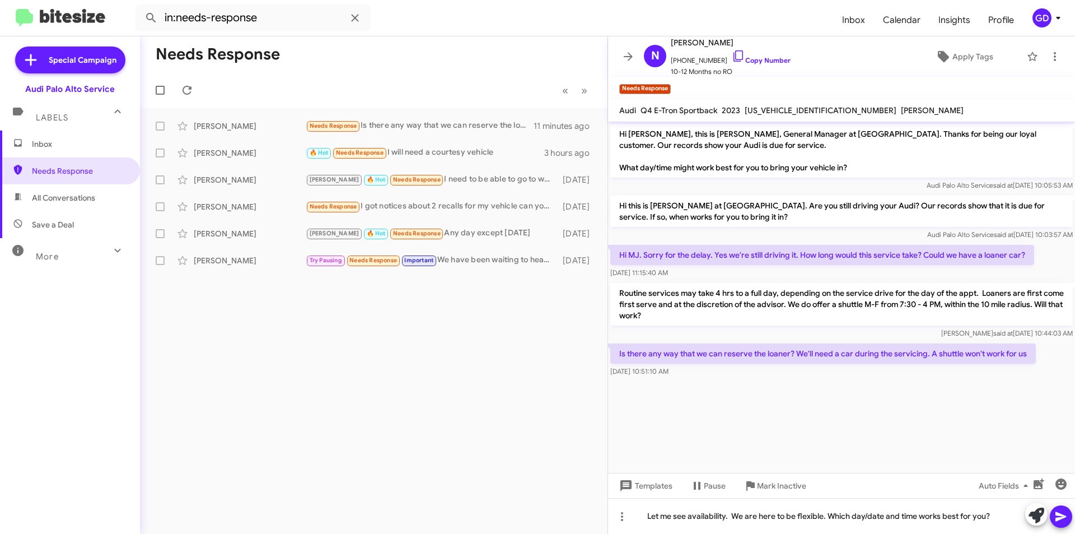
click at [1071, 516] on button at bounding box center [1061, 516] width 22 height 22
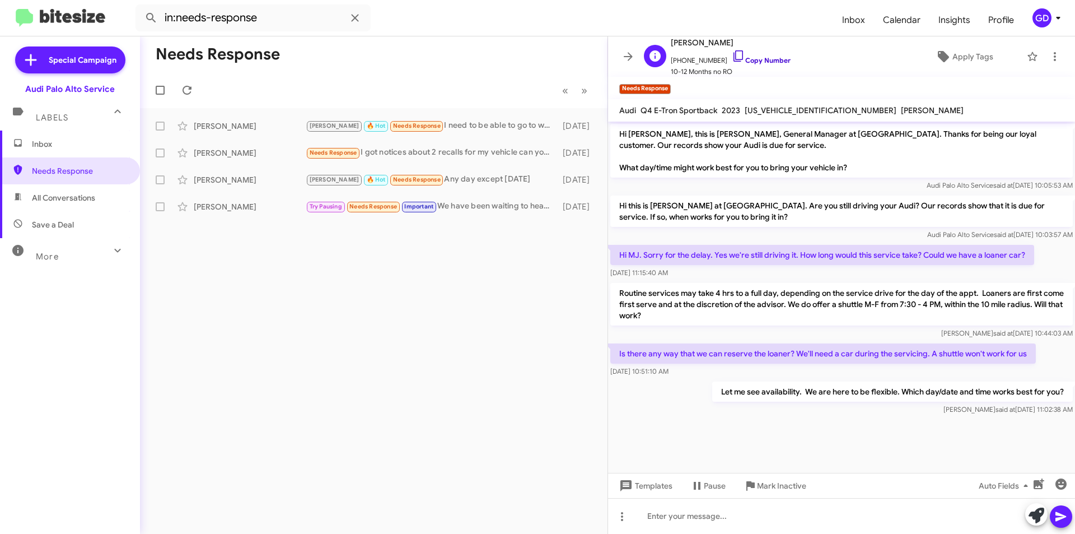
click at [758, 57] on link "Copy Number" at bounding box center [761, 60] width 59 height 8
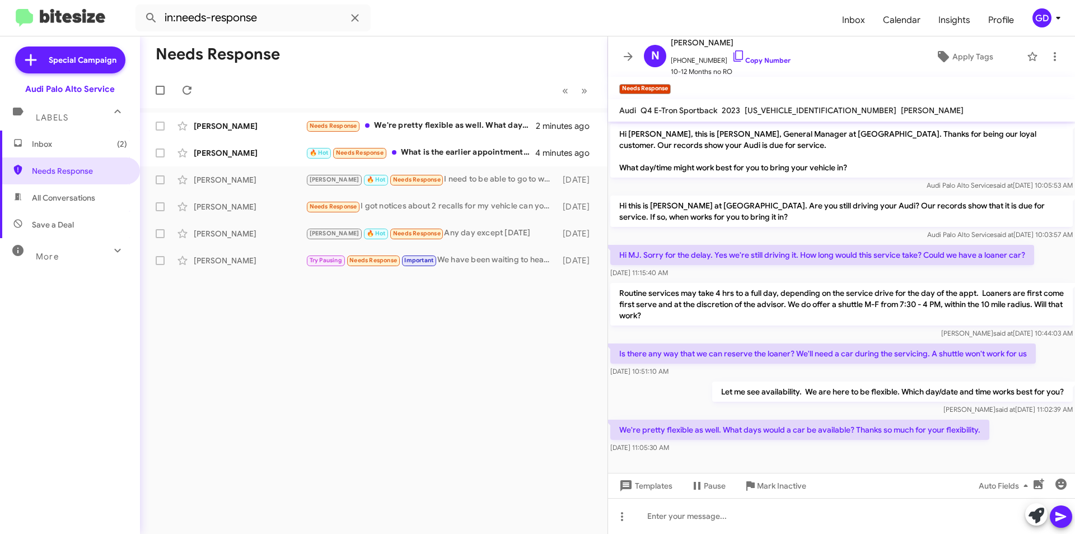
scroll to position [2, 0]
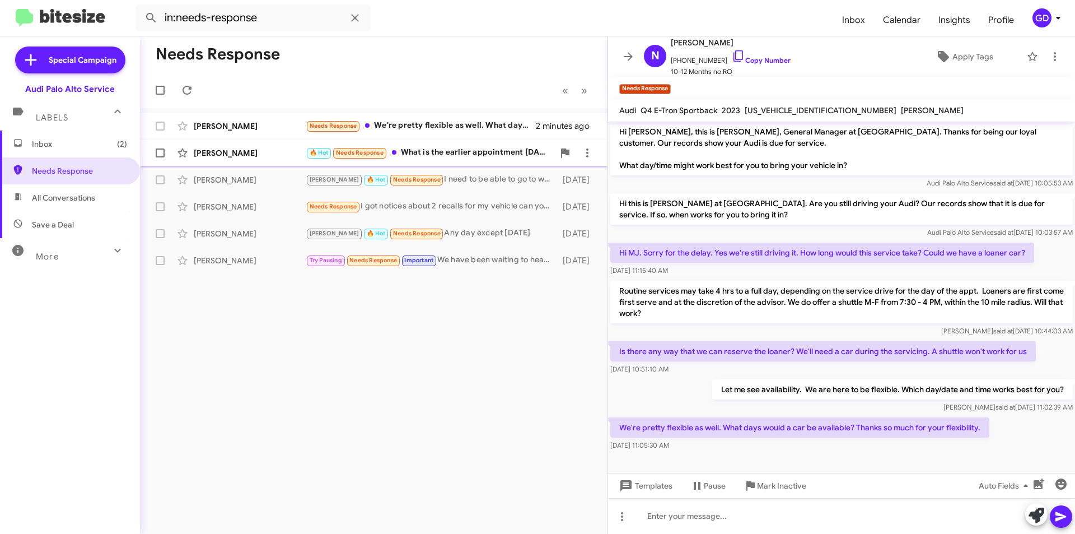
click at [215, 152] on div "[PERSON_NAME]" at bounding box center [250, 152] width 112 height 11
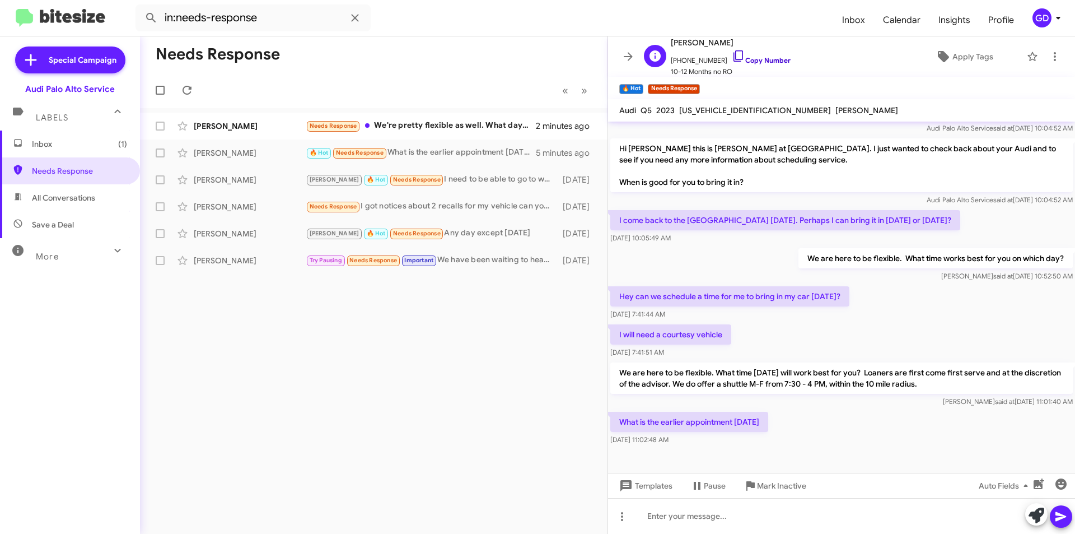
click at [760, 58] on link "Copy Number" at bounding box center [761, 60] width 59 height 8
click at [664, 523] on div at bounding box center [841, 516] width 467 height 36
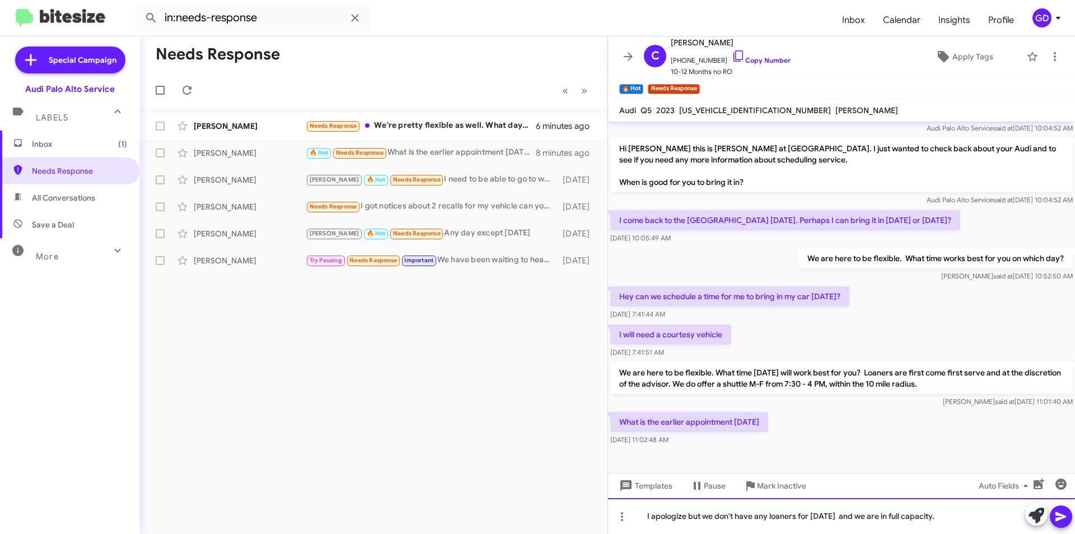
click at [830, 516] on div "I apologize but we don't have any loaners for [DATE] and we are in full capacit…" at bounding box center [841, 516] width 467 height 36
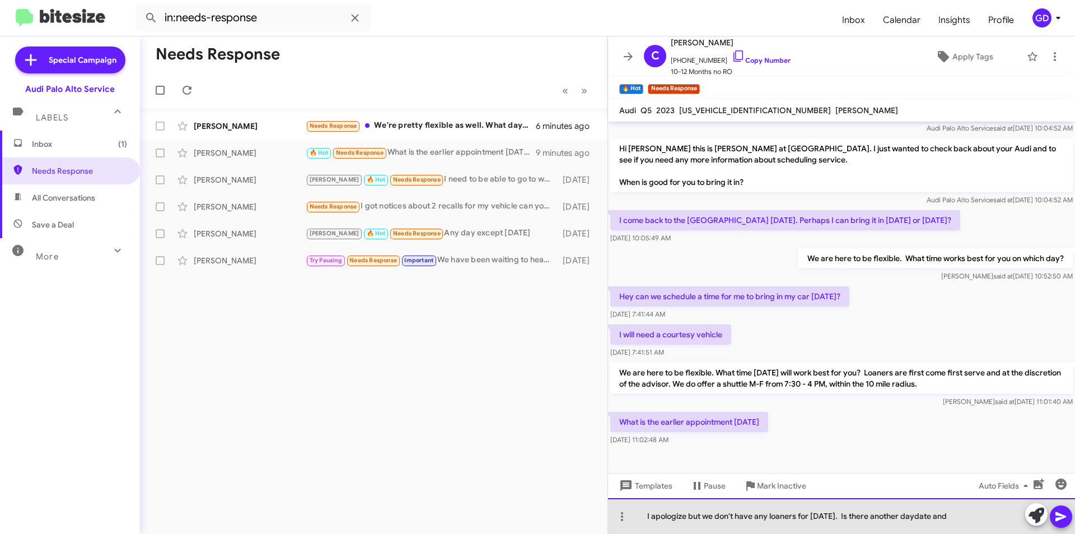
click at [910, 515] on div "I apologize but we don't have any loaners for [DATE]. Is there another daydate …" at bounding box center [841, 516] width 467 height 36
click at [953, 519] on div "I apologize but we don't have any loaners for [DATE]. Is there another day/date…" at bounding box center [841, 516] width 467 height 36
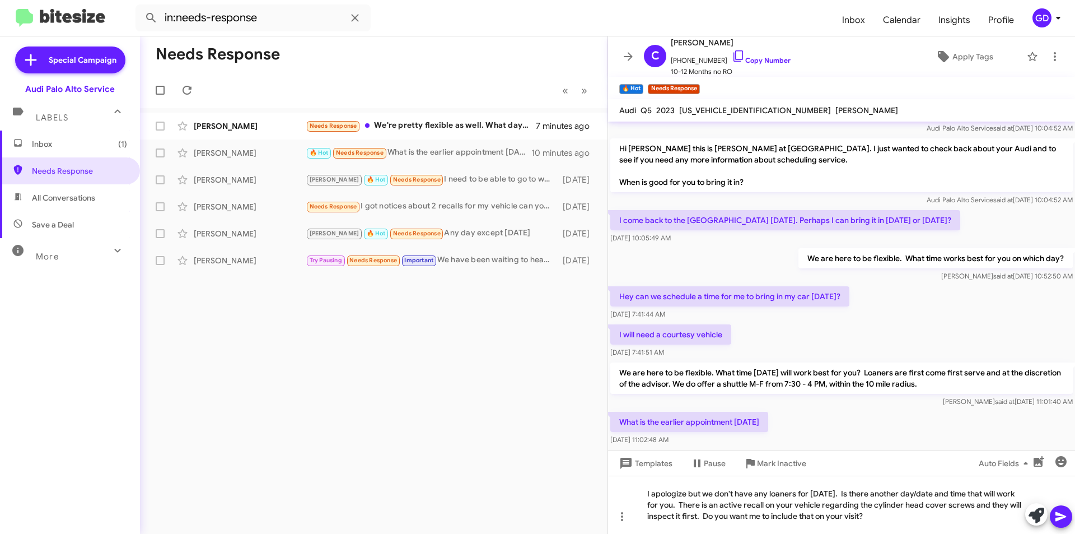
click at [1060, 516] on icon at bounding box center [1061, 516] width 13 height 13
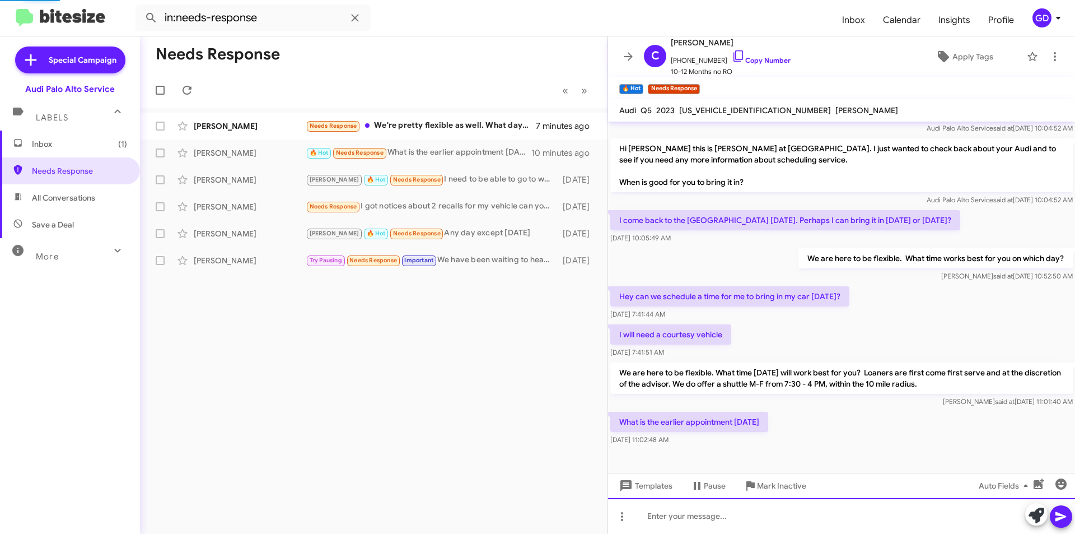
scroll to position [0, 0]
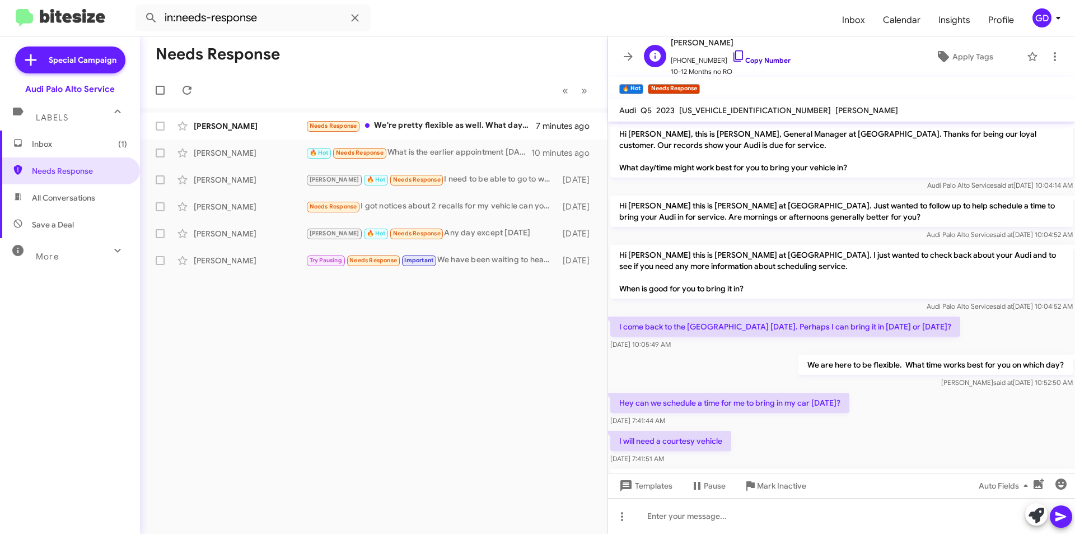
click at [764, 58] on link "Copy Number" at bounding box center [761, 60] width 59 height 8
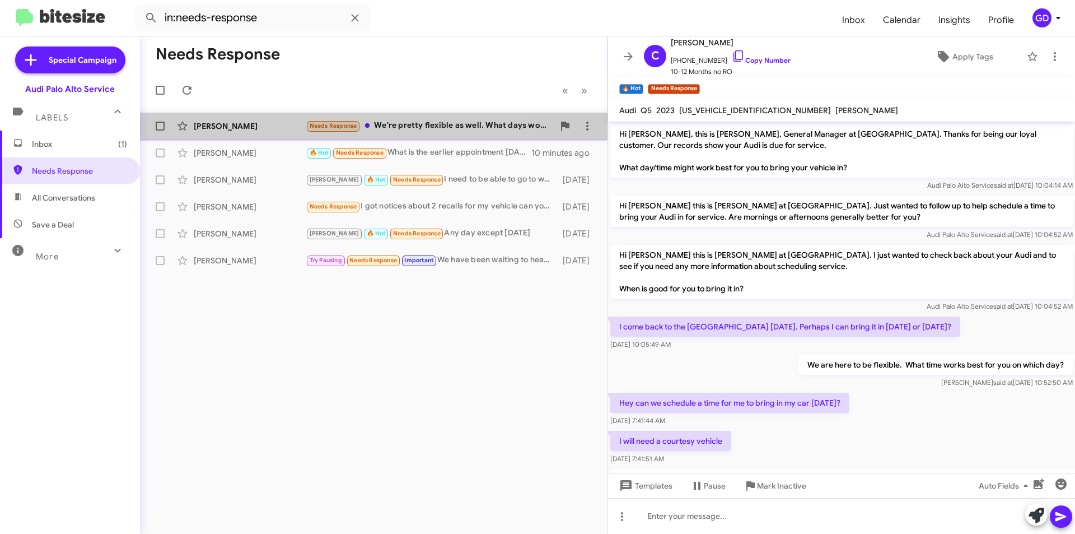
click at [216, 128] on div "[PERSON_NAME]" at bounding box center [250, 125] width 112 height 11
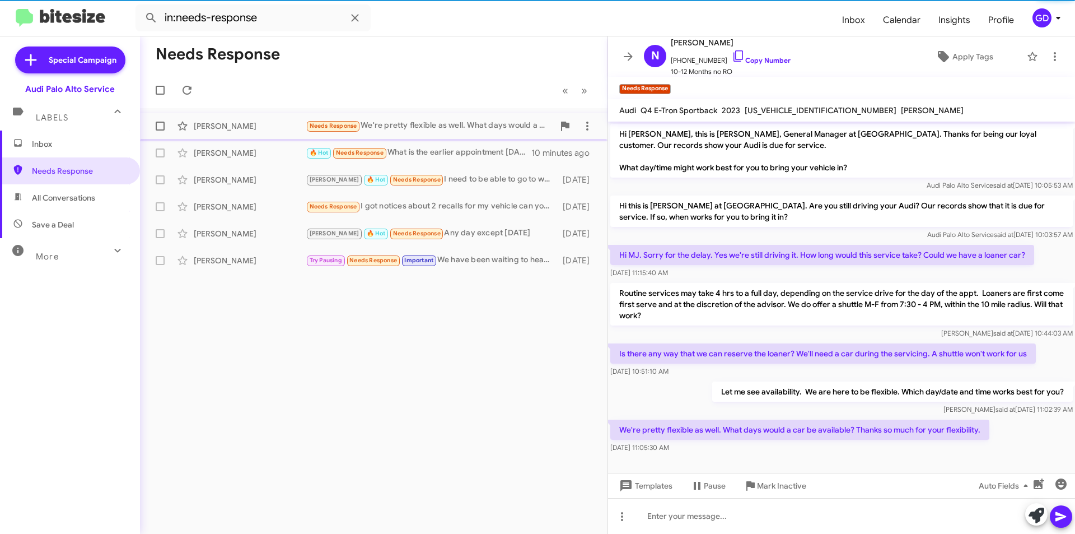
scroll to position [2, 0]
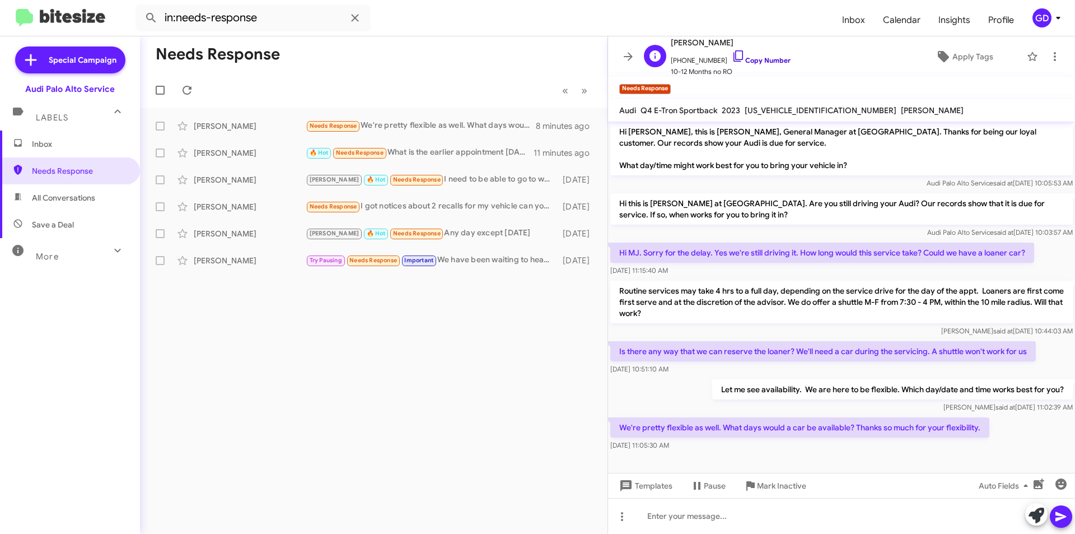
click at [745, 62] on link "Copy Number" at bounding box center [761, 60] width 59 height 8
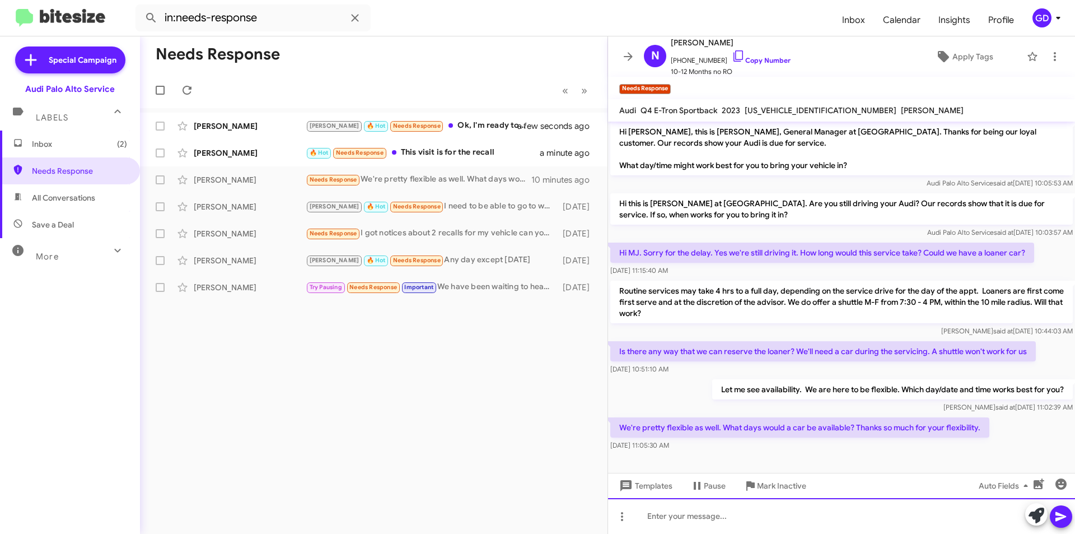
click at [668, 523] on div at bounding box center [841, 516] width 467 height 36
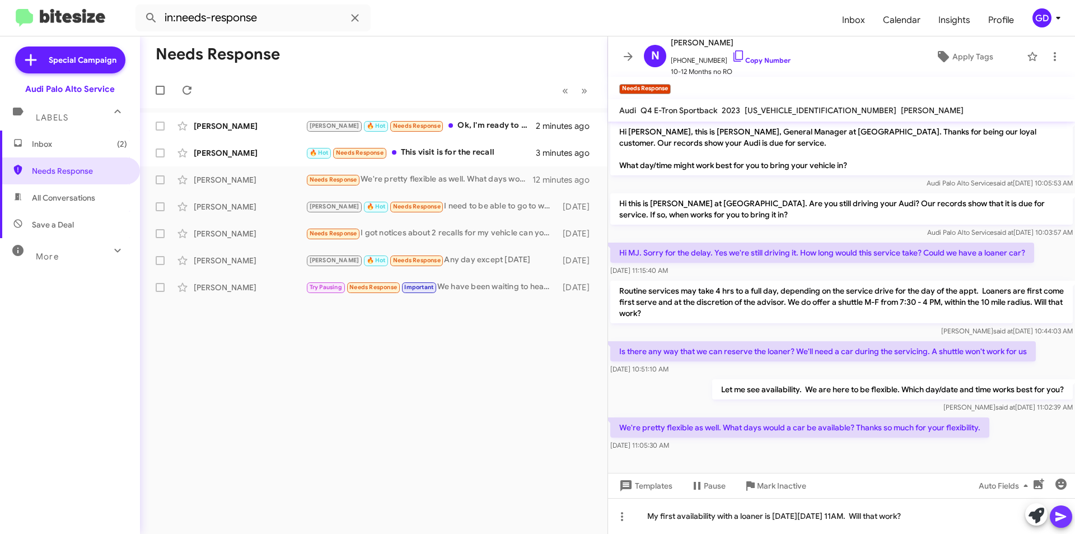
click at [1061, 519] on icon at bounding box center [1061, 517] width 11 height 10
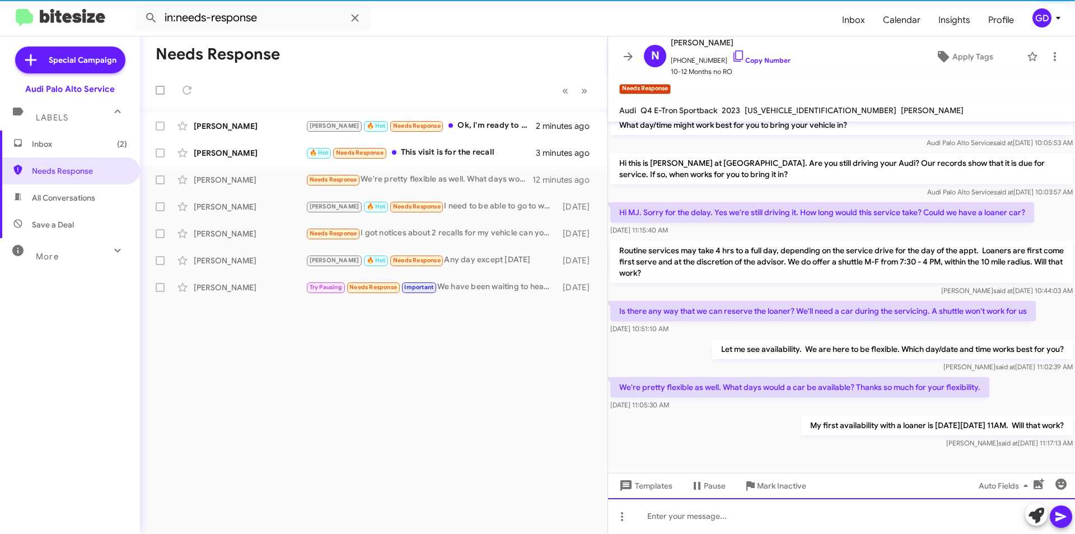
scroll to position [43, 0]
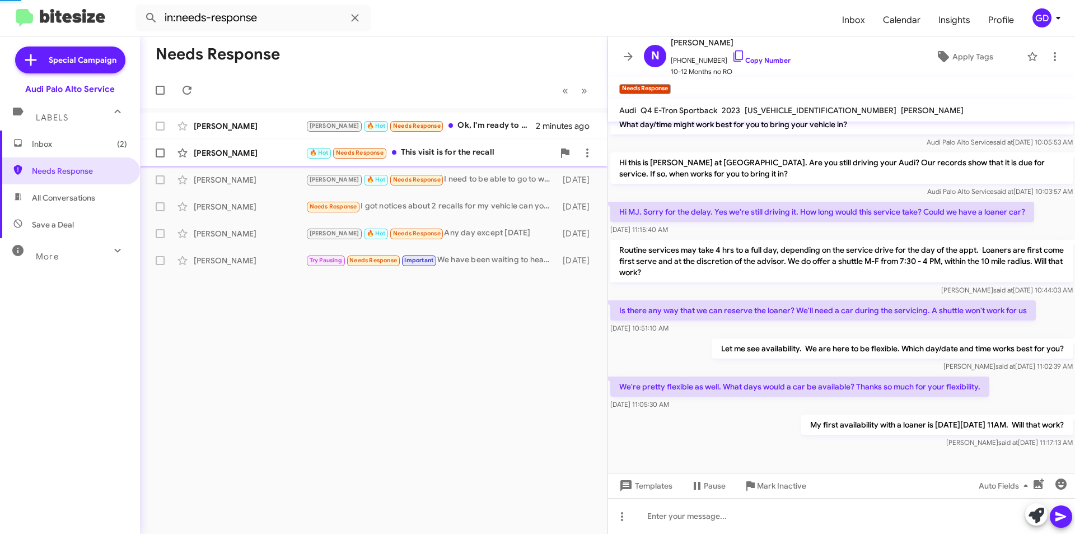
click at [229, 154] on div "[PERSON_NAME]" at bounding box center [250, 152] width 112 height 11
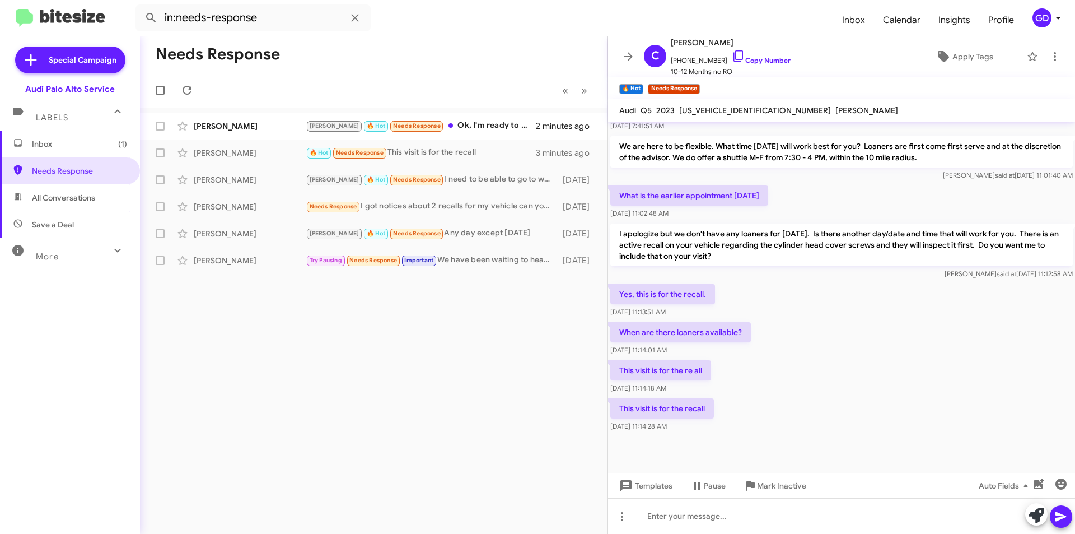
scroll to position [333, 0]
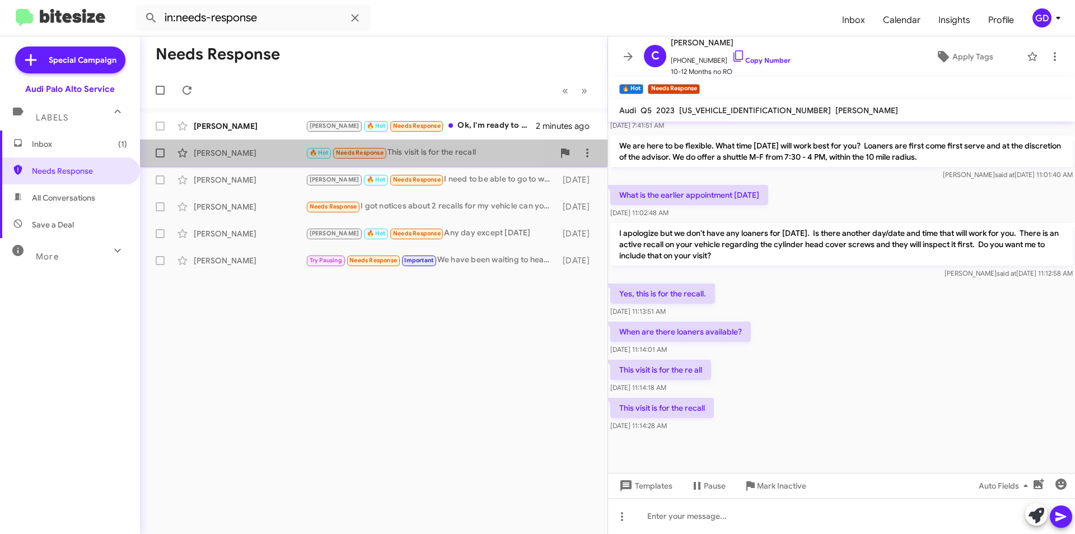
click at [220, 156] on div "[PERSON_NAME]" at bounding box center [250, 152] width 112 height 11
click at [231, 155] on div "[PERSON_NAME]" at bounding box center [250, 152] width 112 height 11
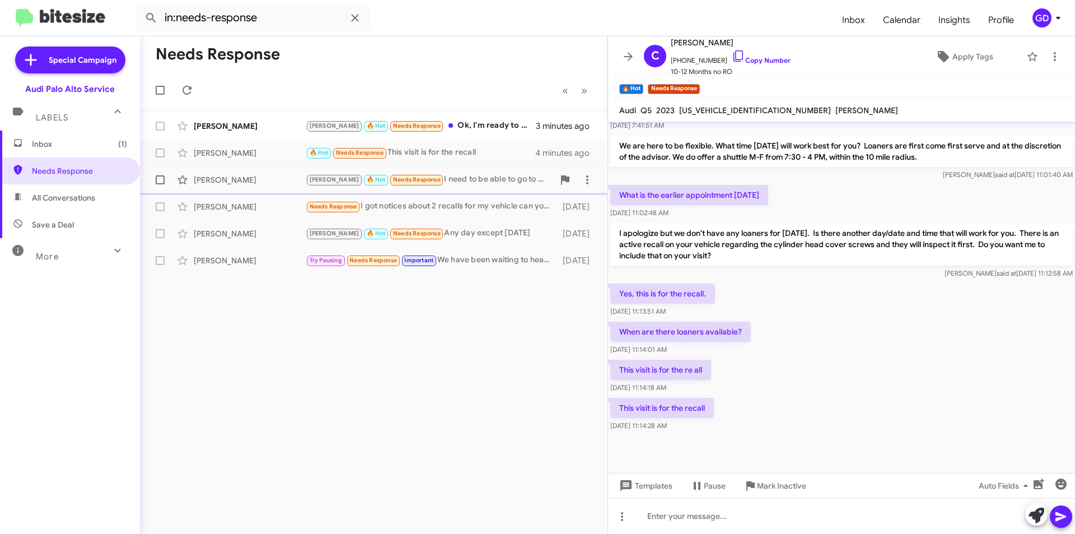
click at [491, 184] on div "[PERSON_NAME] 🔥 Hot Needs Response I need to be able to go to work and pick up …" at bounding box center [430, 179] width 248 height 13
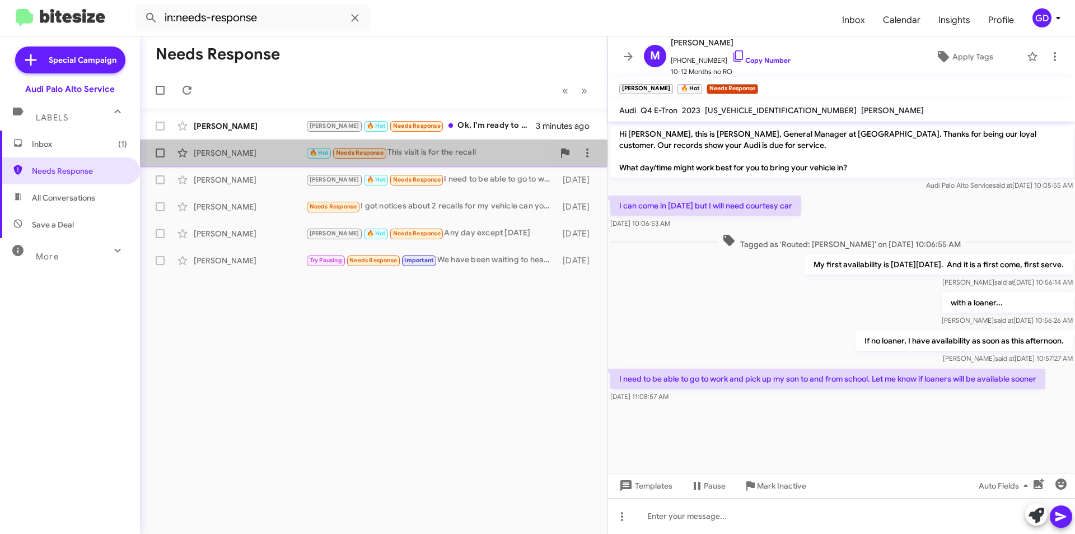
click at [222, 153] on div "[PERSON_NAME]" at bounding box center [250, 152] width 112 height 11
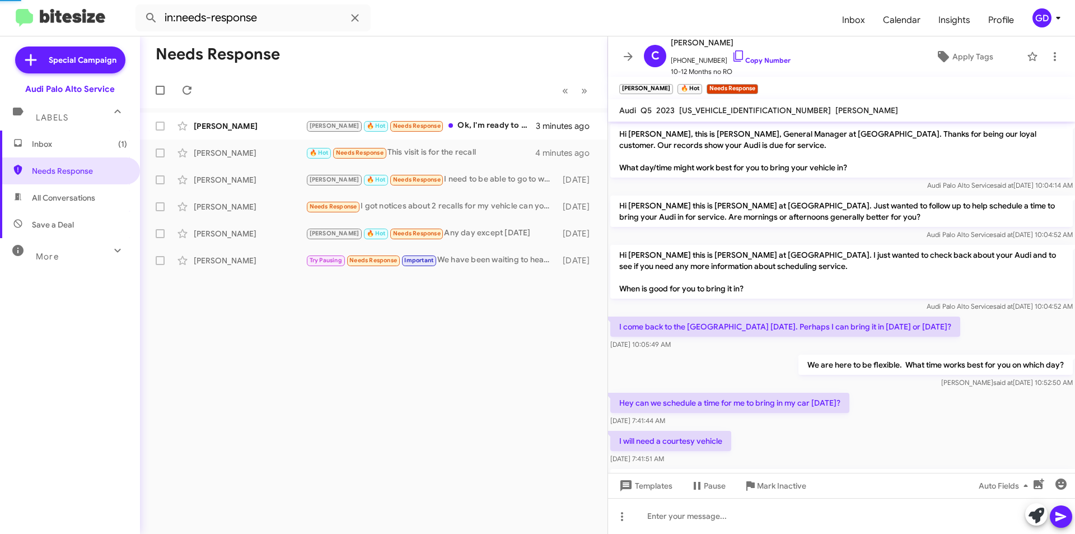
scroll to position [333, 0]
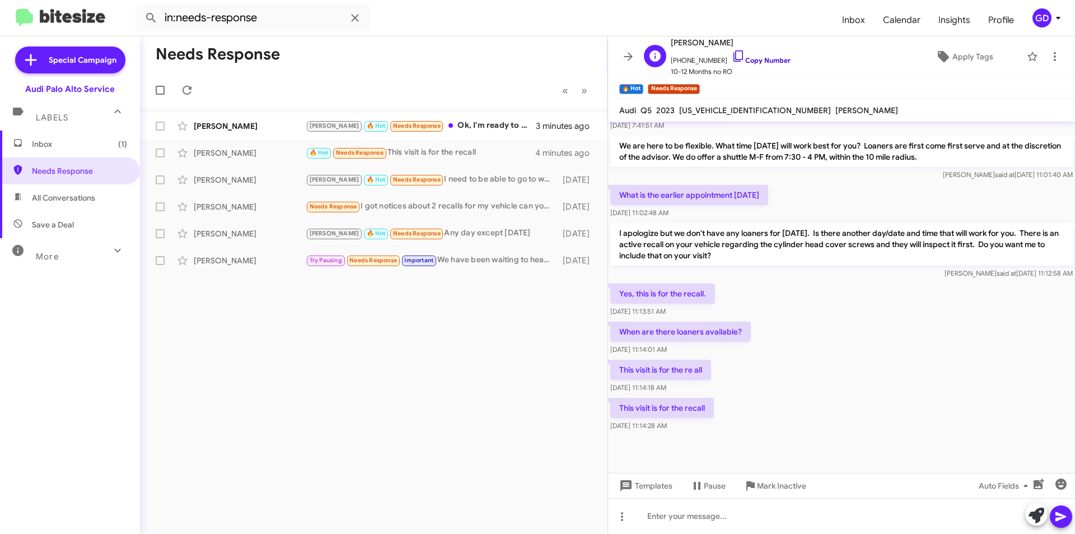
click at [756, 58] on link "Copy Number" at bounding box center [761, 60] width 59 height 8
click at [663, 519] on div at bounding box center [841, 516] width 467 height 36
click at [730, 109] on span "[US_VEHICLE_IDENTIFICATION_NUMBER]" at bounding box center [755, 110] width 152 height 10
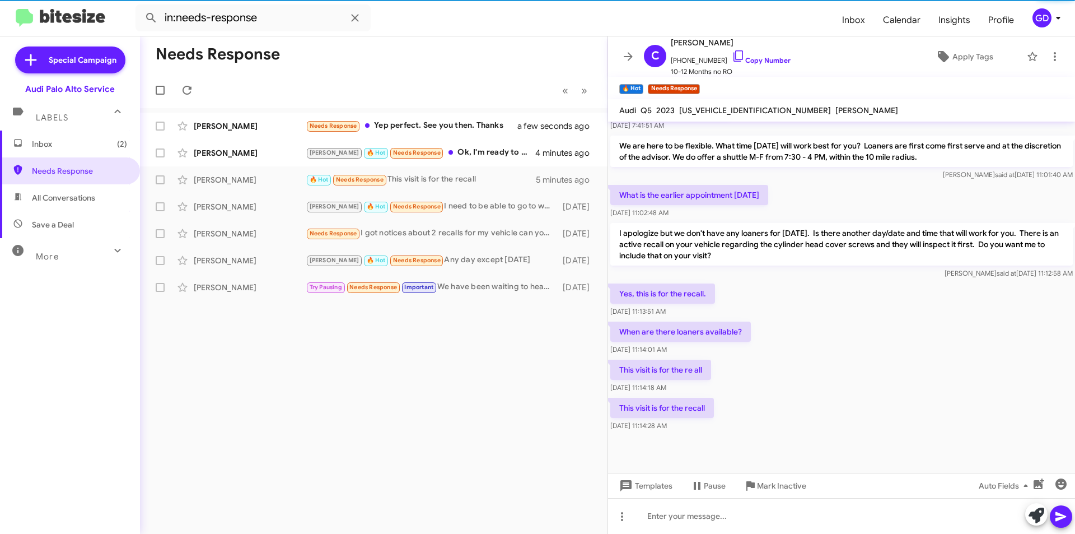
click at [730, 109] on span "[US_VEHICLE_IDENTIFICATION_NUMBER]" at bounding box center [755, 110] width 152 height 10
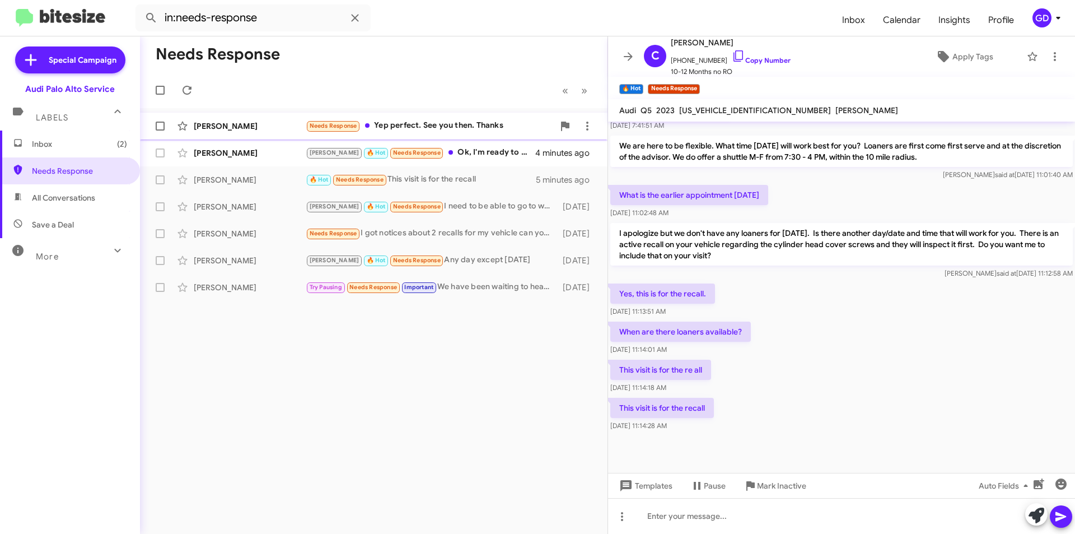
click at [420, 128] on div "Needs Response Yep perfect. See you then. Thanks" at bounding box center [430, 125] width 248 height 13
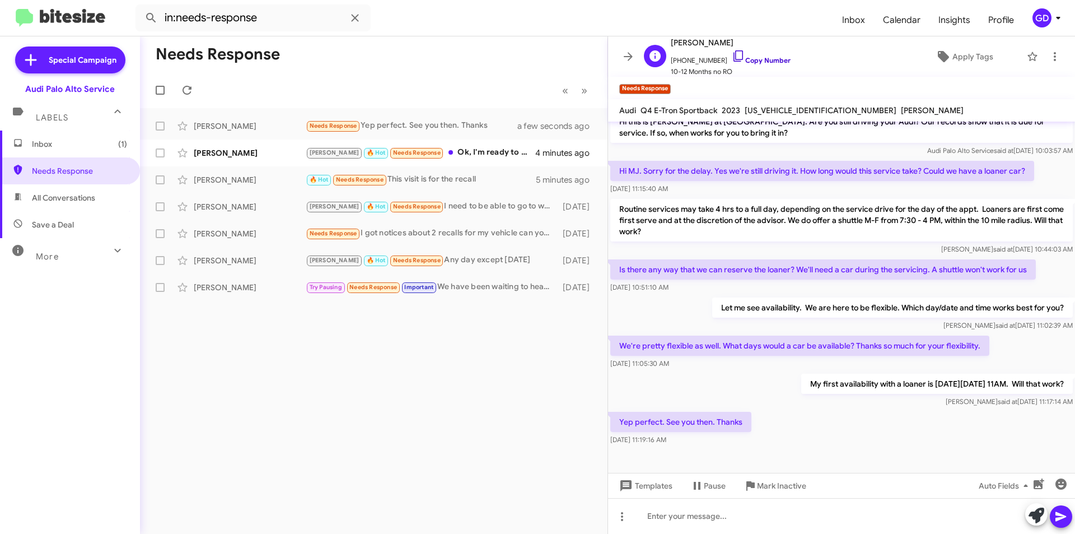
click at [755, 63] on link "Copy Number" at bounding box center [761, 60] width 59 height 8
click at [674, 516] on div at bounding box center [841, 516] width 467 height 36
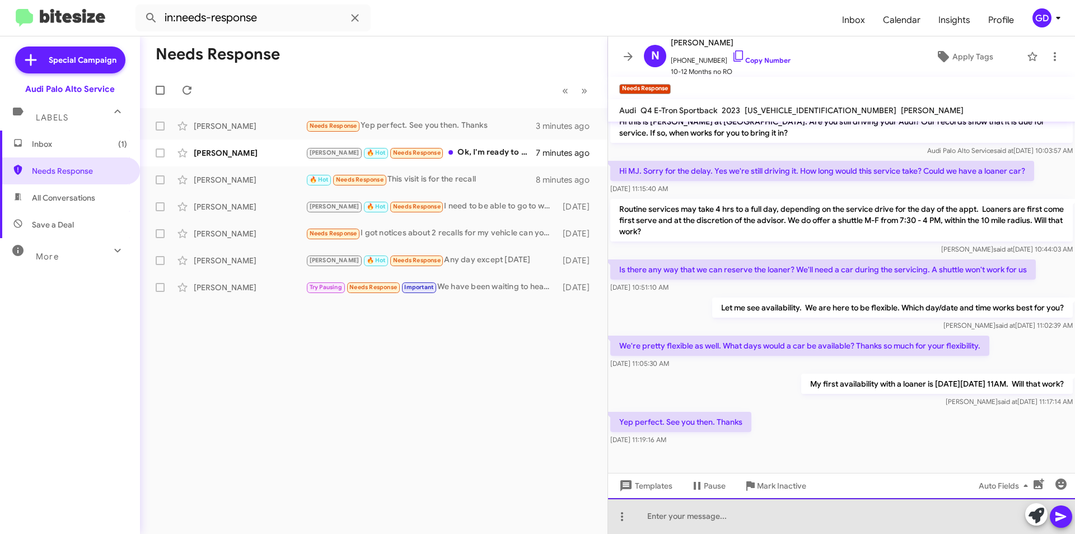
drag, startPoint x: 685, startPoint y: 518, endPoint x: 876, endPoint y: 469, distance: 197.3
click at [687, 518] on div at bounding box center [841, 516] width 467 height 36
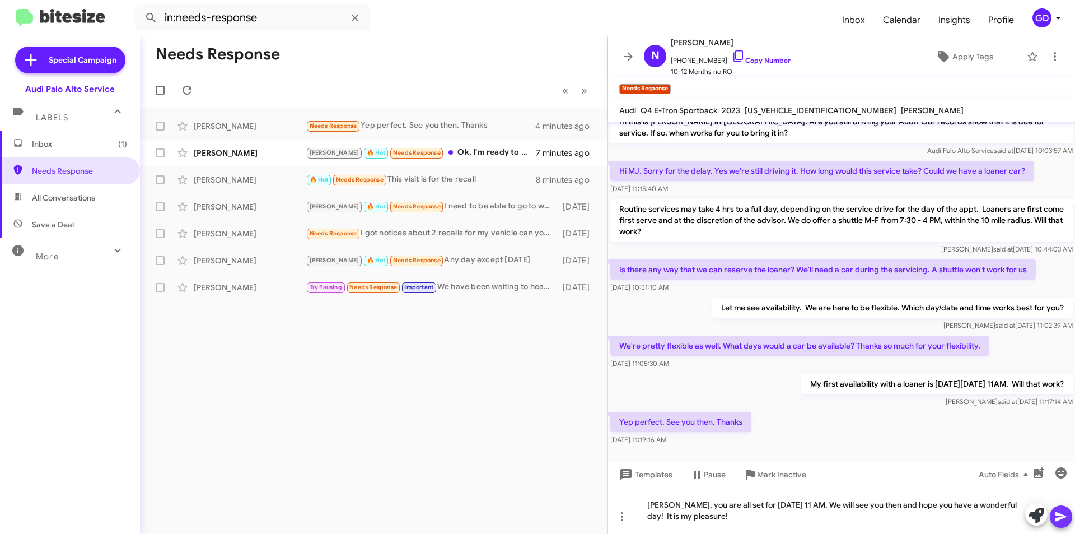
drag, startPoint x: 1064, startPoint y: 516, endPoint x: 1075, endPoint y: 407, distance: 109.2
click at [1068, 516] on icon at bounding box center [1061, 516] width 13 height 13
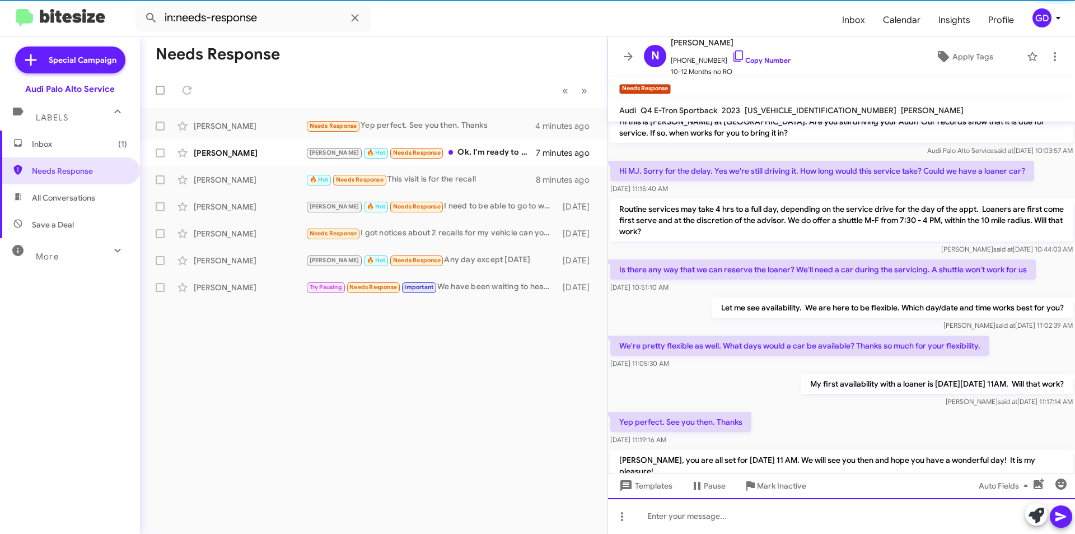
scroll to position [0, 0]
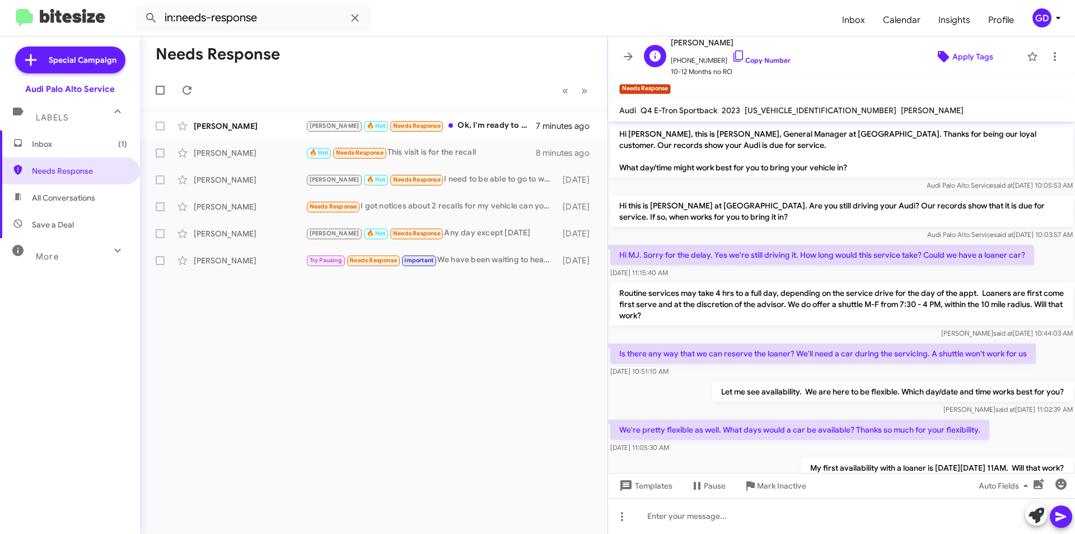
click at [961, 58] on span "Apply Tags" at bounding box center [973, 56] width 41 height 20
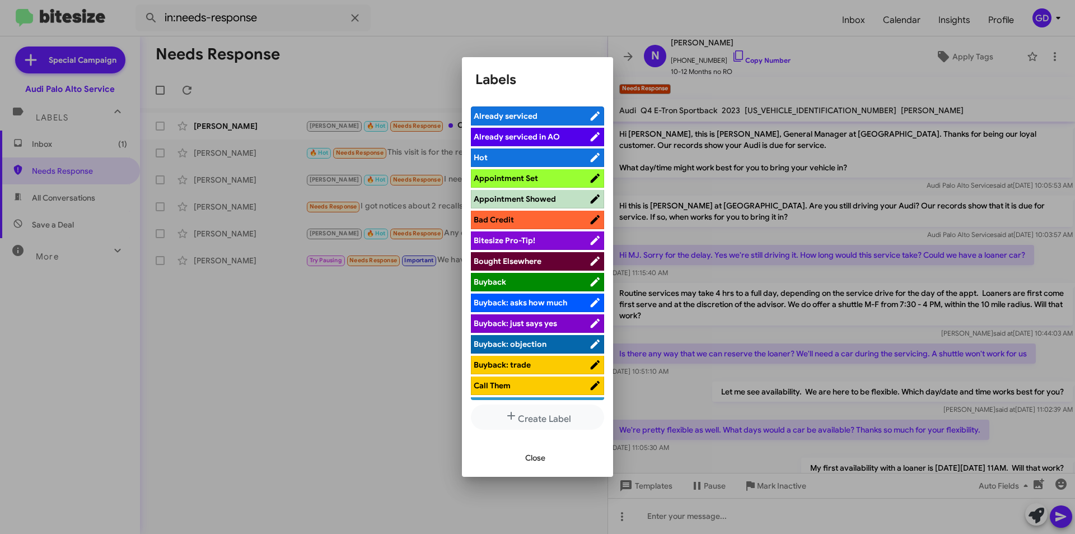
click at [510, 178] on span "Appointment Set" at bounding box center [506, 178] width 64 height 10
click at [532, 459] on span "Close" at bounding box center [535, 458] width 20 height 20
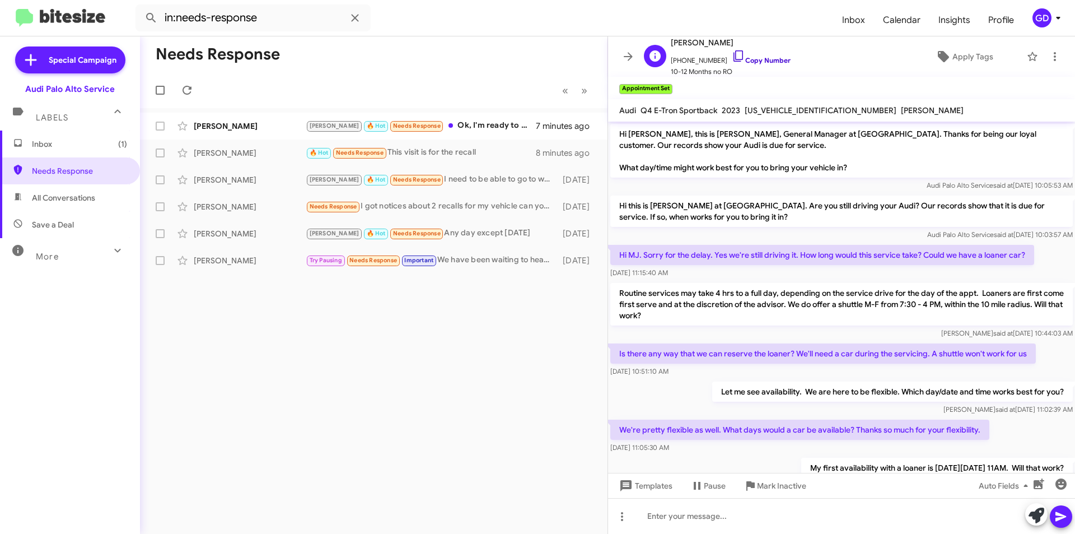
click at [757, 59] on link "Copy Number" at bounding box center [761, 60] width 59 height 8
click at [438, 356] on div "Needs Response « Previous » Next [PERSON_NAME] 🔥 Hot Needs Response Ok, I'm rea…" at bounding box center [374, 284] width 468 height 497
click at [210, 127] on div "[PERSON_NAME]" at bounding box center [250, 125] width 112 height 11
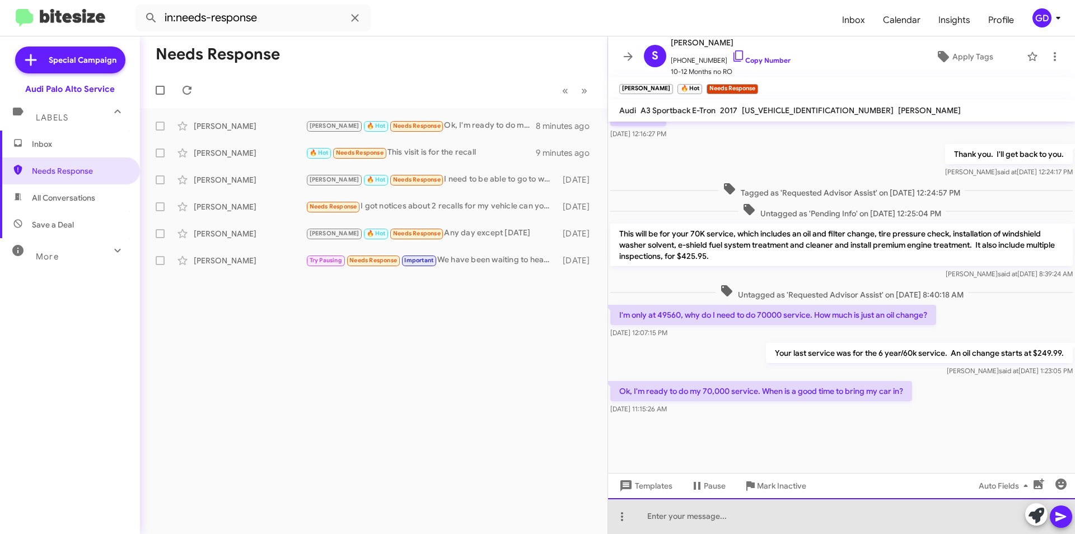
click at [662, 516] on div at bounding box center [841, 516] width 467 height 36
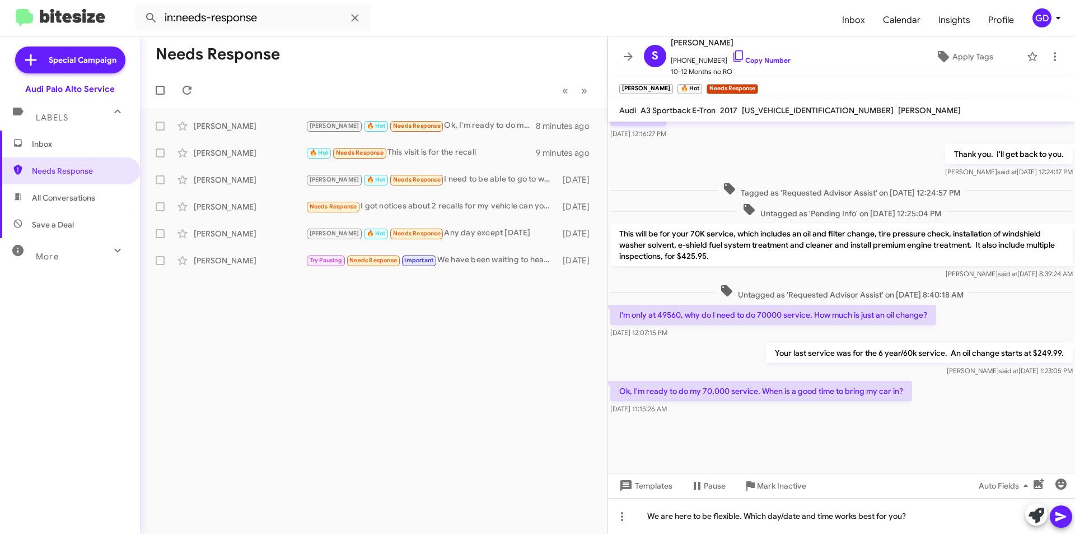
click at [1066, 518] on icon at bounding box center [1061, 516] width 13 height 13
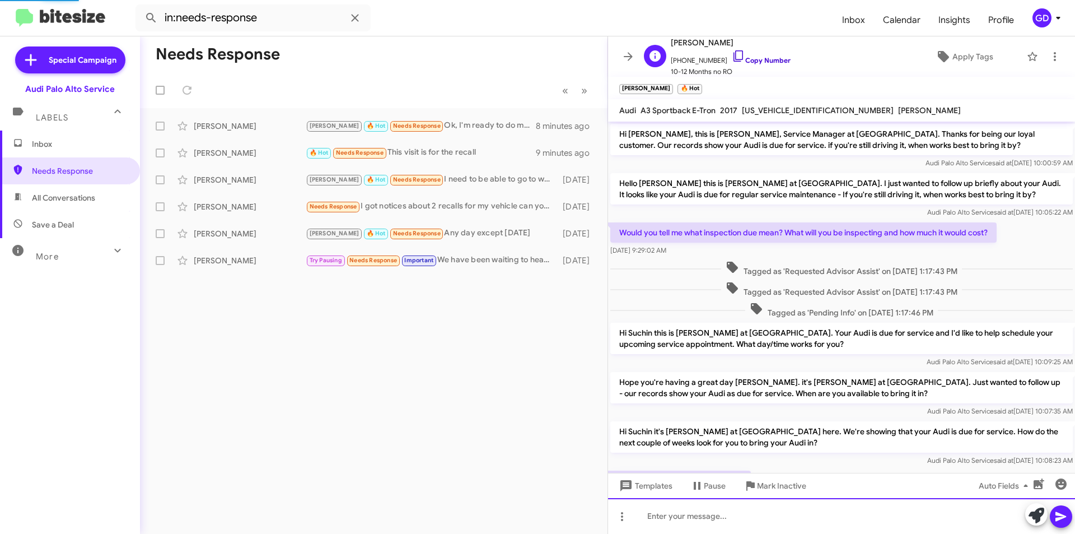
scroll to position [56, 0]
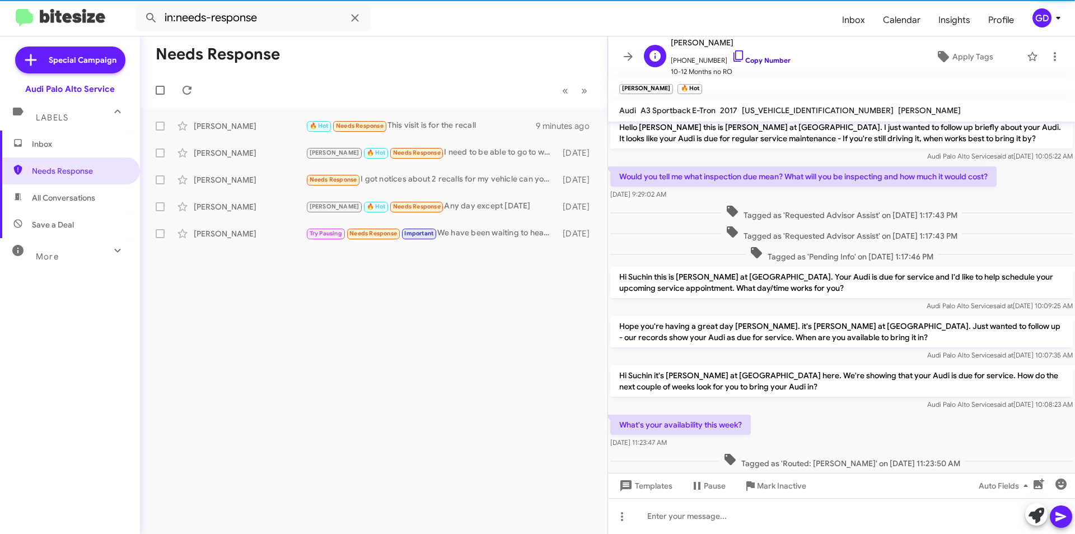
click at [757, 59] on link "Copy Number" at bounding box center [761, 60] width 59 height 8
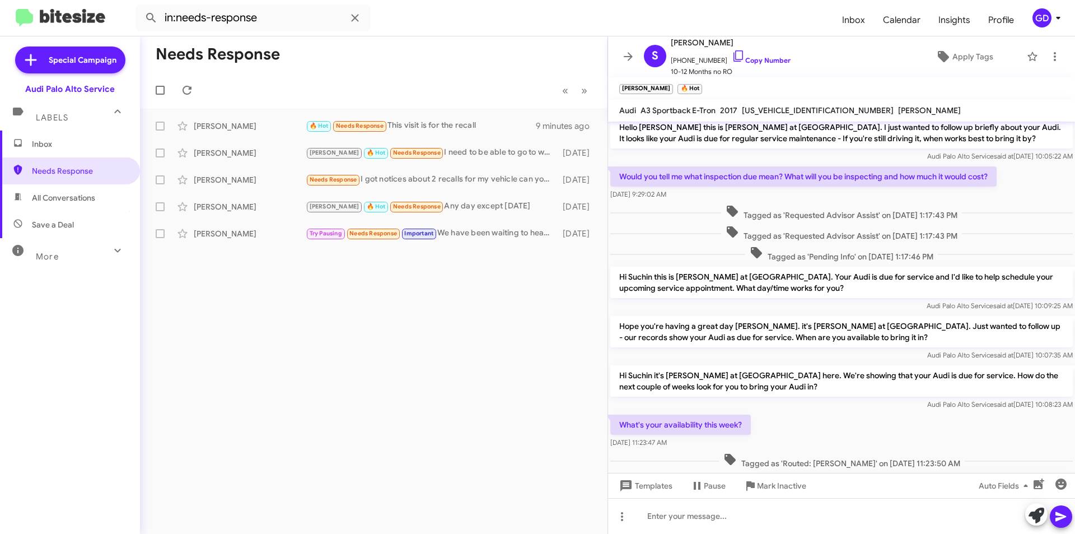
drag, startPoint x: 410, startPoint y: 288, endPoint x: 434, endPoint y: 284, distance: 23.9
click at [410, 288] on div "Needs Response « Previous » Next [PERSON_NAME] 🔥 Hot Needs Response This visit …" at bounding box center [374, 284] width 468 height 497
click at [240, 132] on div "[PERSON_NAME] 🔥 Hot Needs Response This visit is for the recall 9 minutes ago" at bounding box center [374, 126] width 450 height 22
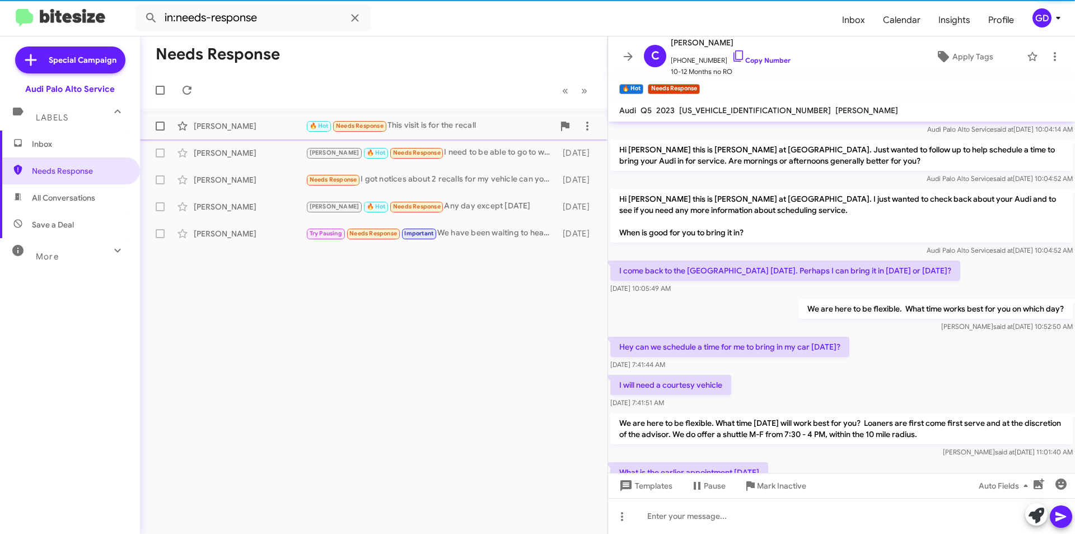
scroll to position [333, 0]
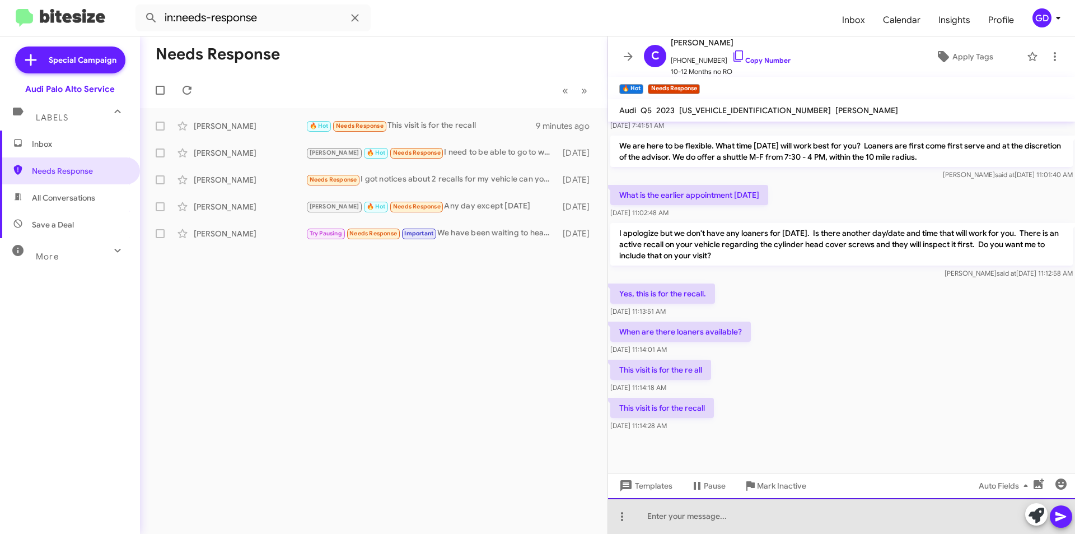
click at [650, 519] on div at bounding box center [841, 516] width 467 height 36
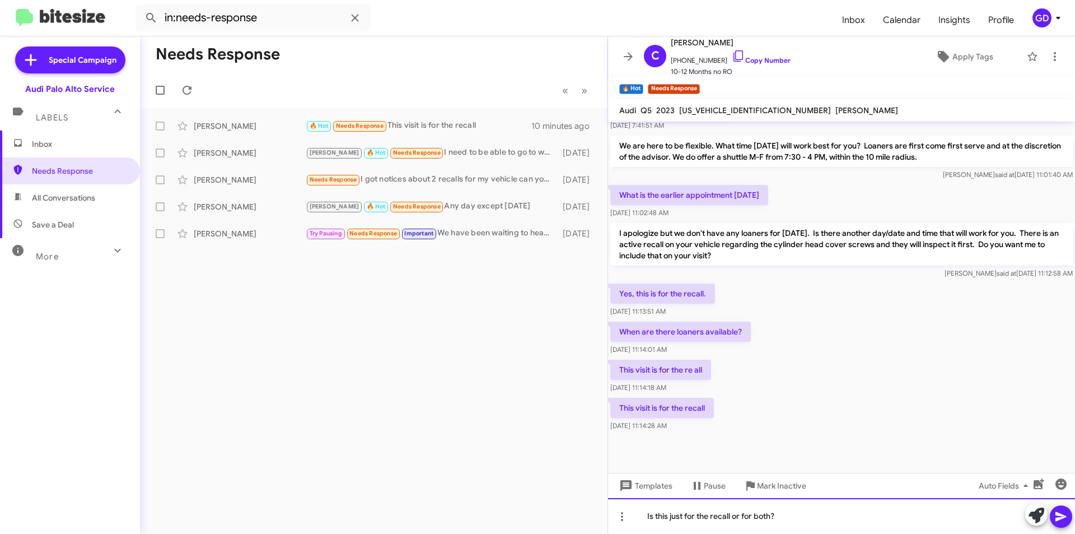
click at [772, 515] on div "Is this just for the recall or for both?" at bounding box center [841, 516] width 467 height 36
click at [1066, 519] on icon at bounding box center [1061, 516] width 13 height 13
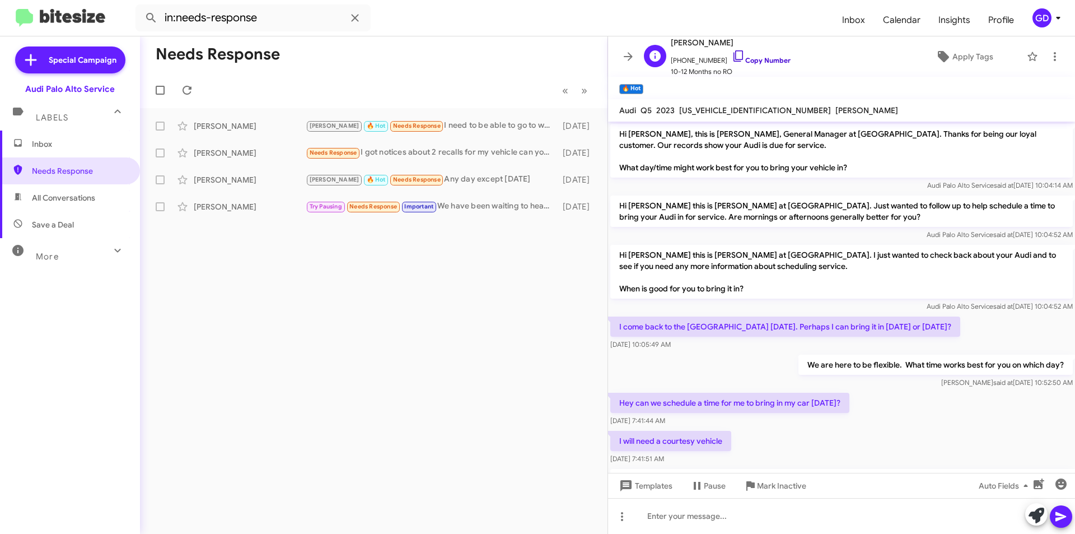
click at [759, 59] on link "Copy Number" at bounding box center [761, 60] width 59 height 8
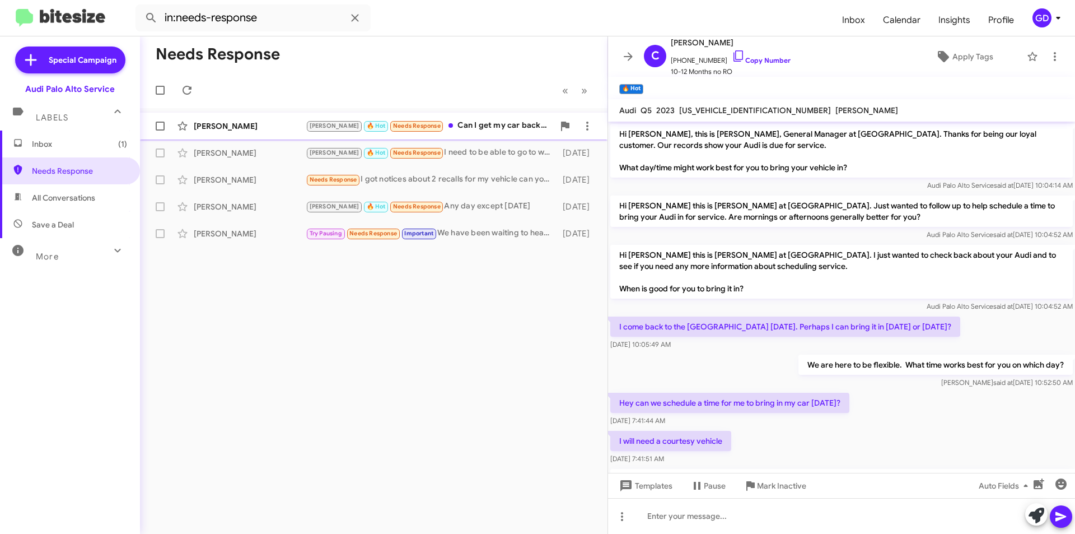
click at [228, 122] on div "[PERSON_NAME]" at bounding box center [250, 125] width 112 height 11
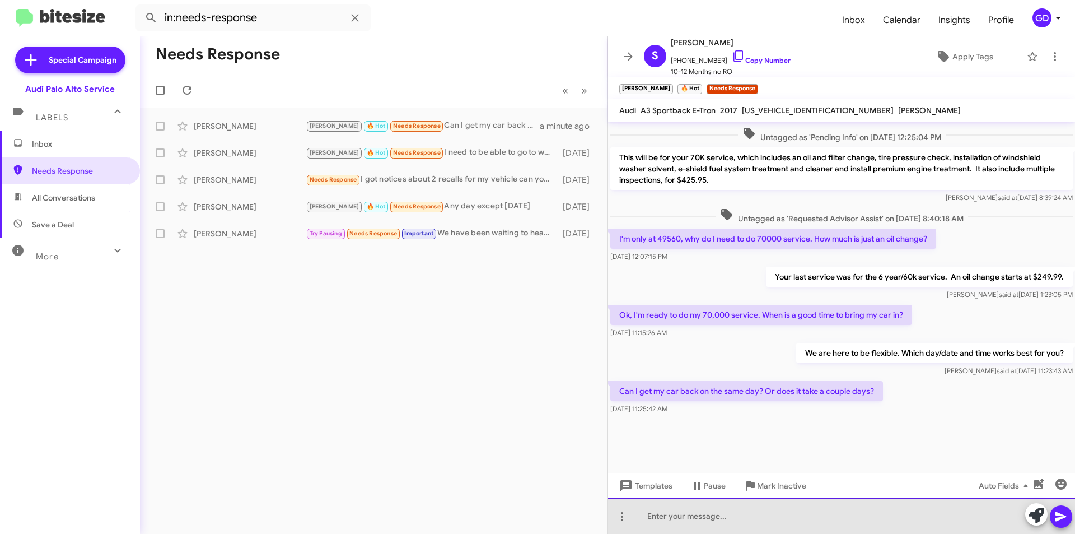
click at [653, 518] on div at bounding box center [841, 516] width 467 height 36
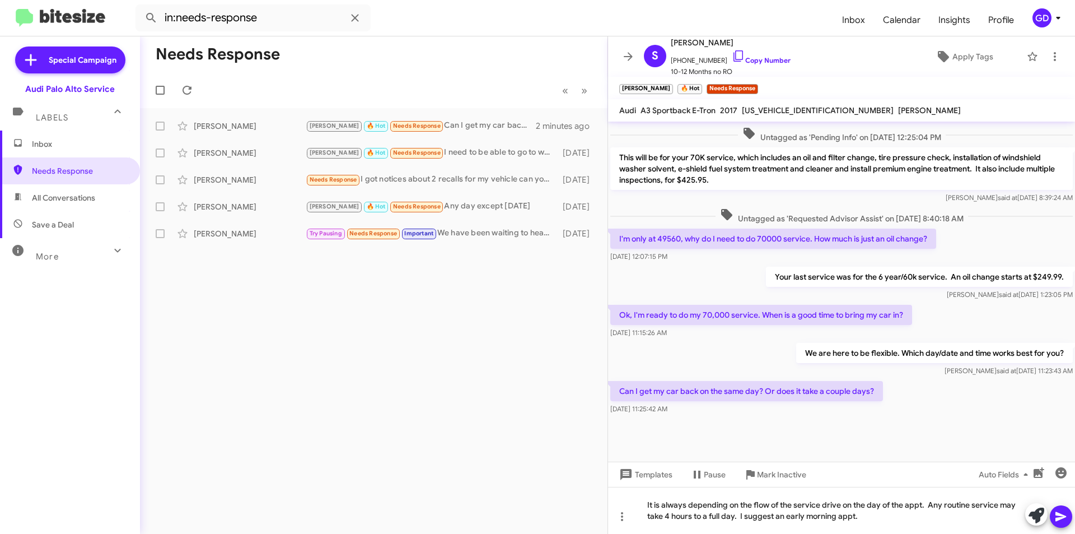
click at [1062, 518] on icon at bounding box center [1061, 517] width 11 height 10
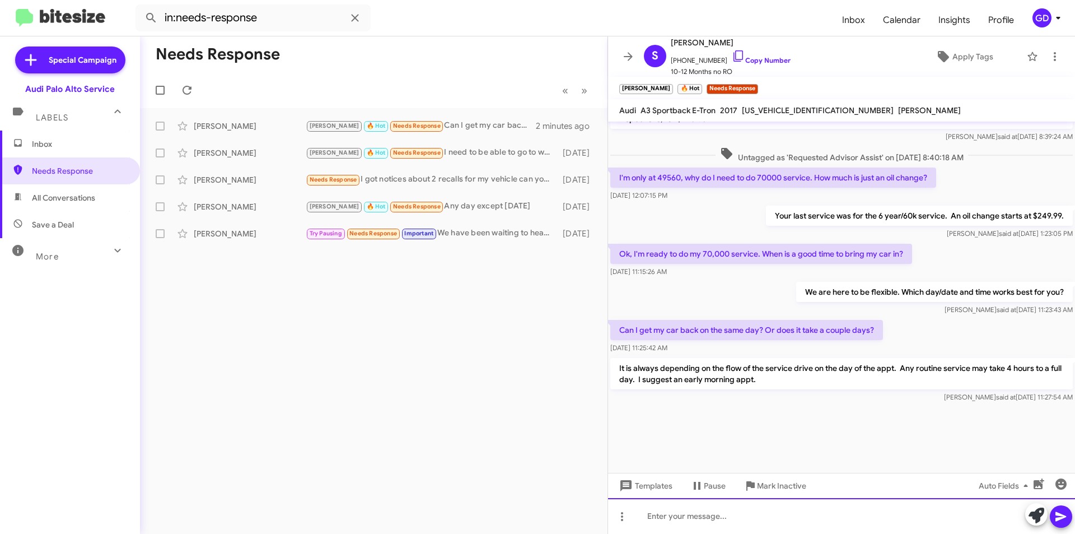
scroll to position [680, 0]
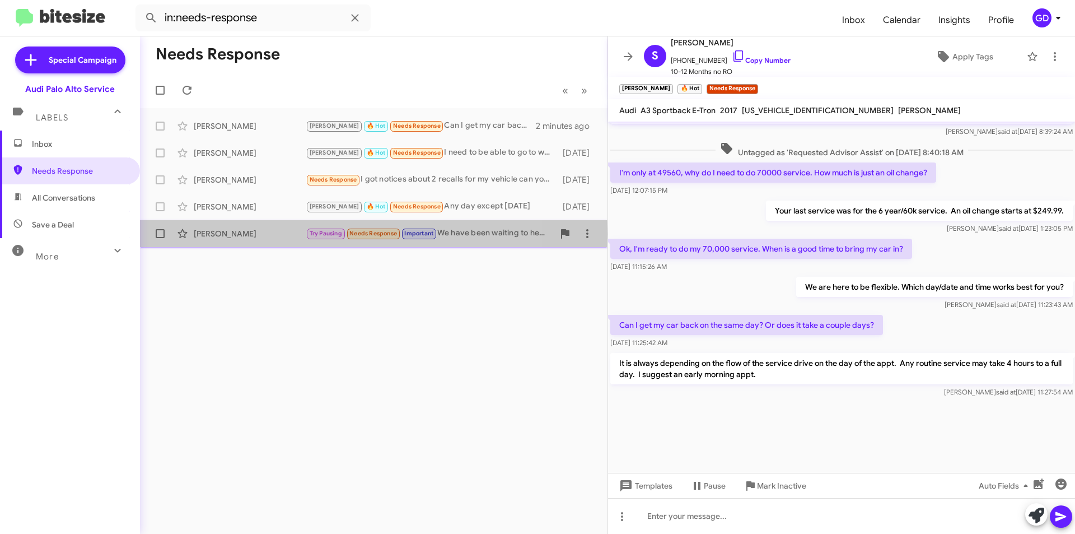
click at [220, 234] on div "[PERSON_NAME]" at bounding box center [250, 233] width 112 height 11
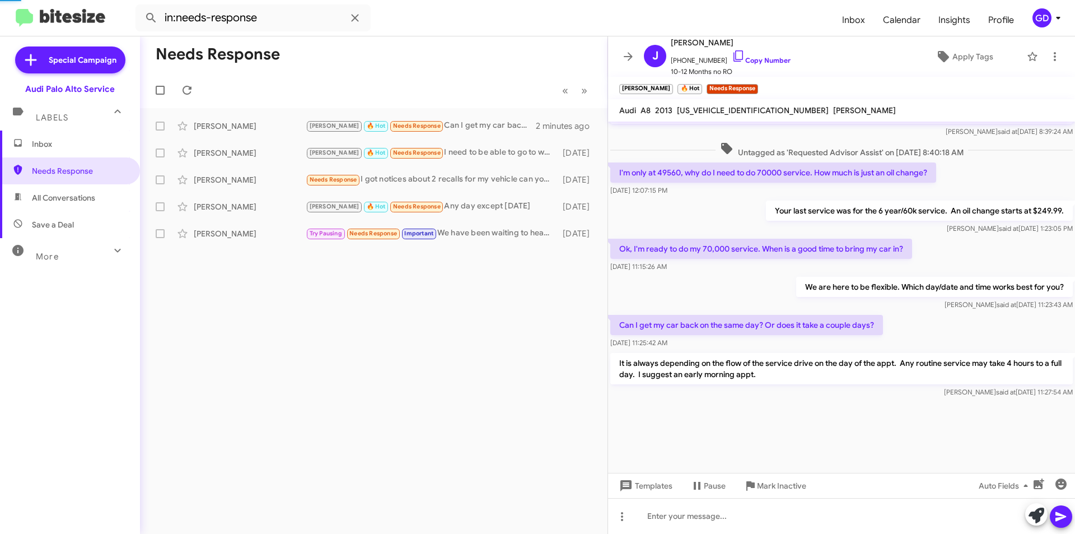
scroll to position [125, 0]
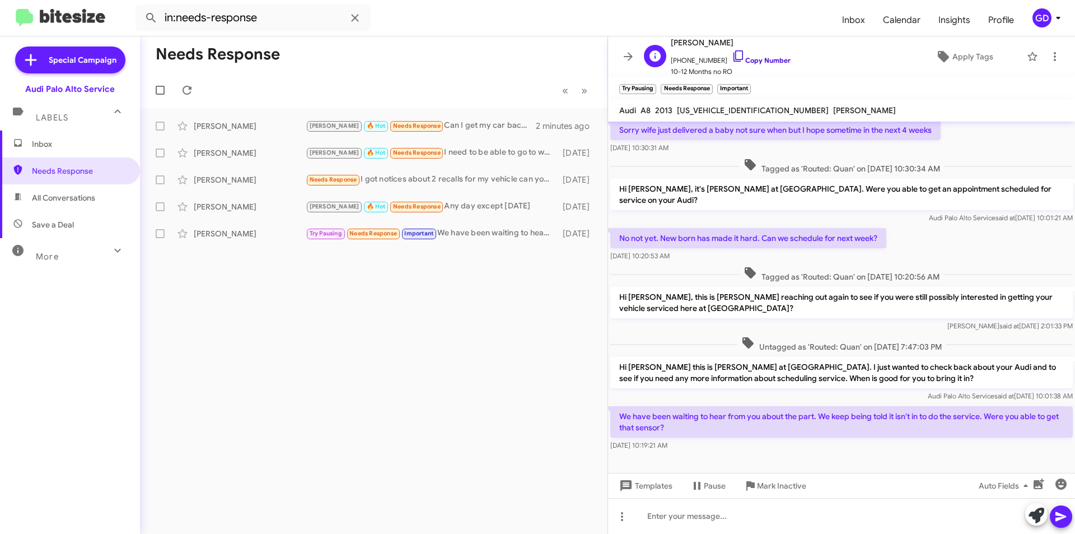
click at [755, 60] on link "Copy Number" at bounding box center [761, 60] width 59 height 8
click at [219, 234] on div "[PERSON_NAME]" at bounding box center [250, 233] width 112 height 11
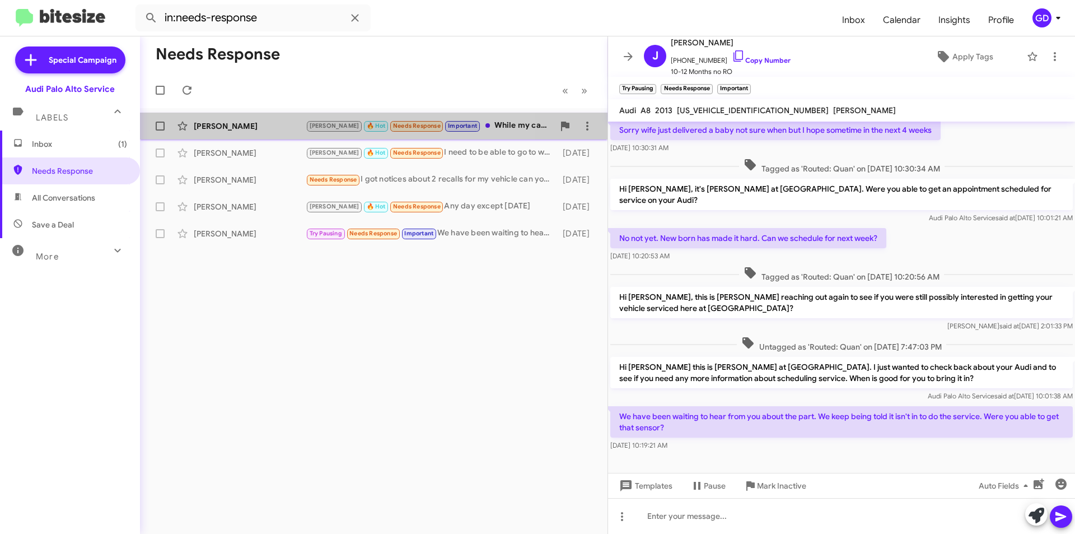
click at [216, 125] on div "[PERSON_NAME]" at bounding box center [250, 125] width 112 height 11
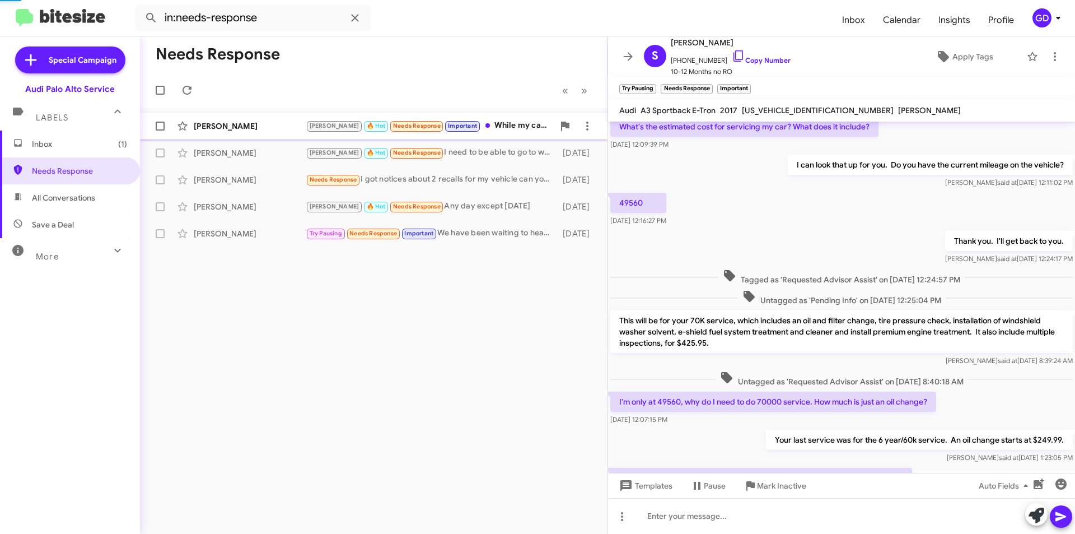
scroll to position [413, 0]
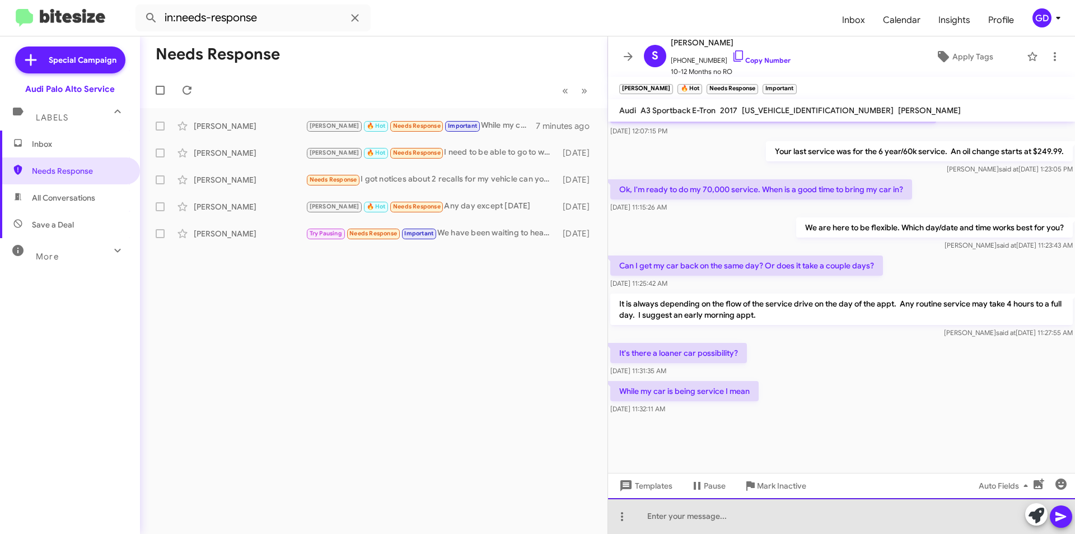
click at [655, 515] on div at bounding box center [841, 516] width 467 height 36
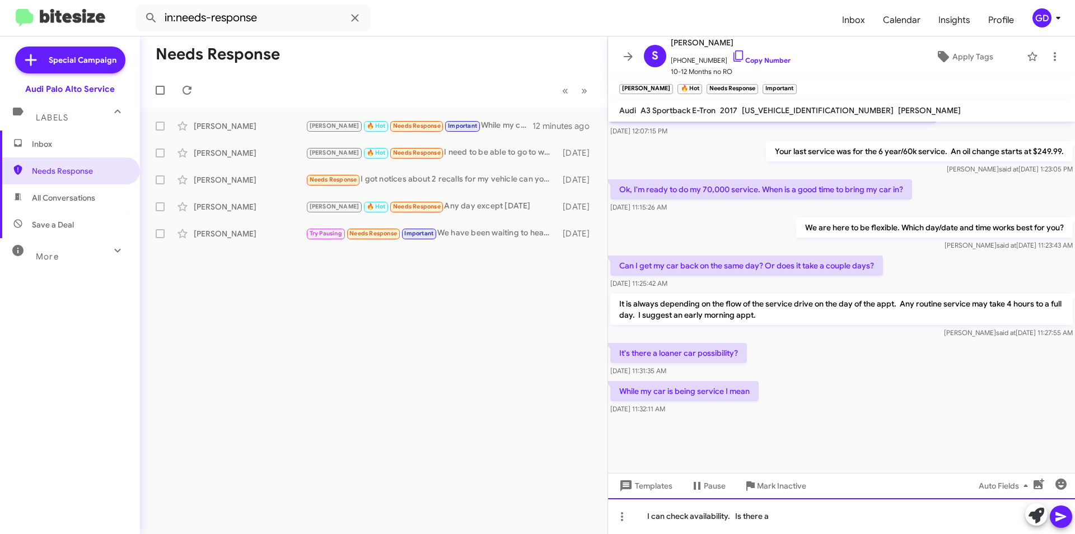
click at [784, 518] on div "I can check availability. Is there a" at bounding box center [841, 516] width 467 height 36
click at [1058, 513] on icon at bounding box center [1061, 516] width 13 height 13
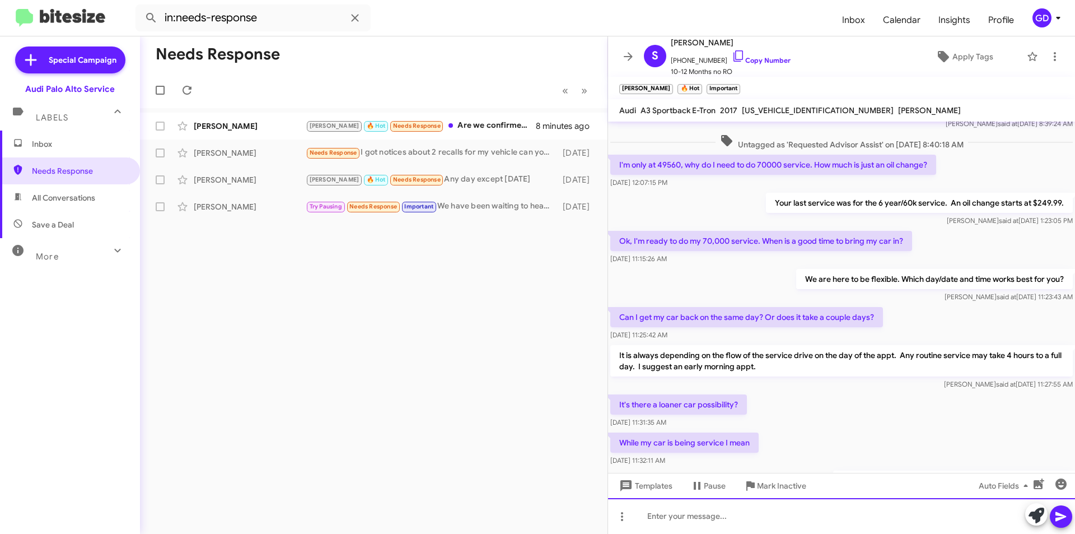
scroll to position [803, 0]
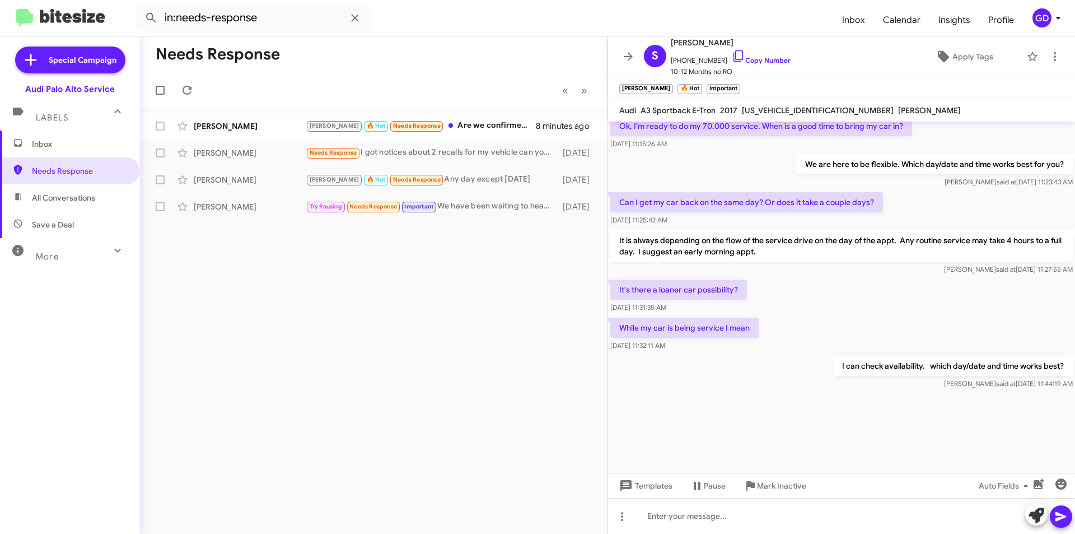
click at [366, 315] on div "Needs Response « Previous » Next [PERSON_NAME] Padrejuan [PERSON_NAME] 🔥 Hot Ne…" at bounding box center [374, 284] width 468 height 497
click at [224, 124] on div "[PERSON_NAME]" at bounding box center [250, 125] width 112 height 11
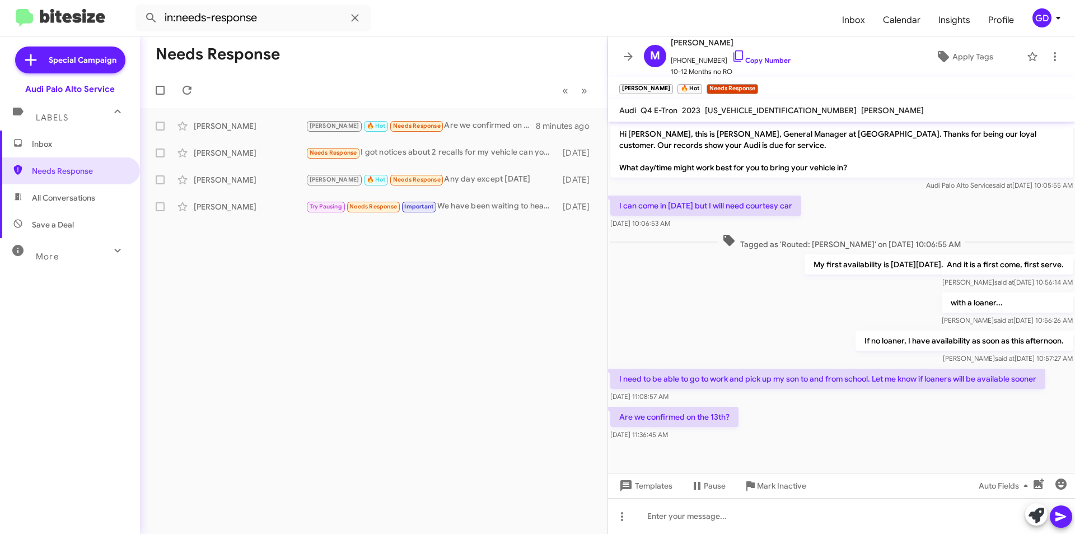
click at [744, 317] on div "with a loaner... [PERSON_NAME] said at [DATE] 10:56:26 AM" at bounding box center [841, 309] width 467 height 38
click at [809, 440] on div "Are we confirmed on the 13th? [DATE] 11:36:45 AM" at bounding box center [841, 423] width 467 height 38
click at [48, 147] on span "Inbox" at bounding box center [79, 143] width 95 height 11
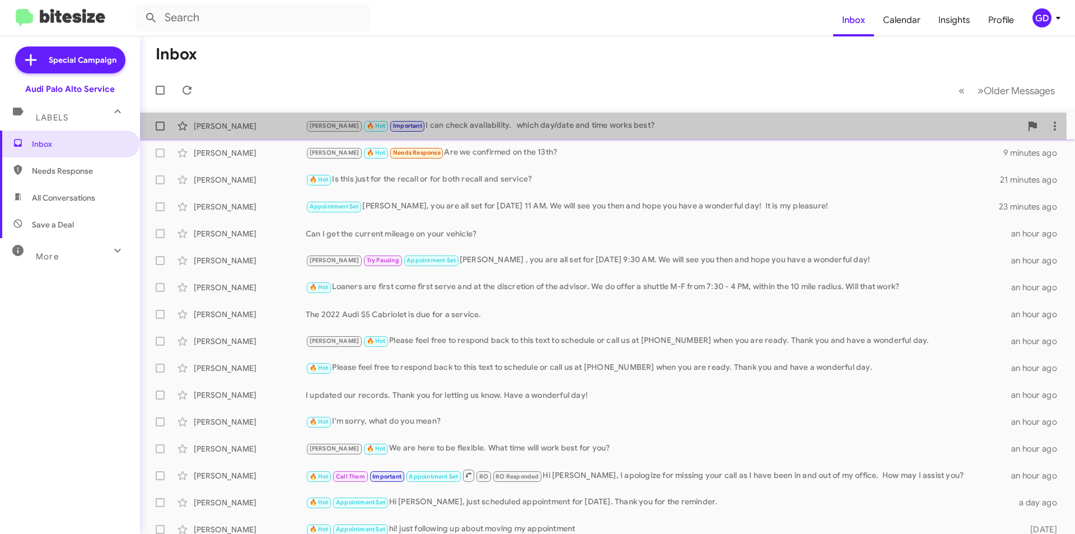
click at [518, 127] on div "[PERSON_NAME] 🔥 Hot Important I can check availability. which day/date and time…" at bounding box center [664, 125] width 716 height 13
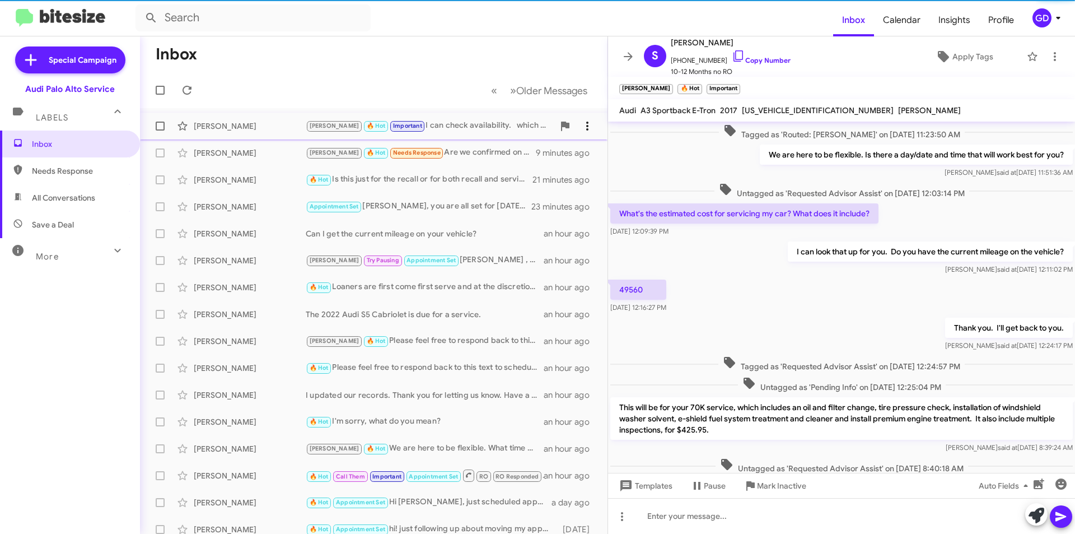
scroll to position [391, 0]
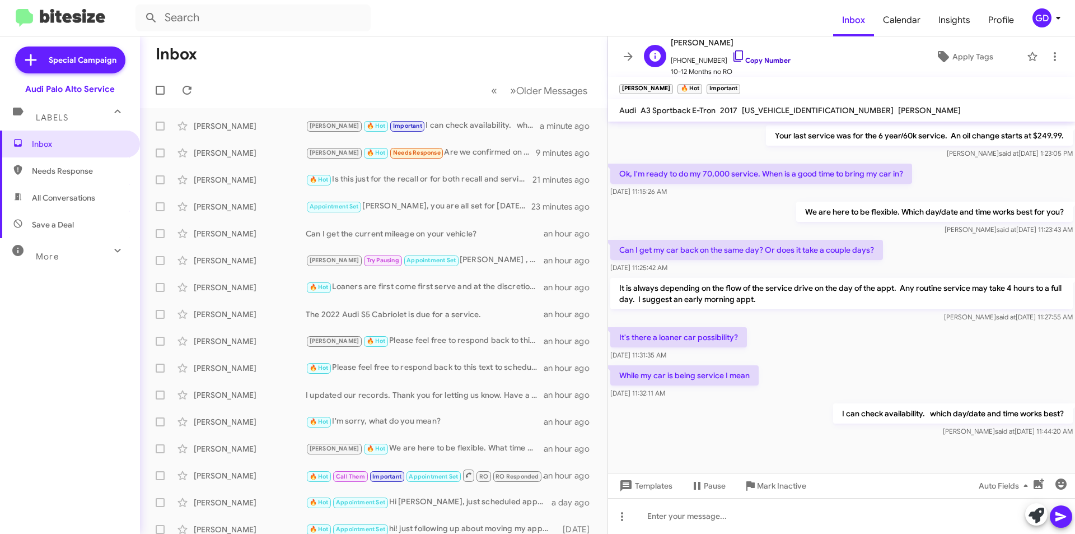
click at [759, 60] on link "Copy Number" at bounding box center [761, 60] width 59 height 8
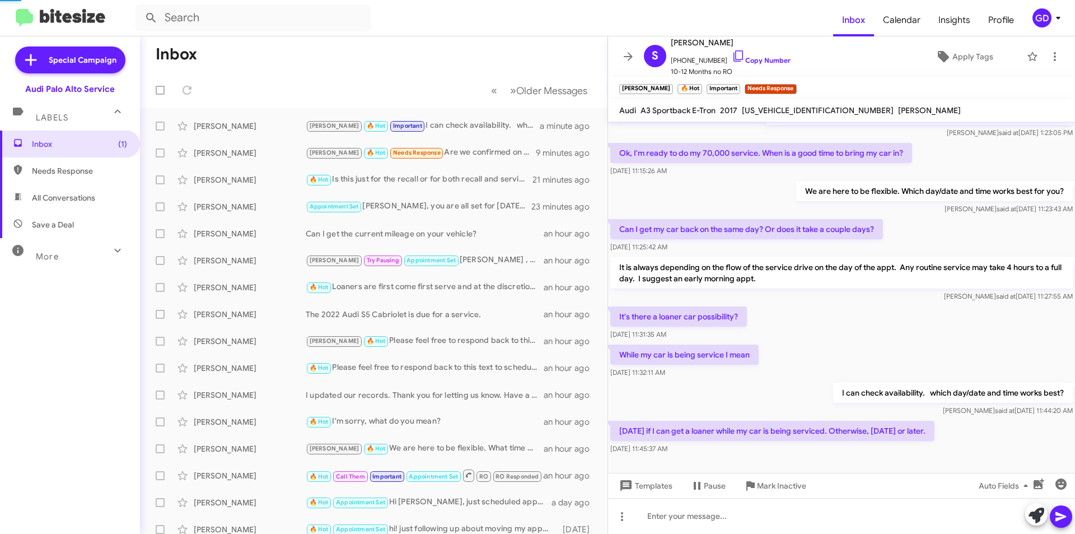
scroll to position [431, 0]
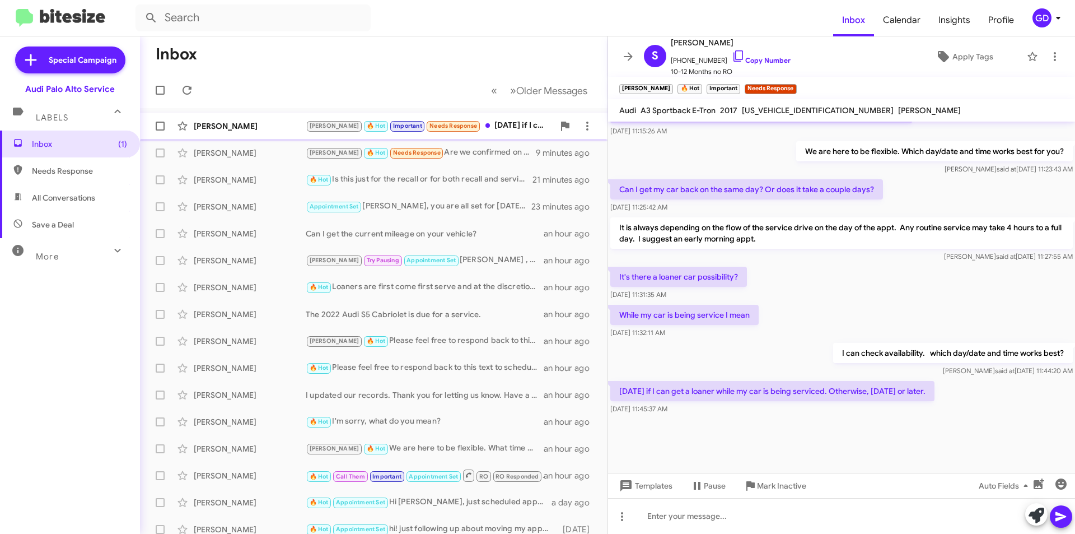
click at [217, 126] on div "[PERSON_NAME]" at bounding box center [250, 125] width 112 height 11
click at [752, 59] on link "Copy Number" at bounding box center [761, 60] width 59 height 8
click at [775, 110] on span "[US_VEHICLE_IDENTIFICATION_NUMBER]" at bounding box center [818, 110] width 152 height 10
copy span "[US_VEHICLE_IDENTIFICATION_NUMBER]"
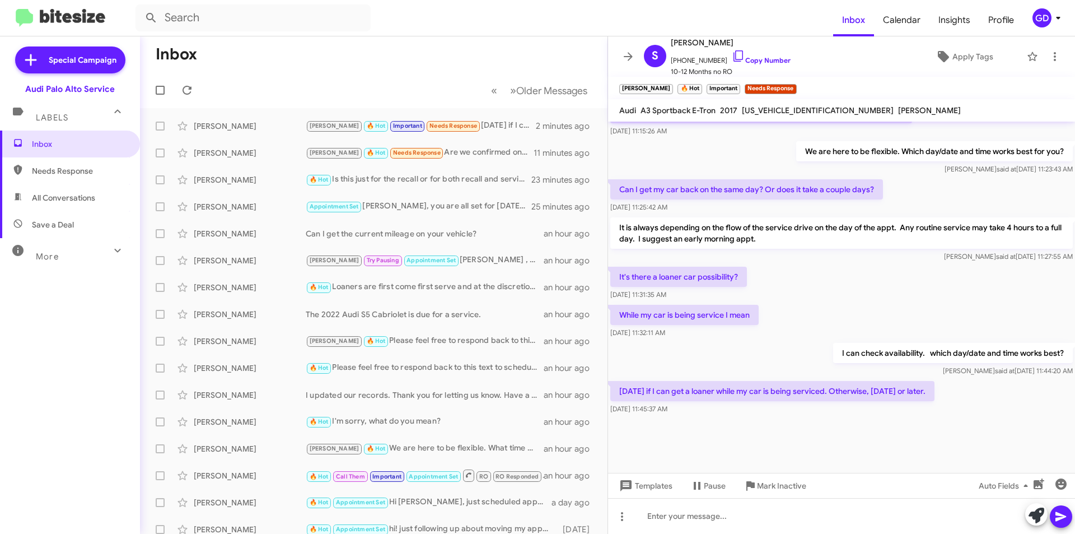
click at [742, 435] on div at bounding box center [841, 445] width 467 height 56
click at [51, 173] on span "Needs Response" at bounding box center [79, 170] width 95 height 11
type input "in:needs-response"
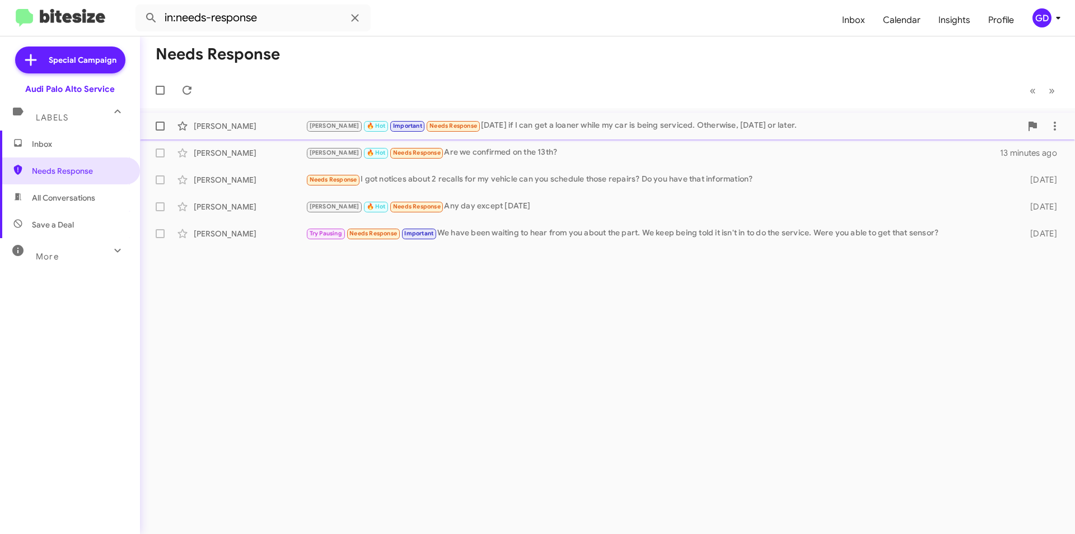
click at [526, 124] on div "[PERSON_NAME] 🔥 Hot Important Needs Response [DATE] if I can get a loaner while…" at bounding box center [664, 125] width 716 height 13
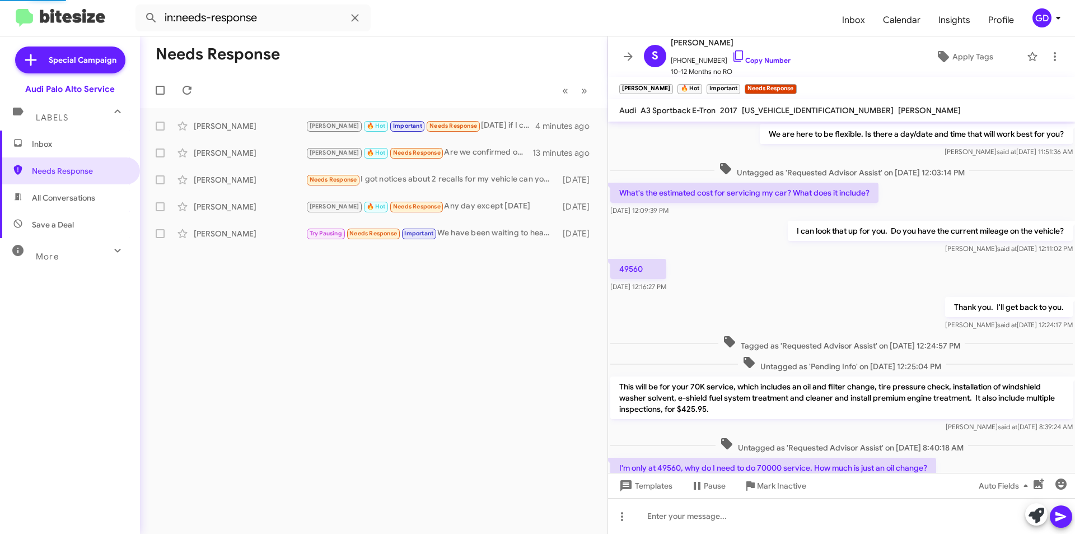
scroll to position [408, 0]
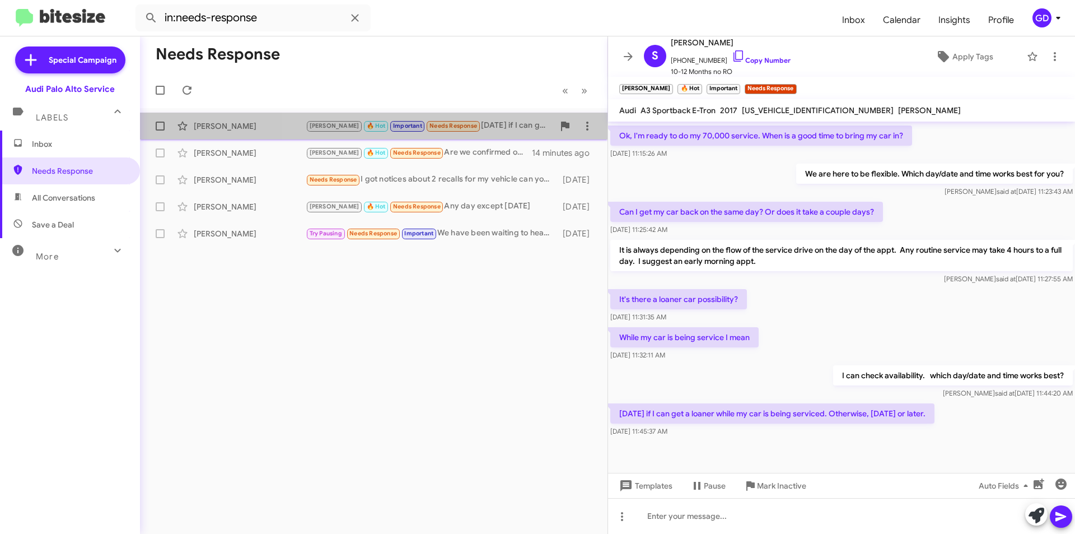
click at [491, 128] on div "[PERSON_NAME] 🔥 Hot Important Needs Response [DATE] if I can get a loaner while…" at bounding box center [430, 125] width 248 height 13
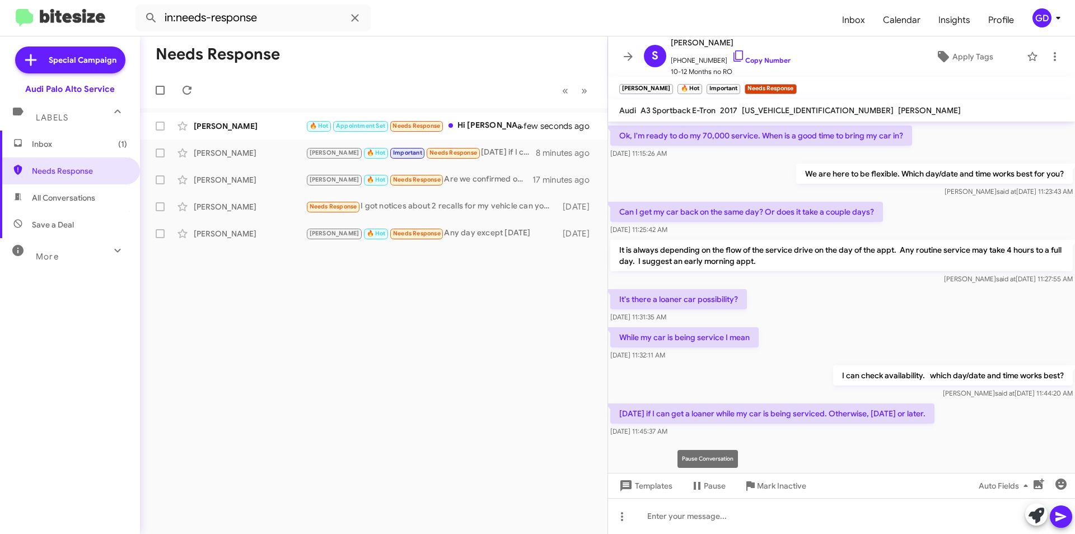
click at [716, 449] on mat-tooltip-component "Pause Conversation" at bounding box center [708, 459] width 76 height 34
click at [754, 59] on link "Copy Number" at bounding box center [761, 60] width 59 height 8
click at [721, 432] on div "[DATE] 11:45:37 AM" at bounding box center [773, 431] width 324 height 11
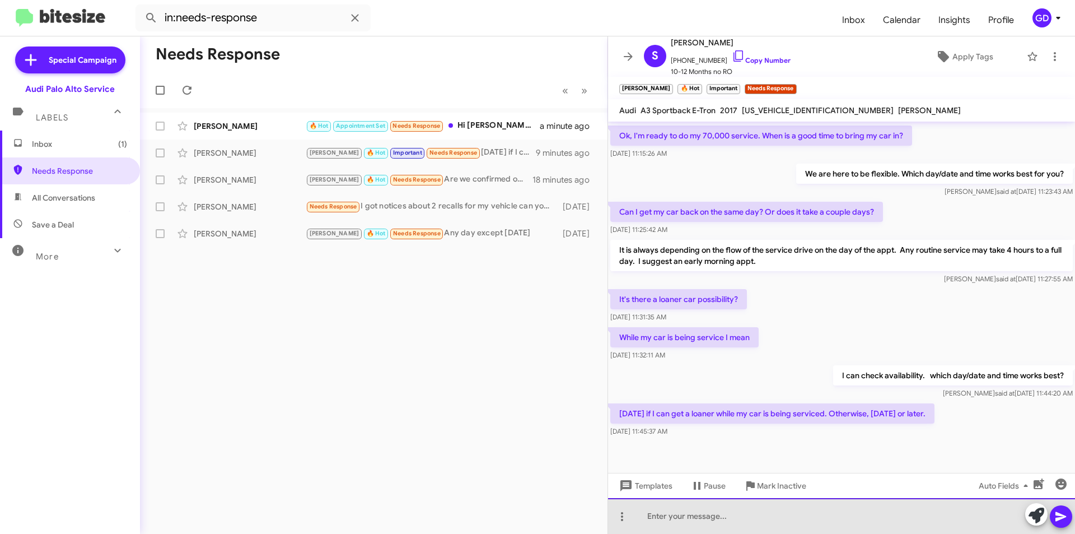
drag, startPoint x: 655, startPoint y: 518, endPoint x: 696, endPoint y: 510, distance: 41.6
click at [659, 517] on div at bounding box center [841, 516] width 467 height 36
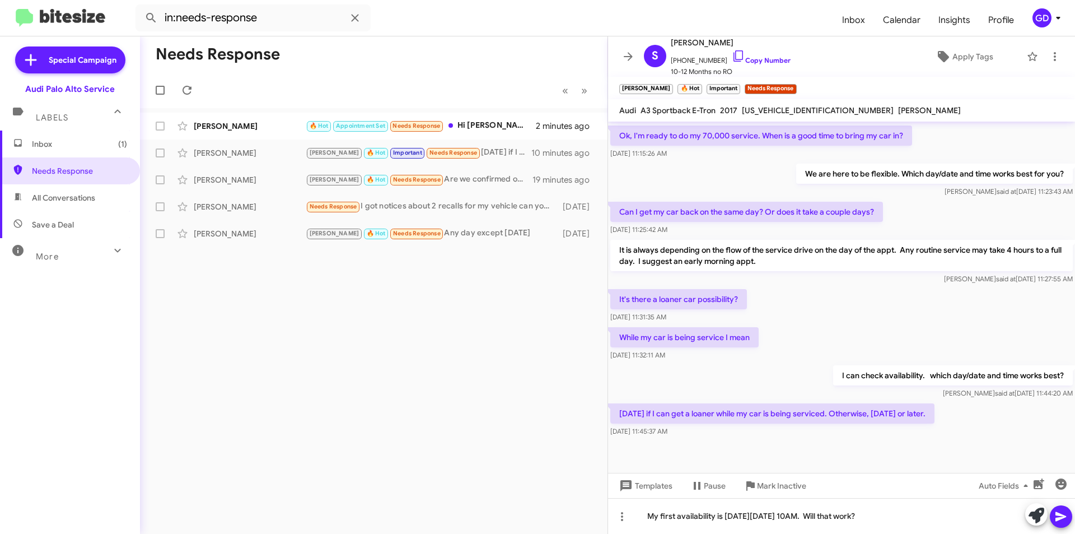
click at [1061, 514] on icon at bounding box center [1061, 517] width 11 height 10
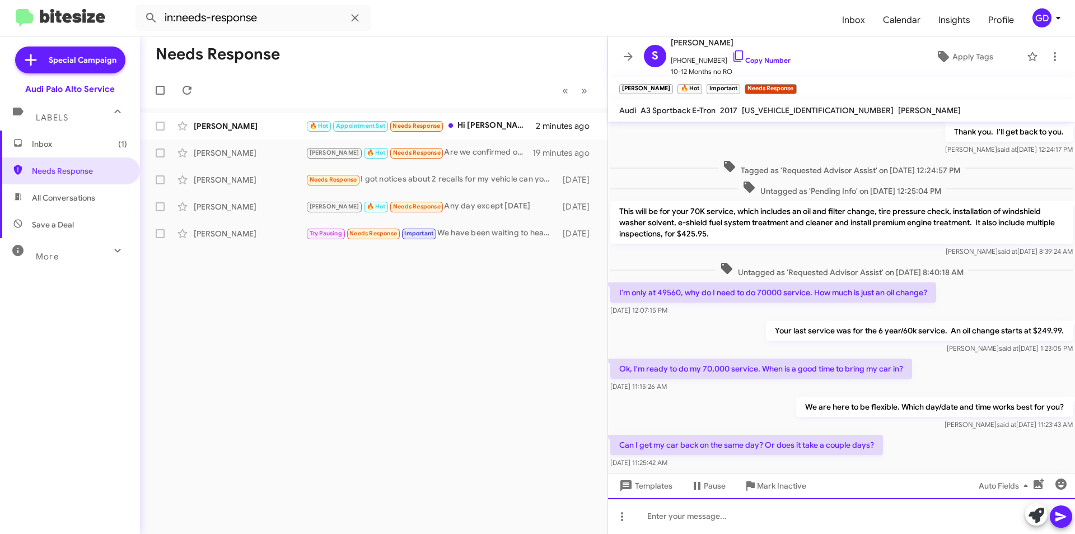
scroll to position [884, 0]
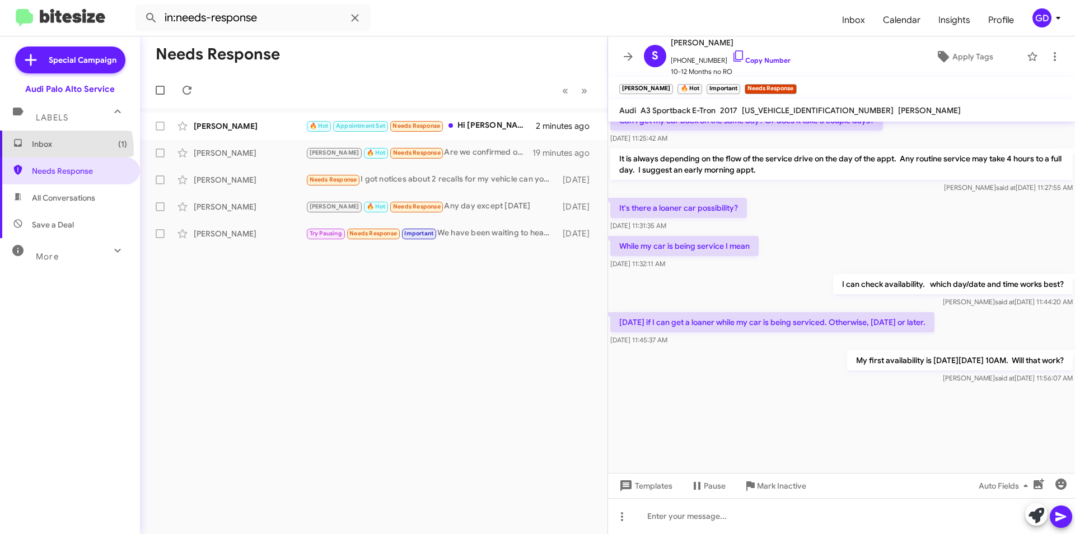
click at [50, 150] on span "Inbox (1)" at bounding box center [70, 144] width 140 height 27
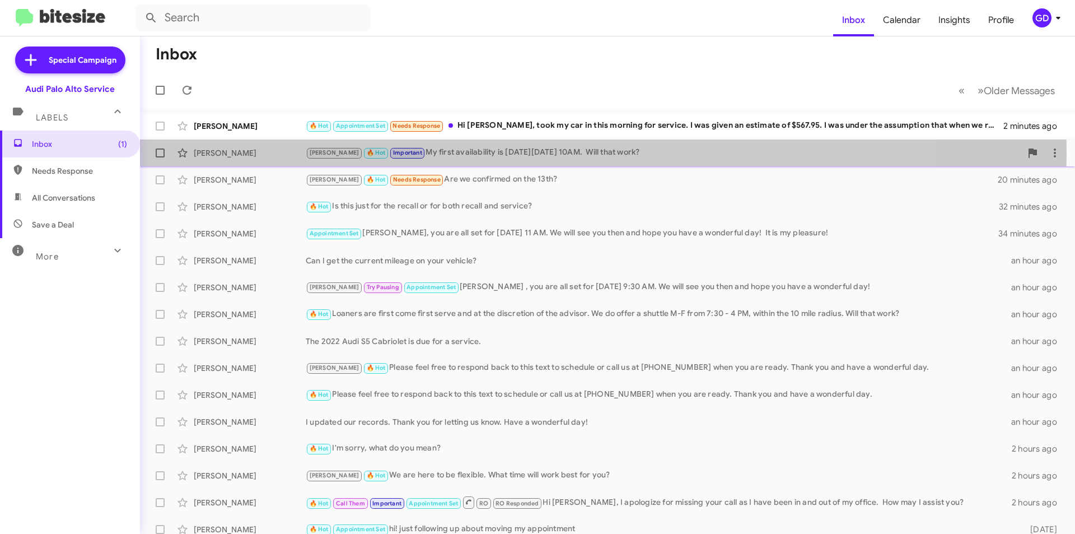
click at [220, 151] on div "[PERSON_NAME]" at bounding box center [250, 152] width 112 height 11
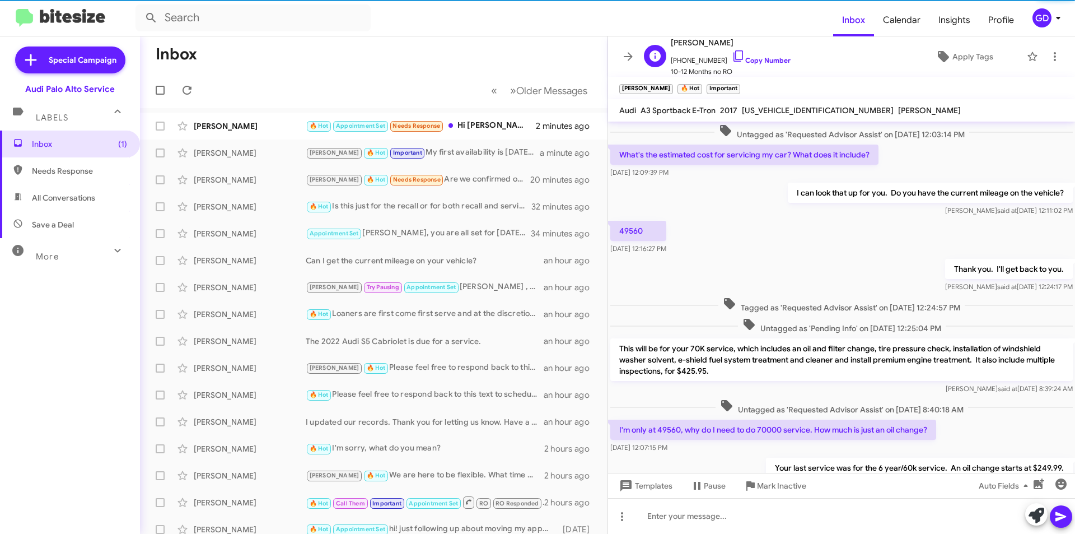
scroll to position [408, 0]
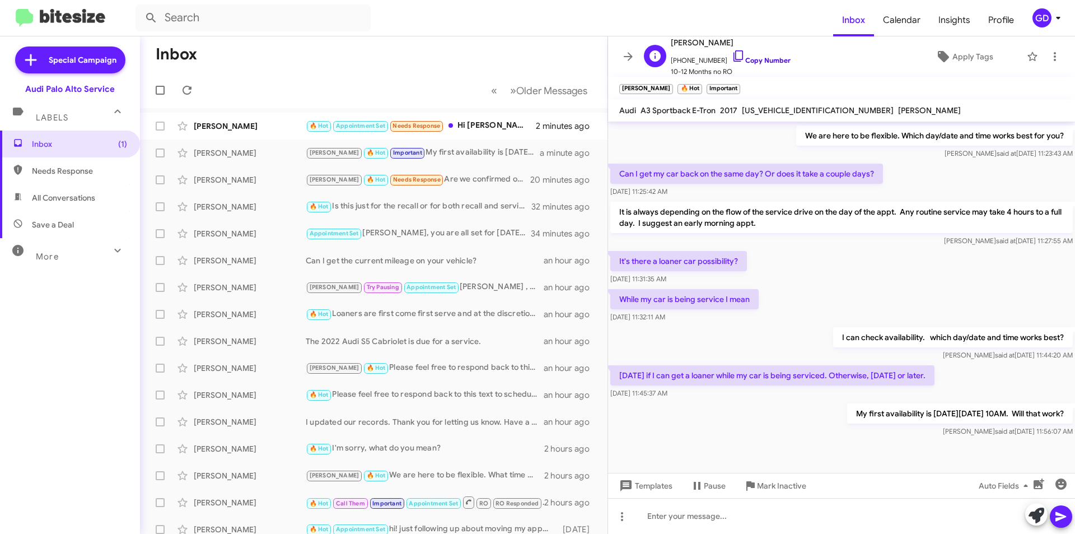
click at [758, 62] on link "Copy Number" at bounding box center [761, 60] width 59 height 8
click at [215, 128] on div "[PERSON_NAME]" at bounding box center [250, 125] width 112 height 11
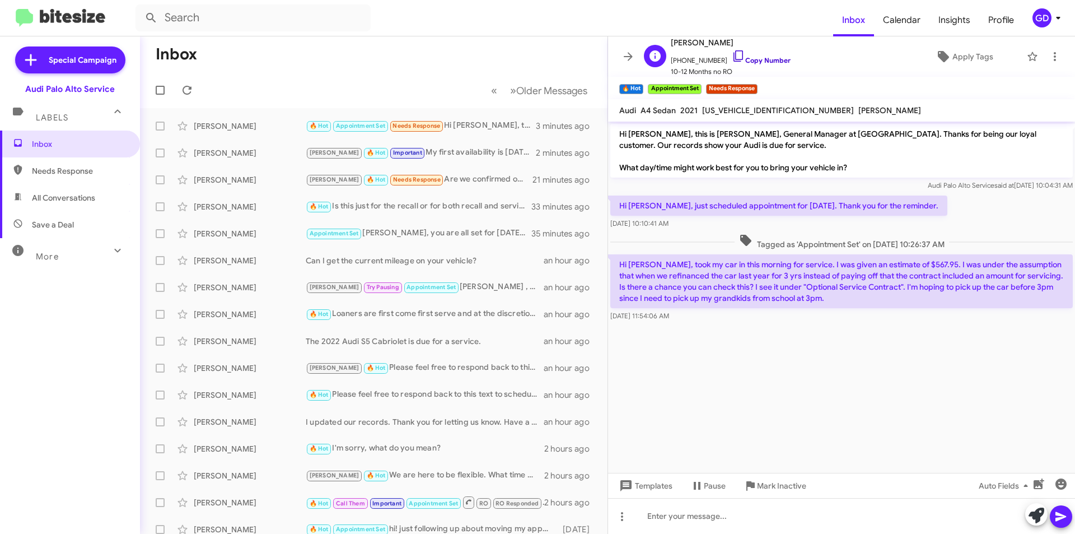
click at [755, 60] on link "Copy Number" at bounding box center [761, 60] width 59 height 8
click at [72, 174] on span "Needs Response" at bounding box center [79, 170] width 95 height 11
type input "in:needs-response"
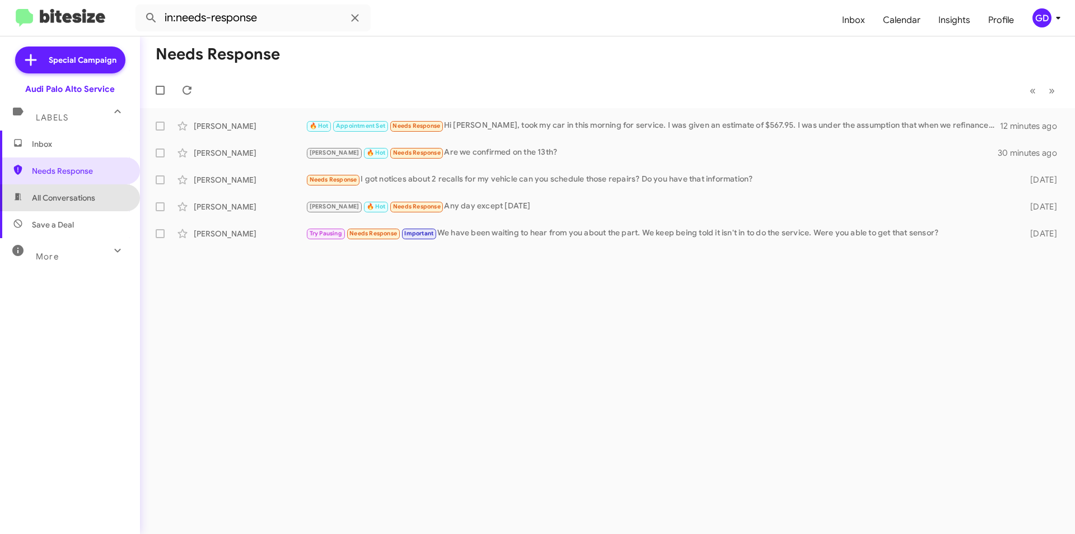
click at [74, 201] on span "All Conversations" at bounding box center [63, 197] width 63 height 11
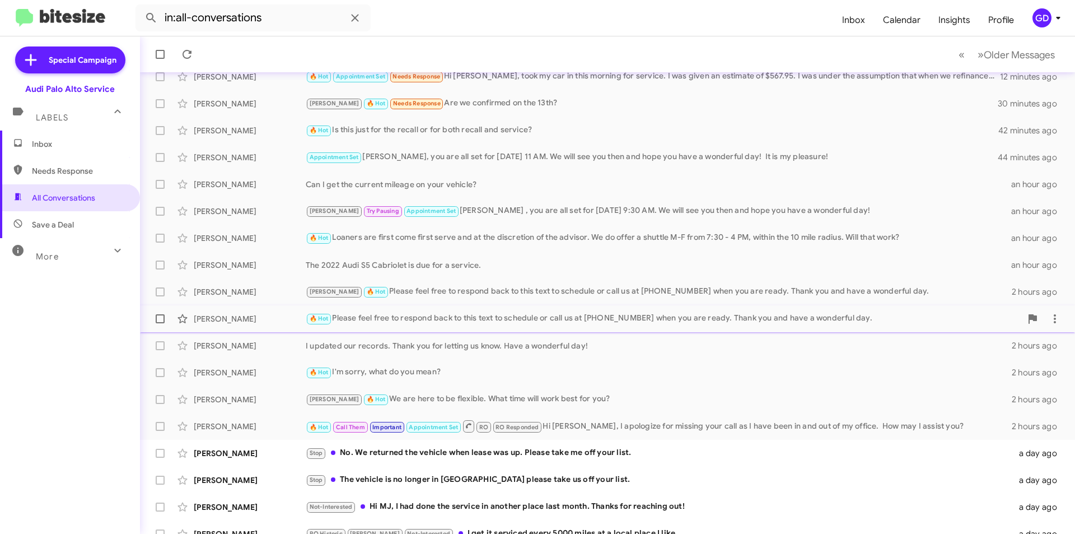
scroll to position [117, 0]
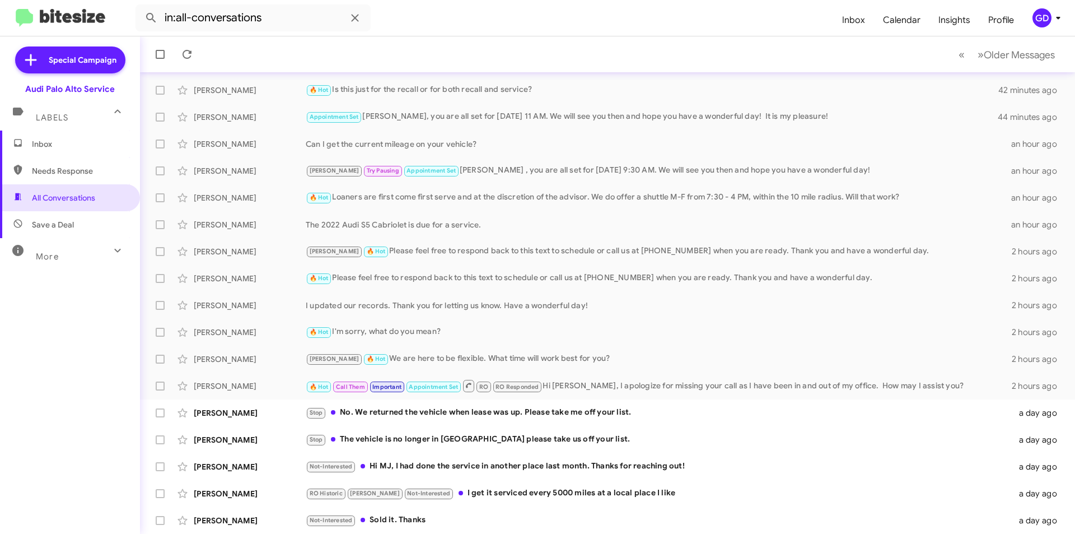
click at [66, 226] on span "Save a Deal" at bounding box center [53, 224] width 42 height 11
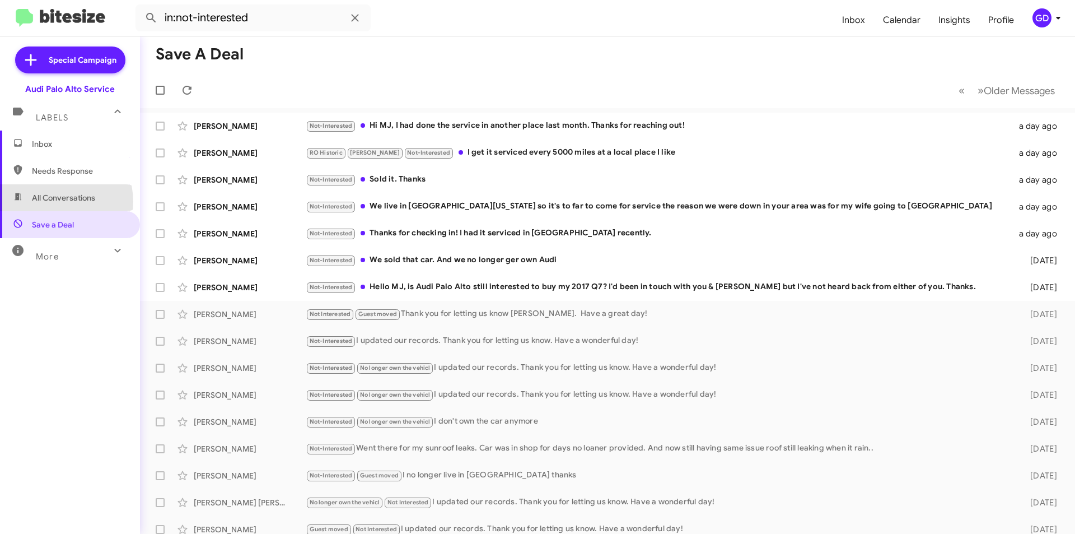
click at [54, 202] on span "All Conversations" at bounding box center [63, 197] width 63 height 11
type input "in:all-conversations"
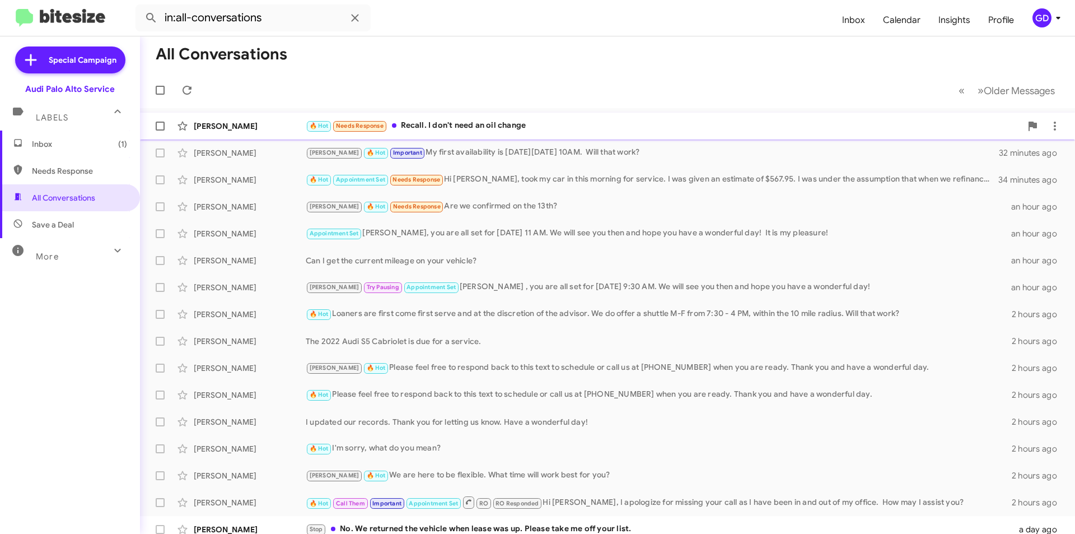
click at [209, 130] on div "[PERSON_NAME]" at bounding box center [250, 125] width 112 height 11
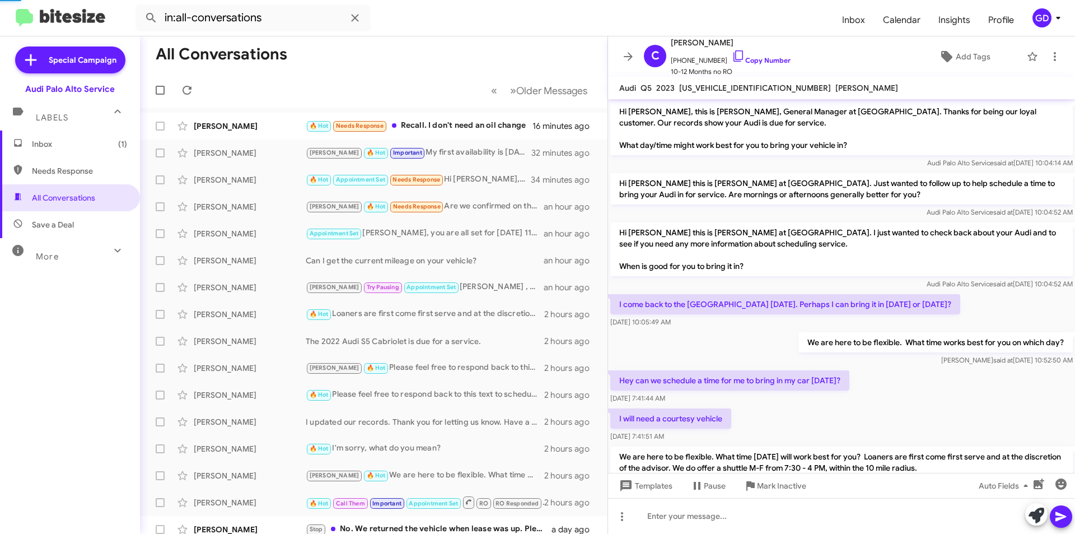
scroll to position [370, 0]
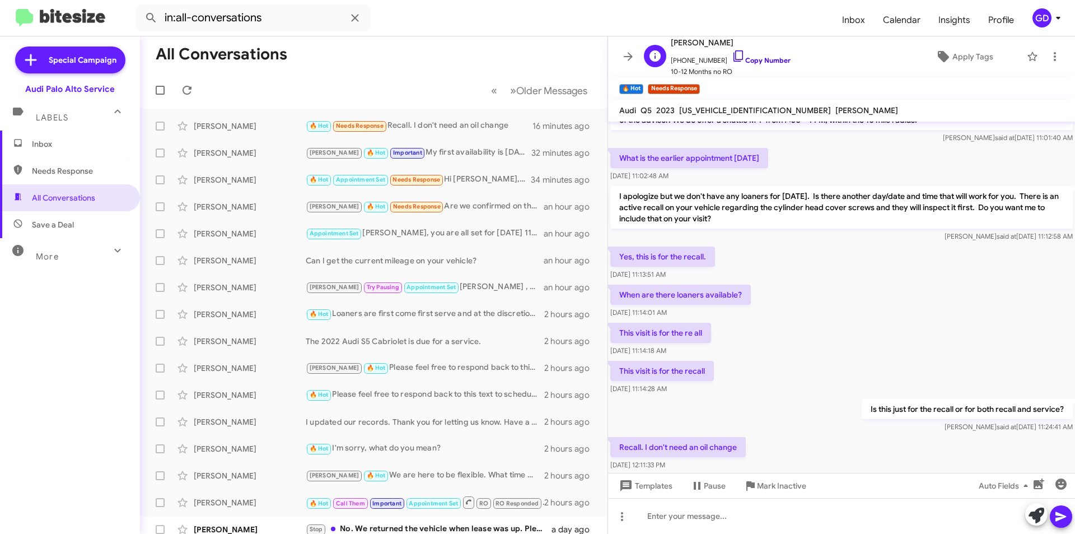
click at [756, 60] on link "Copy Number" at bounding box center [761, 60] width 59 height 8
click at [758, 59] on link "Copy Number" at bounding box center [761, 60] width 59 height 8
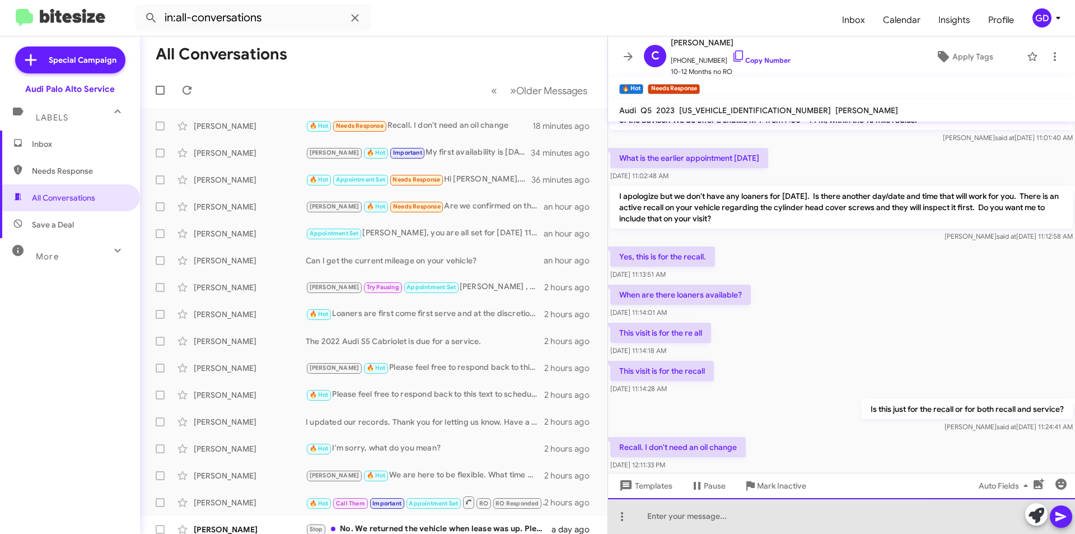
drag, startPoint x: 646, startPoint y: 520, endPoint x: 887, endPoint y: 470, distance: 246.5
click at [650, 520] on div at bounding box center [841, 516] width 467 height 36
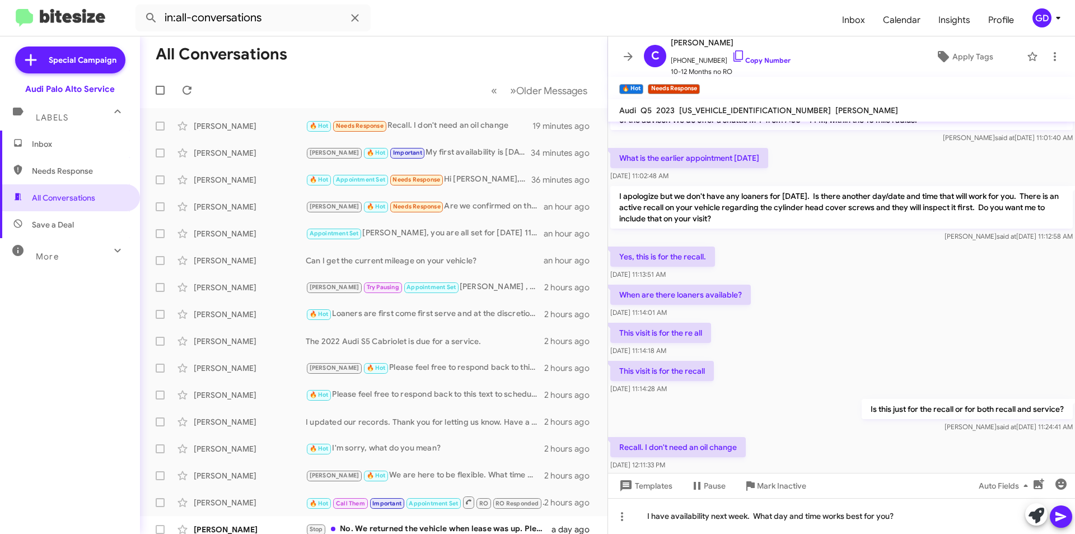
click at [1064, 517] on icon at bounding box center [1061, 517] width 11 height 10
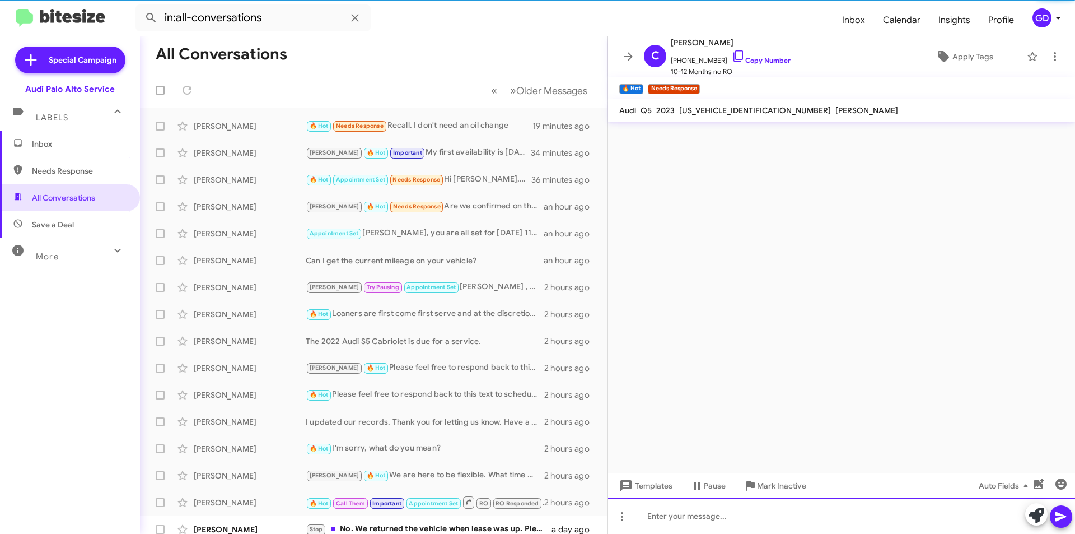
scroll to position [0, 0]
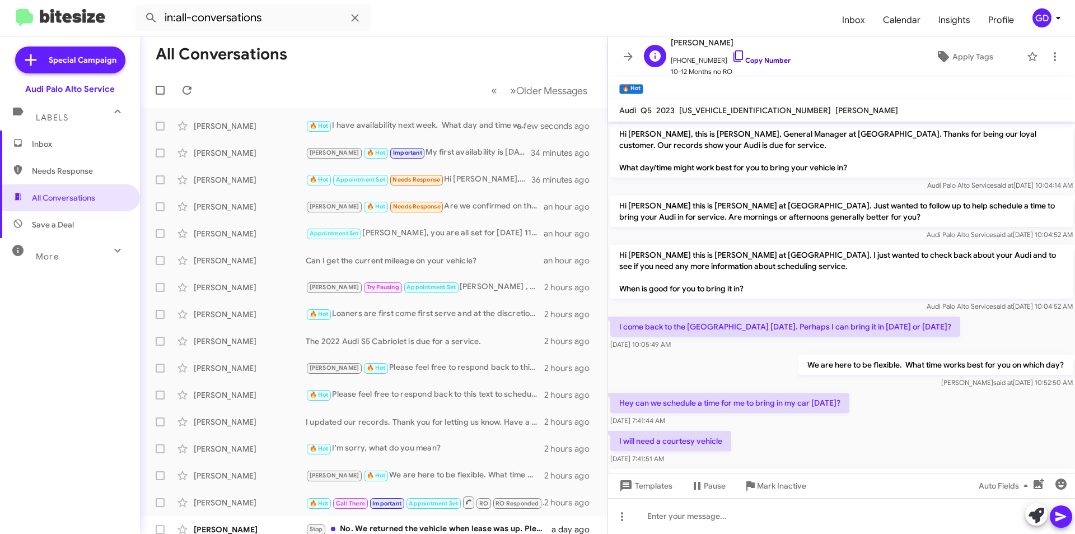
click at [768, 61] on link "Copy Number" at bounding box center [761, 60] width 59 height 8
click at [815, 436] on div "I will need a courtesy vehicle Oct 1, 2025, 7:41:51 AM" at bounding box center [841, 448] width 467 height 38
click at [917, 423] on div "Hey can we schedule a time for me to bring in my car this Friday? Oct 1, 2025, …" at bounding box center [841, 409] width 467 height 38
click at [705, 354] on div "We are here to be flexible. What time works best for you on which day? Gerrie s…" at bounding box center [841, 371] width 467 height 38
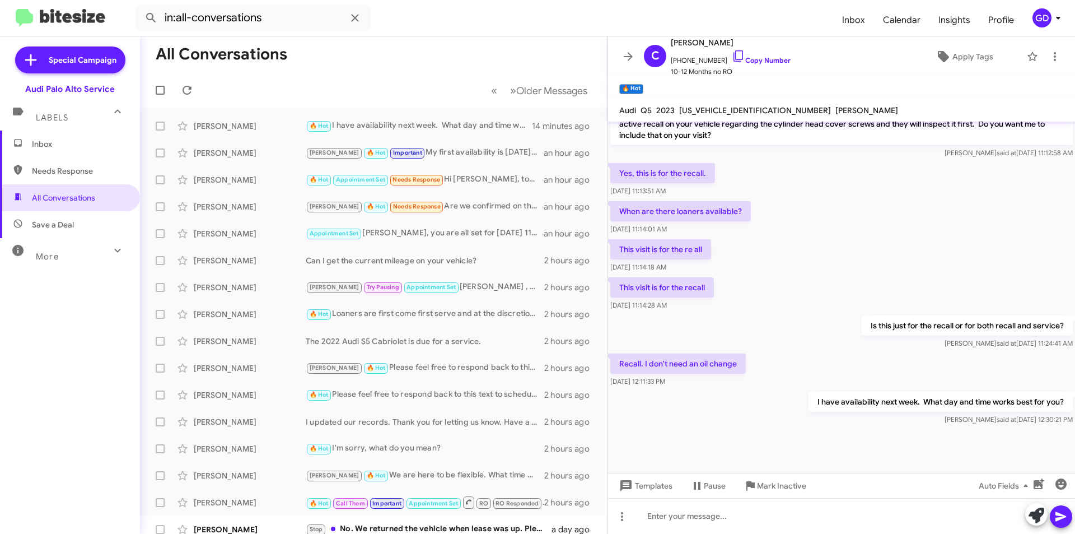
scroll to position [456, 0]
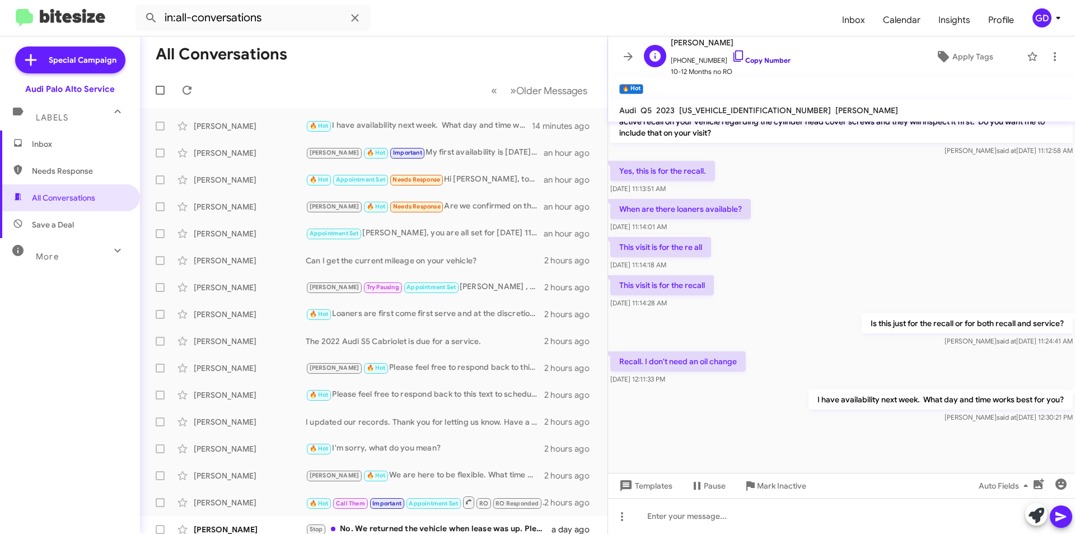
click at [758, 59] on link "Copy Number" at bounding box center [761, 60] width 59 height 8
